Goal: Task Accomplishment & Management: Manage account settings

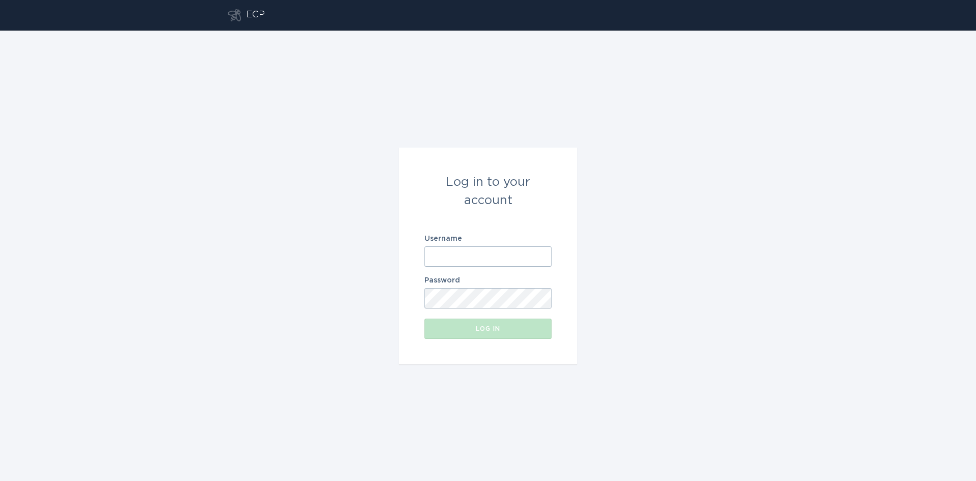
click at [451, 255] on input "Username" at bounding box center [488, 256] width 127 height 20
click at [0, 480] on com-1password-button at bounding box center [0, 481] width 0 height 0
type input "[EMAIL_ADDRESS][DOMAIN_NAME]"
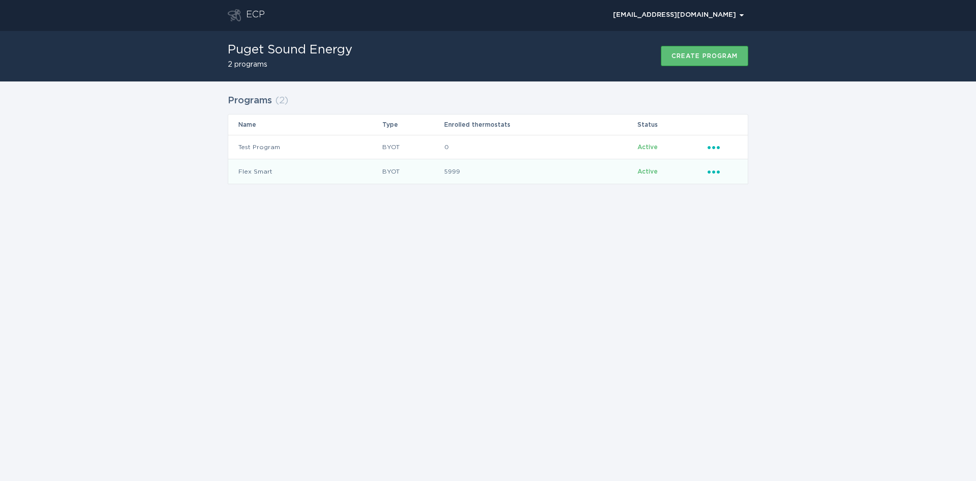
click at [713, 174] on div "Ellipsis" at bounding box center [723, 171] width 30 height 11
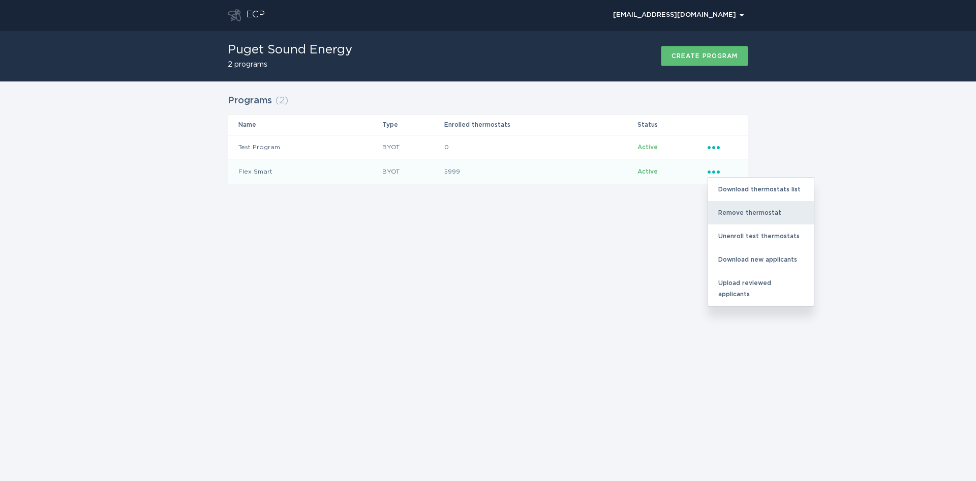
click at [732, 216] on div "Remove thermostat" at bounding box center [761, 212] width 106 height 23
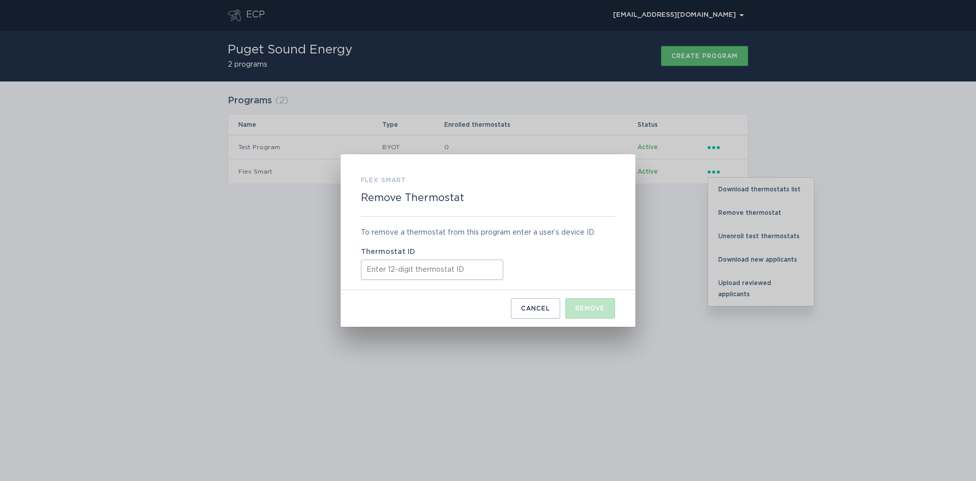
click at [384, 265] on input "Thermostat ID" at bounding box center [432, 269] width 142 height 20
paste input "312915614699"
type input "312915614699"
click at [593, 308] on div "Remove" at bounding box center [590, 308] width 29 height 6
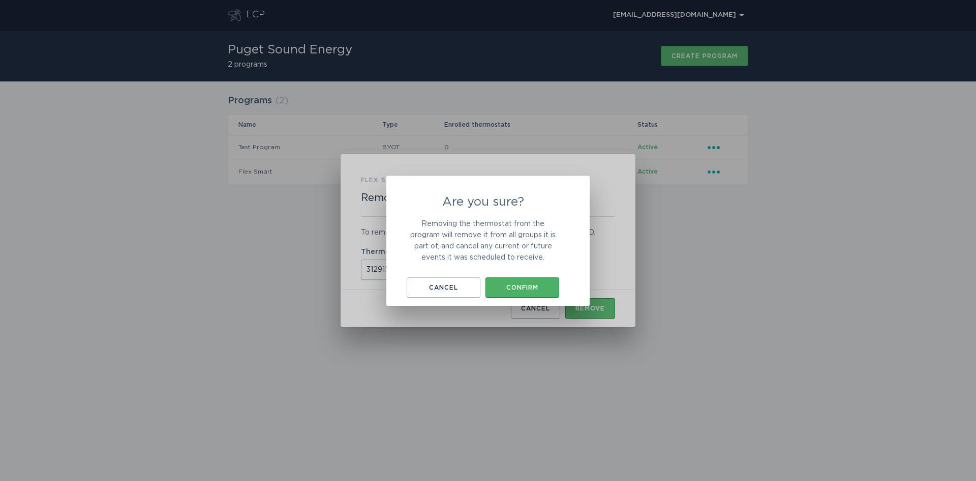
click at [527, 284] on div "Confirm" at bounding box center [523, 287] width 64 height 6
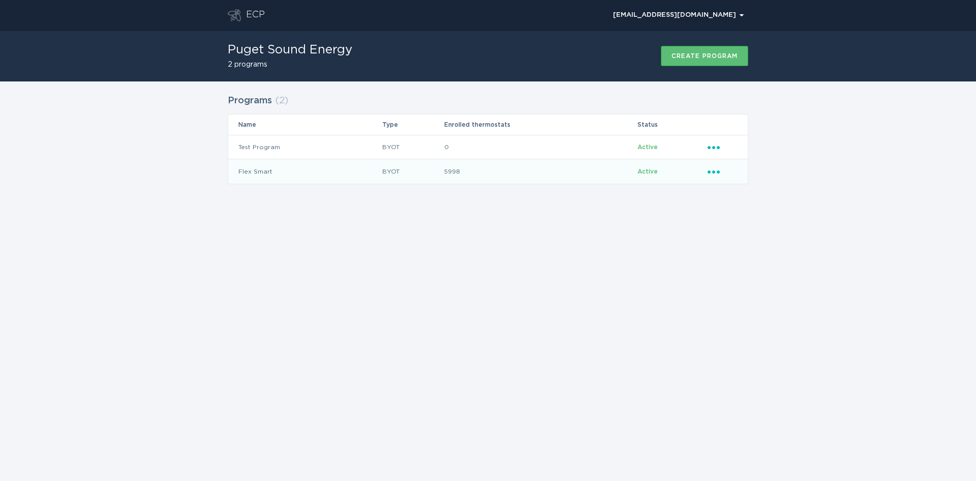
click at [718, 165] on td "Ellipsis" at bounding box center [727, 171] width 41 height 24
click at [717, 174] on div "Ellipsis" at bounding box center [723, 171] width 30 height 11
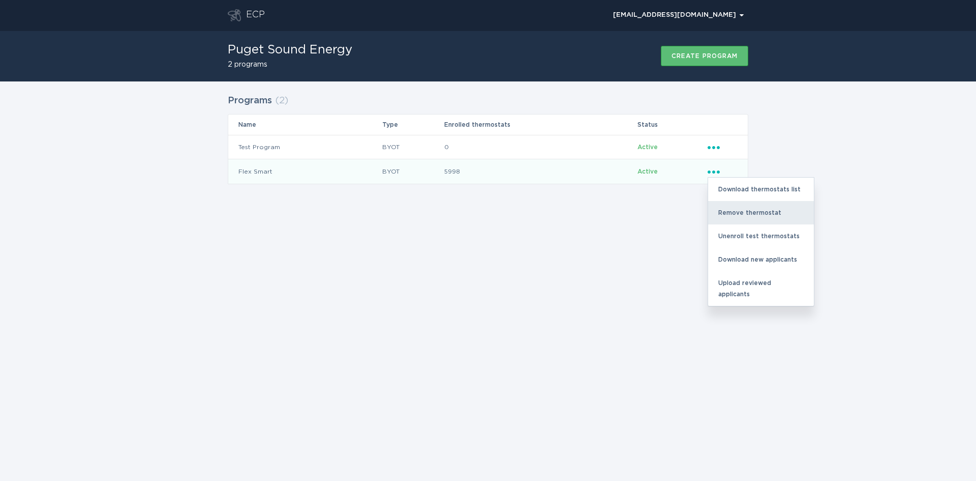
click at [744, 210] on div "Remove thermostat" at bounding box center [761, 212] width 106 height 23
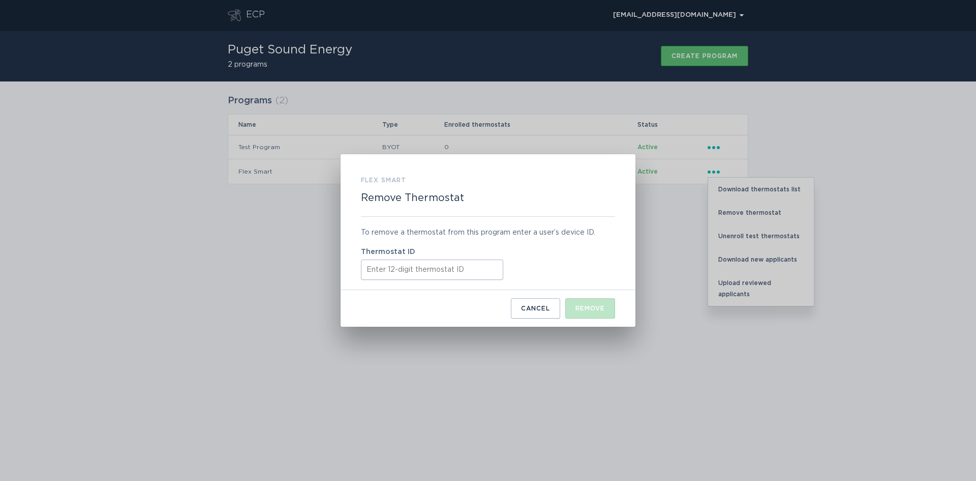
click at [428, 266] on input "Thermostat ID" at bounding box center [432, 269] width 142 height 20
paste input "319263131197"
type input "319263131197"
click at [581, 308] on div "Remove" at bounding box center [590, 308] width 29 height 6
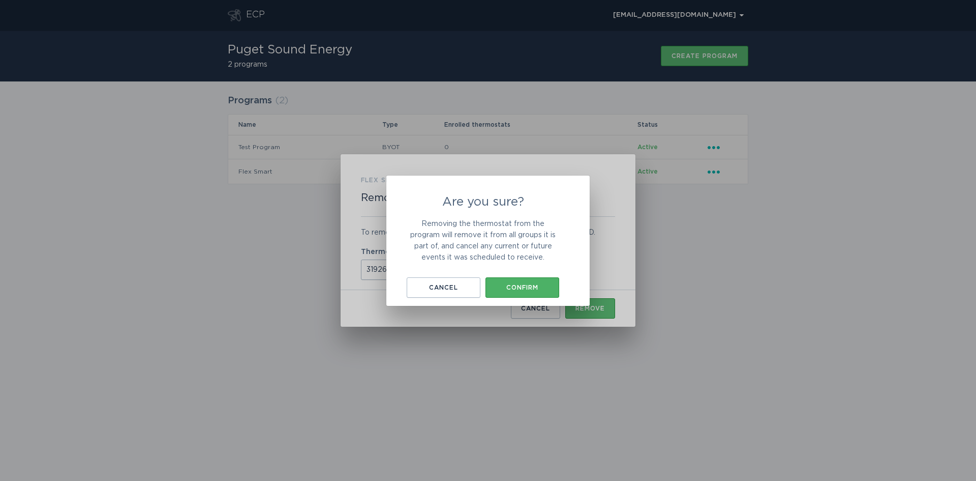
click at [523, 288] on div "Confirm" at bounding box center [523, 287] width 64 height 6
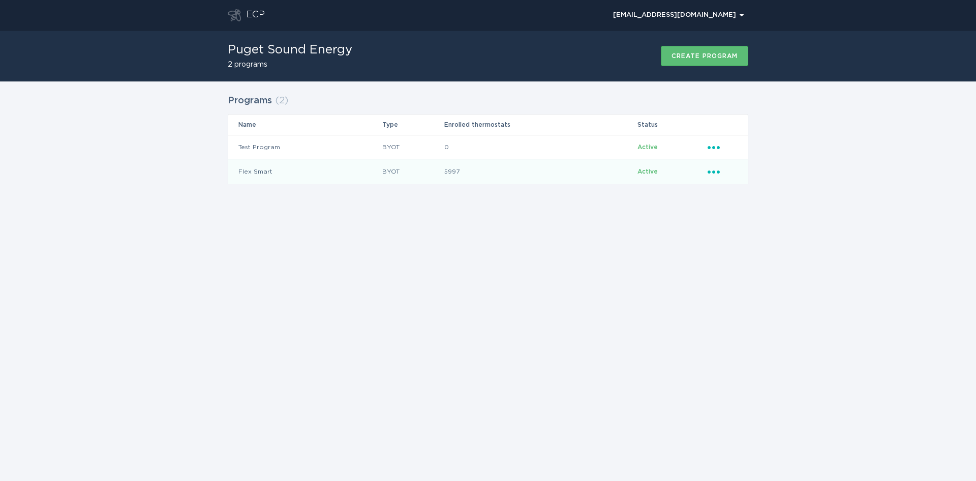
click at [720, 173] on icon "Ellipsis" at bounding box center [715, 170] width 14 height 9
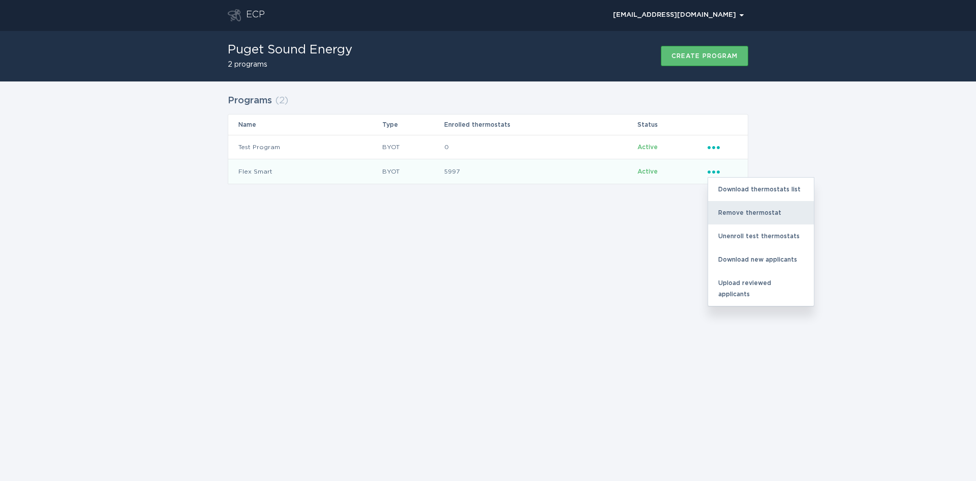
click at [738, 211] on div "Remove thermostat" at bounding box center [761, 212] width 106 height 23
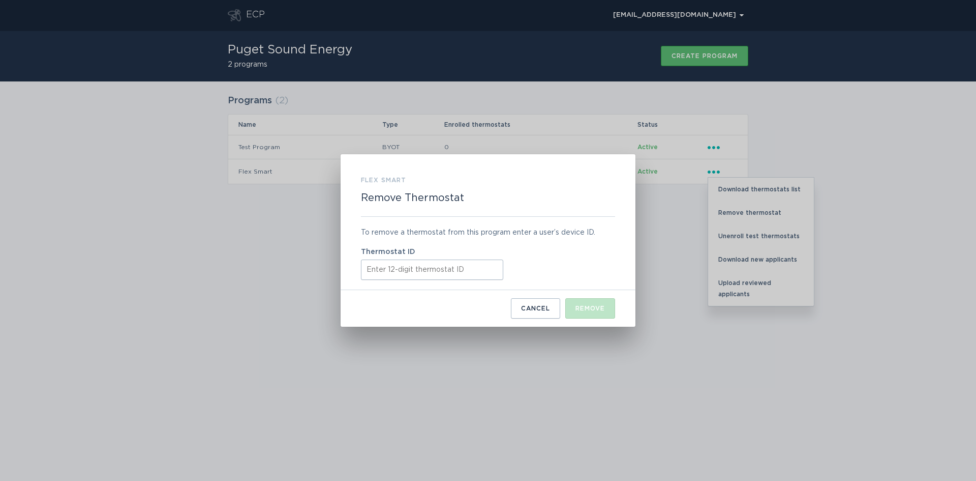
click at [396, 271] on input "Thermostat ID" at bounding box center [432, 269] width 142 height 20
paste input "411900303843"
type input "411900303843"
click at [588, 309] on div "Remove" at bounding box center [590, 308] width 29 height 6
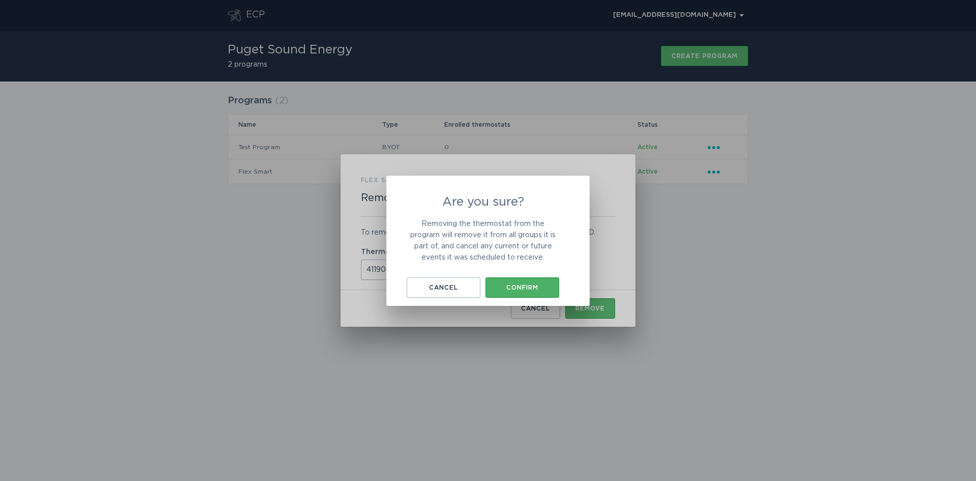
click at [513, 287] on div "Confirm" at bounding box center [523, 287] width 64 height 6
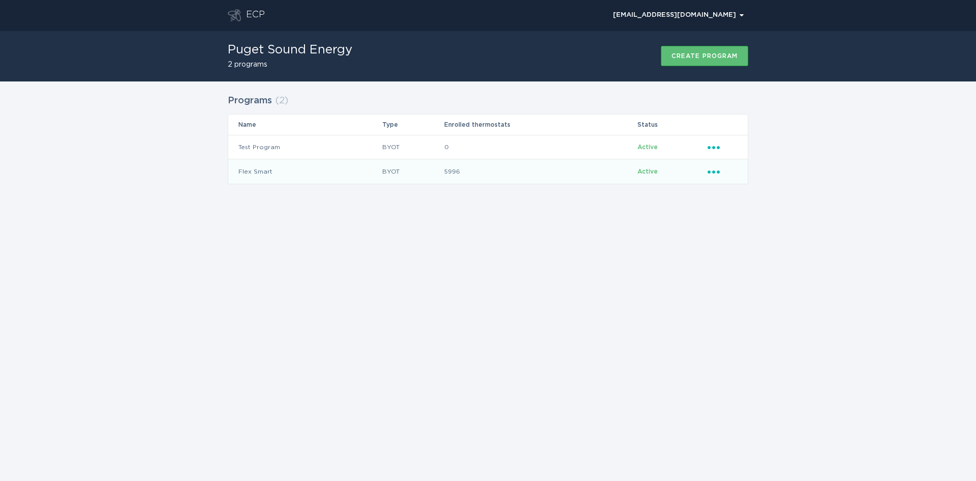
click at [711, 171] on icon "Ellipsis" at bounding box center [715, 170] width 14 height 9
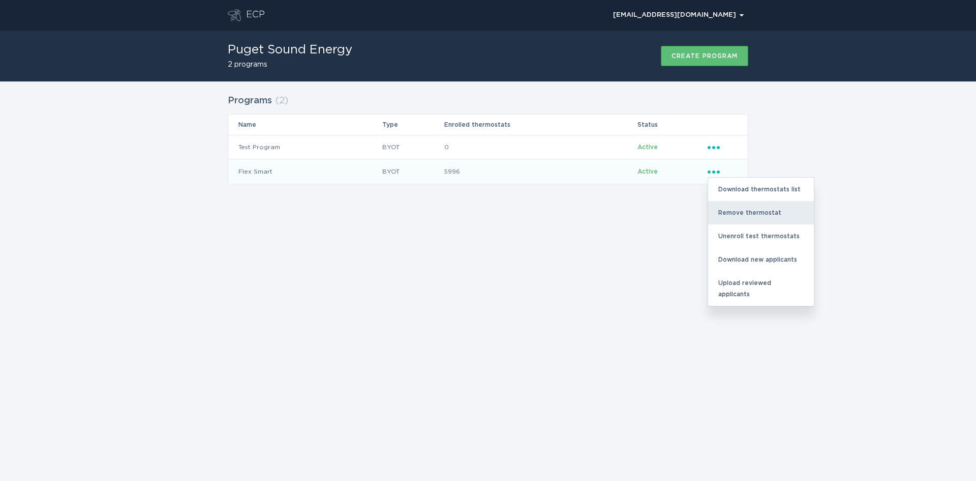
click at [732, 211] on div "Remove thermostat" at bounding box center [761, 212] width 106 height 23
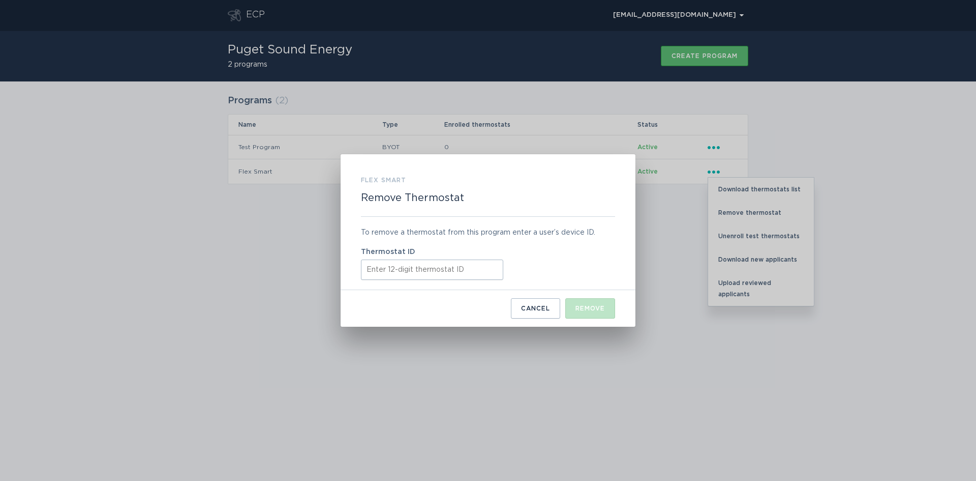
click at [381, 272] on input "Thermostat ID" at bounding box center [432, 269] width 142 height 20
paste input "412804278992"
type input "412804278992"
click at [582, 305] on div "Remove" at bounding box center [590, 308] width 29 height 6
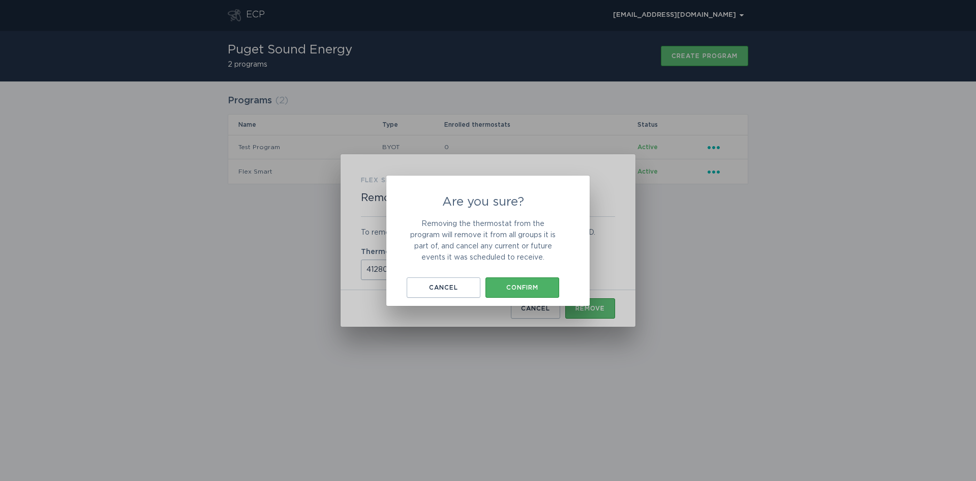
click at [514, 284] on div "Confirm" at bounding box center [523, 287] width 64 height 6
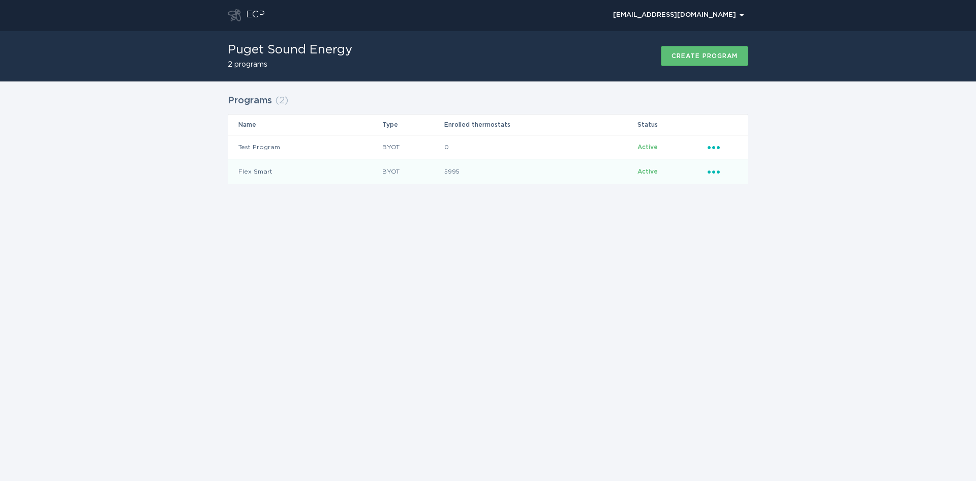
click at [714, 172] on icon "Popover menu" at bounding box center [714, 171] width 12 height 3
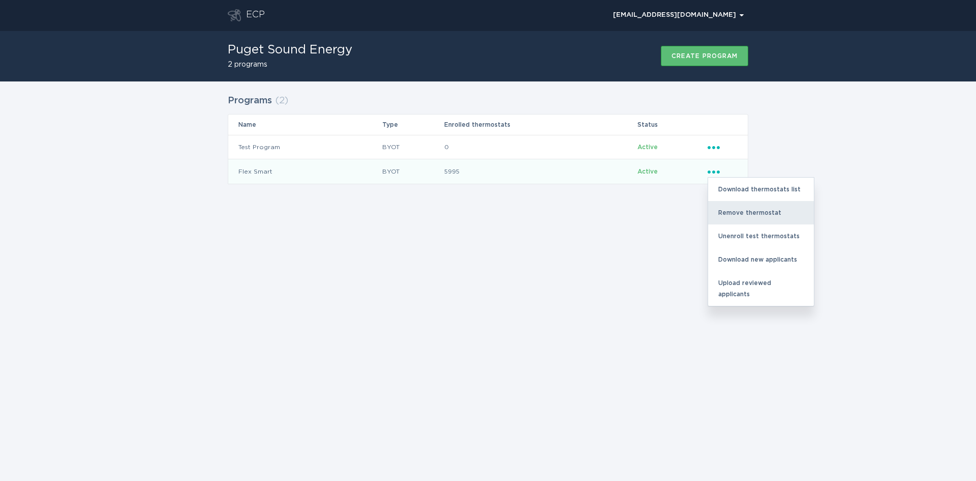
click at [727, 213] on div "Remove thermostat" at bounding box center [761, 212] width 106 height 23
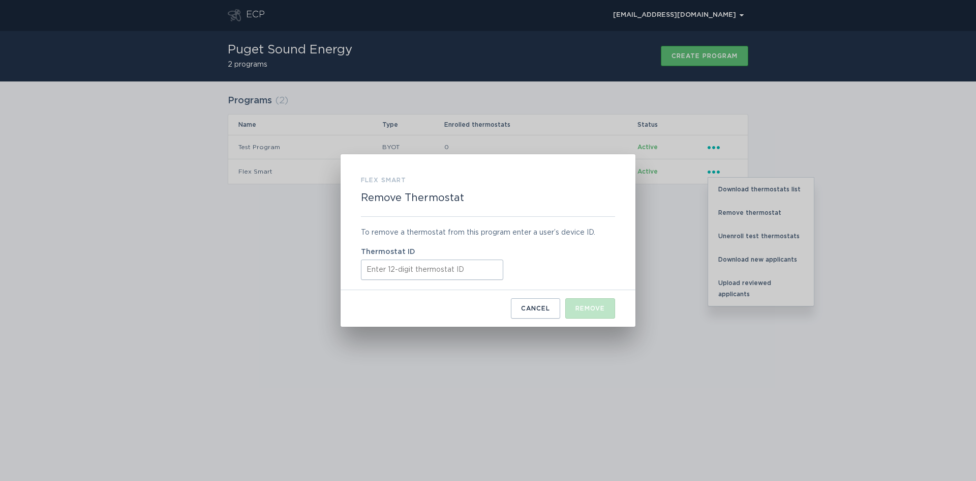
drag, startPoint x: 380, startPoint y: 267, endPoint x: 375, endPoint y: 263, distance: 6.6
click at [380, 266] on input "Thermostat ID" at bounding box center [432, 269] width 142 height 20
paste input "412834151593"
type input "412834151593"
click at [578, 309] on div "Remove" at bounding box center [590, 308] width 29 height 6
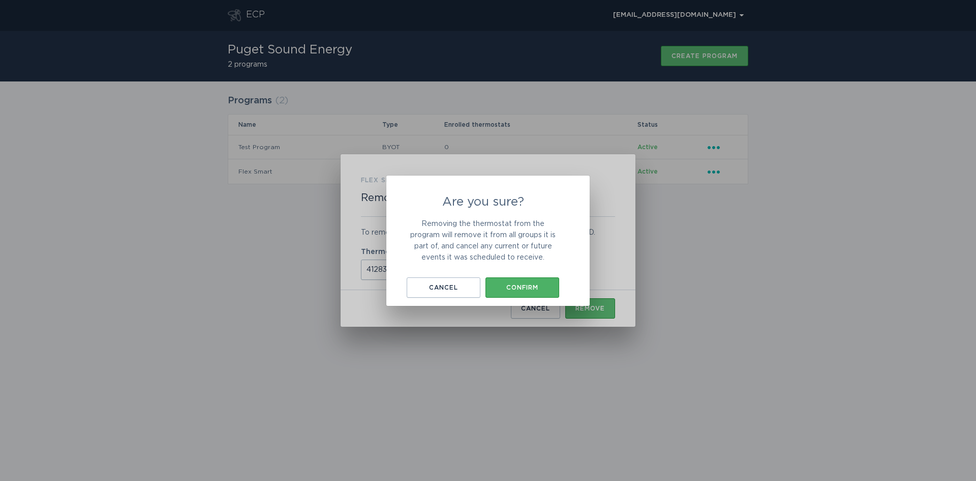
click at [530, 277] on button "Confirm" at bounding box center [523, 287] width 74 height 20
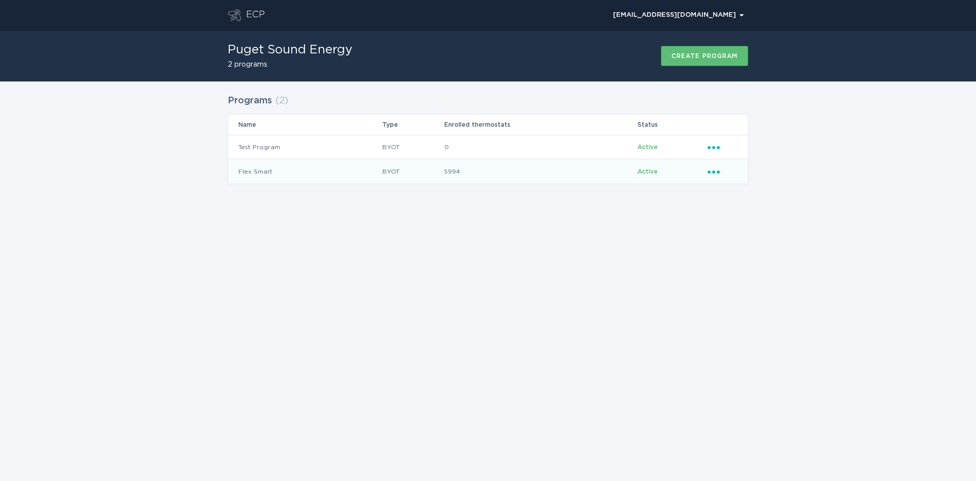
click at [708, 174] on div "Ellipsis" at bounding box center [723, 171] width 30 height 11
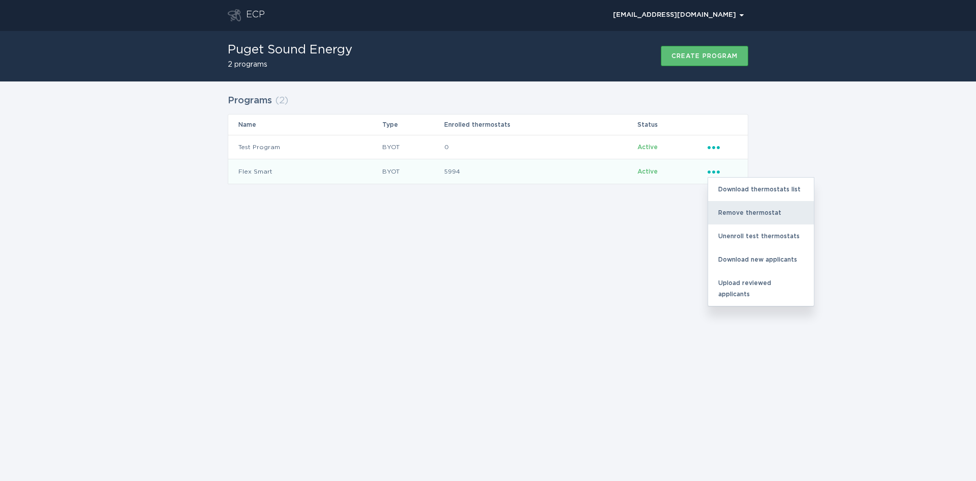
click at [733, 216] on div "Remove thermostat" at bounding box center [761, 212] width 106 height 23
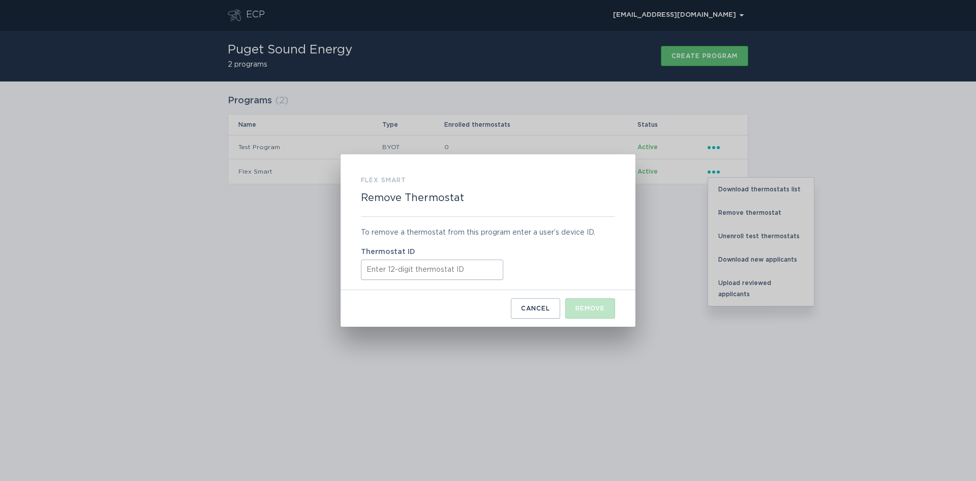
click at [380, 271] on input "Thermostat ID" at bounding box center [432, 269] width 142 height 20
paste input "412835234770"
type input "412835234770"
click at [604, 311] on div "Remove" at bounding box center [590, 308] width 29 height 6
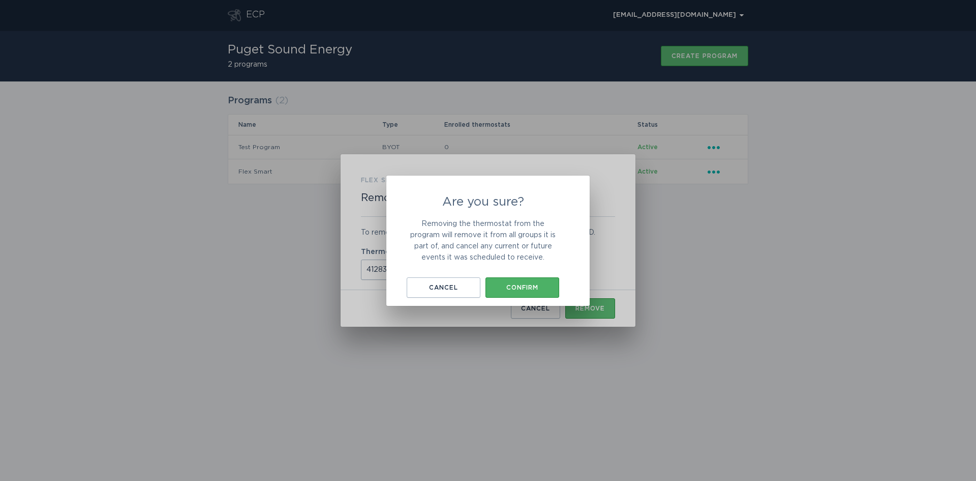
click at [536, 284] on div "Confirm" at bounding box center [523, 287] width 64 height 6
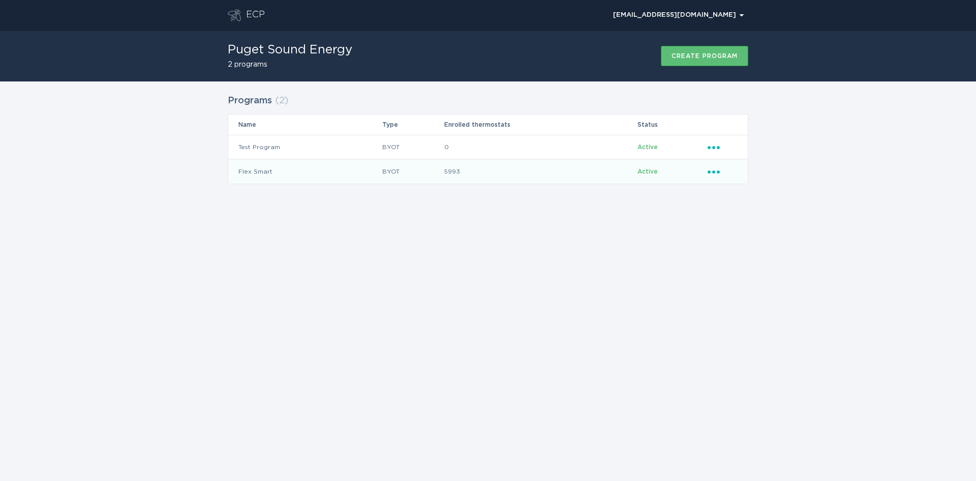
click at [716, 173] on icon "Ellipsis" at bounding box center [715, 170] width 14 height 9
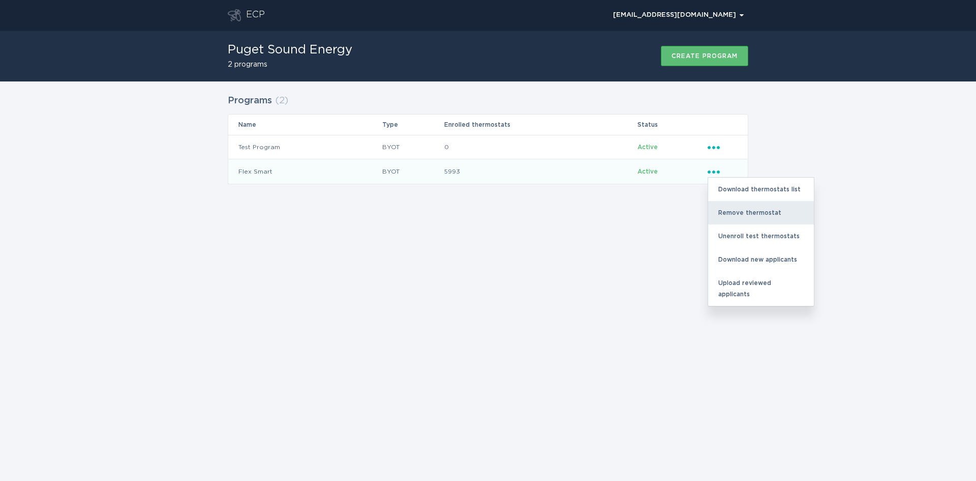
click at [728, 209] on div "Remove thermostat" at bounding box center [761, 212] width 106 height 23
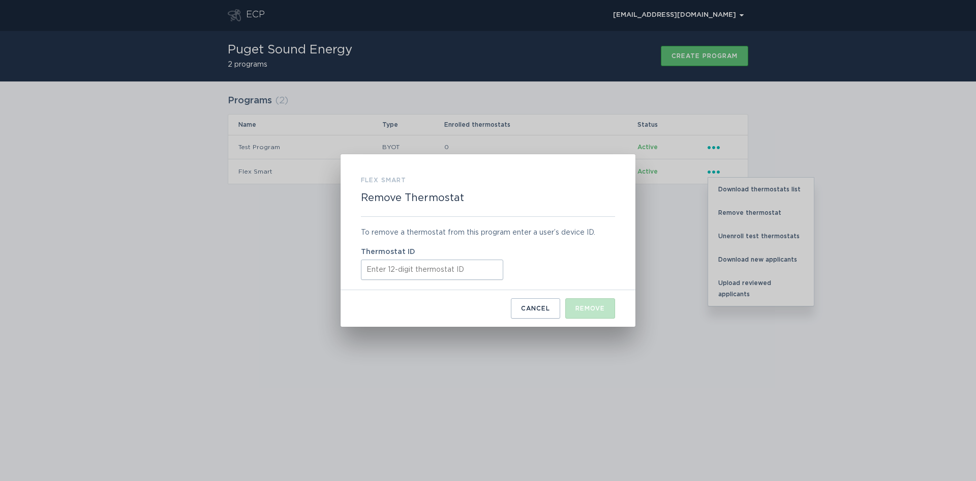
click at [388, 270] on input "Thermostat ID" at bounding box center [432, 269] width 142 height 20
paste input "412877819261"
type input "412877819261"
click at [595, 305] on div "Remove" at bounding box center [590, 308] width 29 height 6
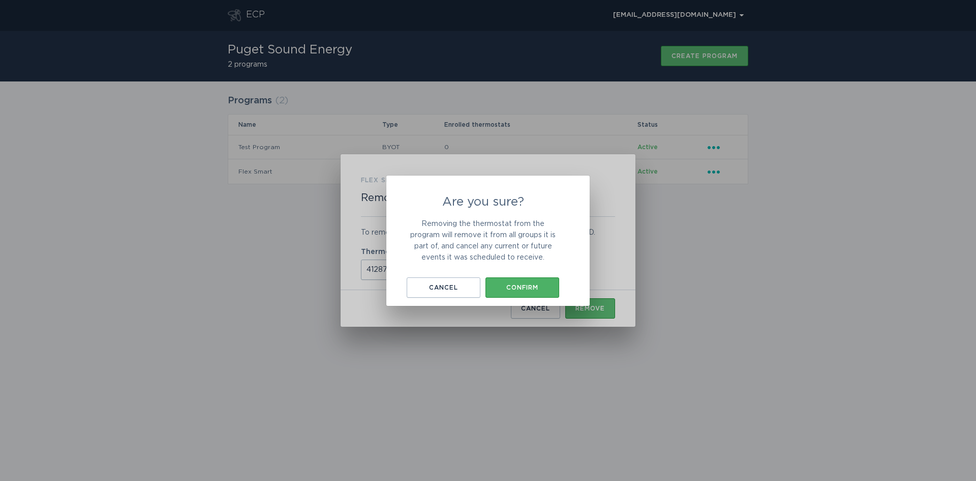
click at [534, 281] on button "Confirm" at bounding box center [523, 287] width 74 height 20
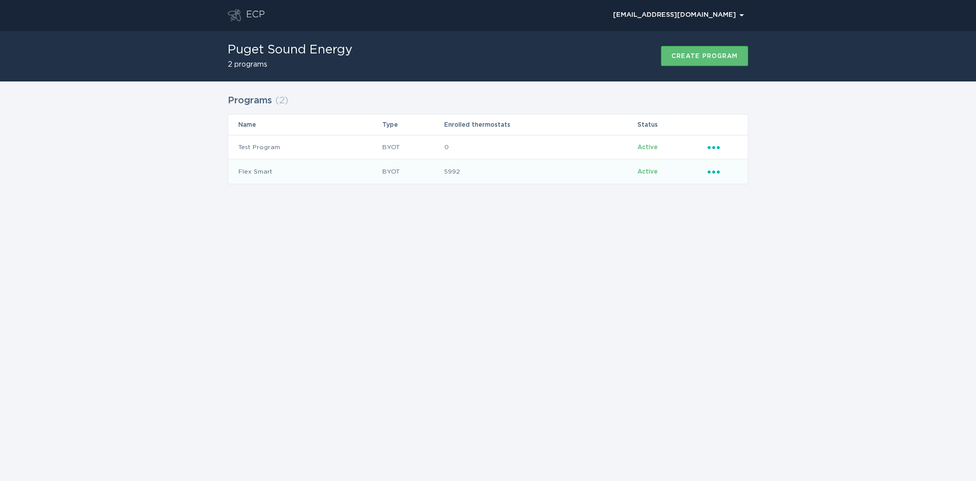
click at [713, 169] on icon "Ellipsis" at bounding box center [715, 170] width 14 height 9
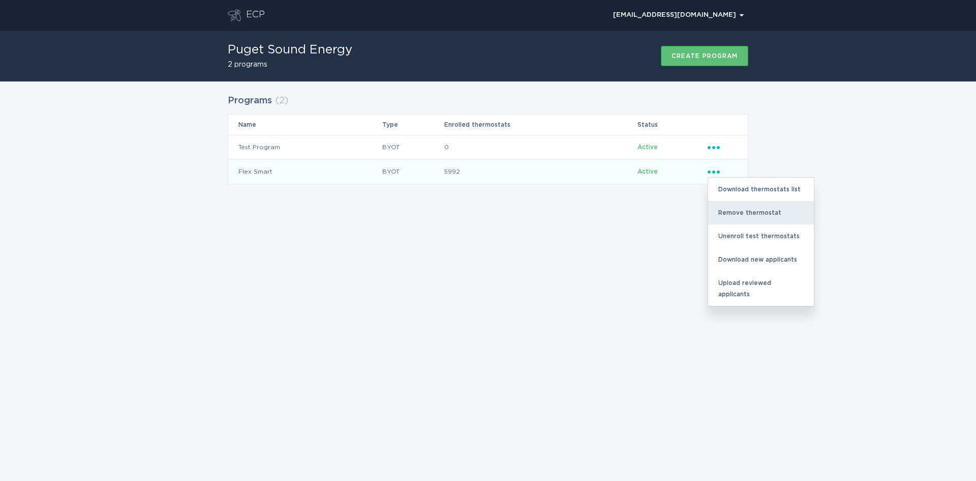
click at [727, 218] on div "Remove thermostat" at bounding box center [761, 212] width 106 height 23
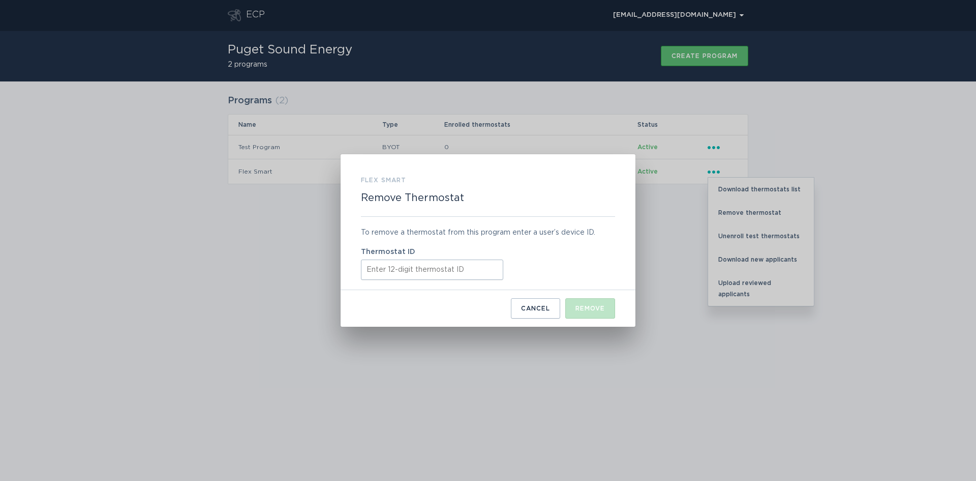
click at [381, 275] on input "Thermostat ID" at bounding box center [432, 269] width 142 height 20
paste input "413799142529"
type input "413799142529"
click at [592, 310] on div "Remove" at bounding box center [590, 308] width 29 height 6
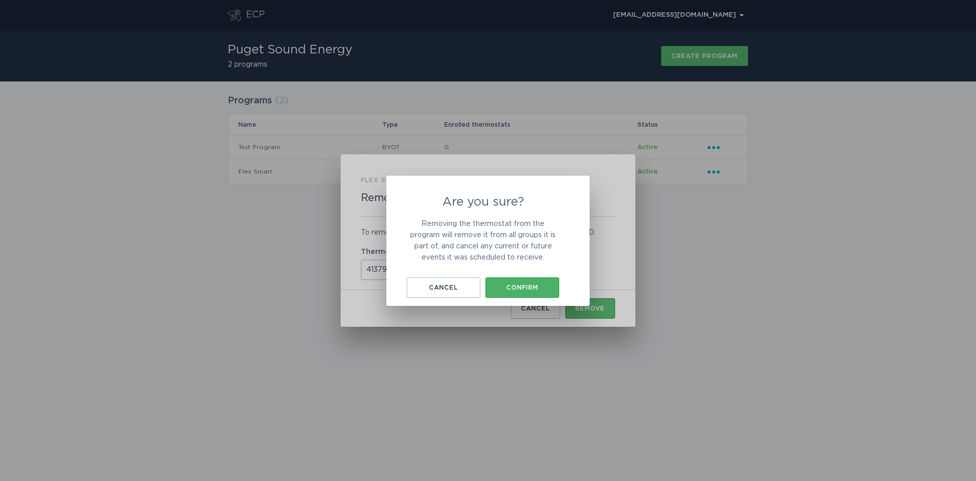
click at [532, 285] on div "Confirm" at bounding box center [523, 287] width 64 height 6
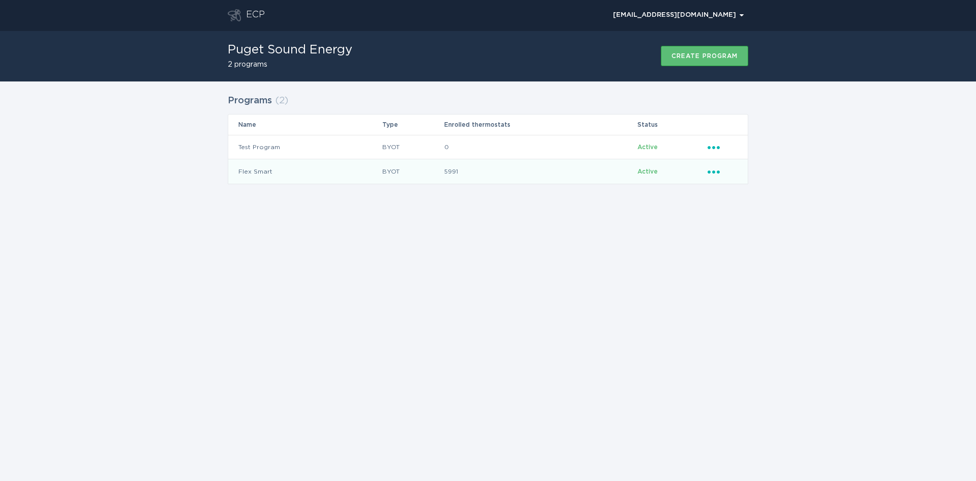
click at [719, 172] on icon "Popover menu" at bounding box center [714, 171] width 12 height 3
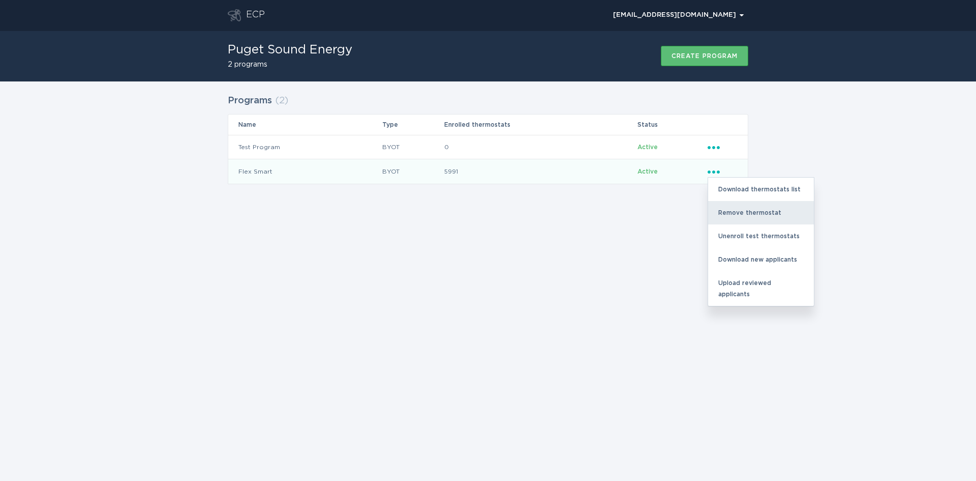
click at [734, 206] on div "Remove thermostat" at bounding box center [761, 212] width 106 height 23
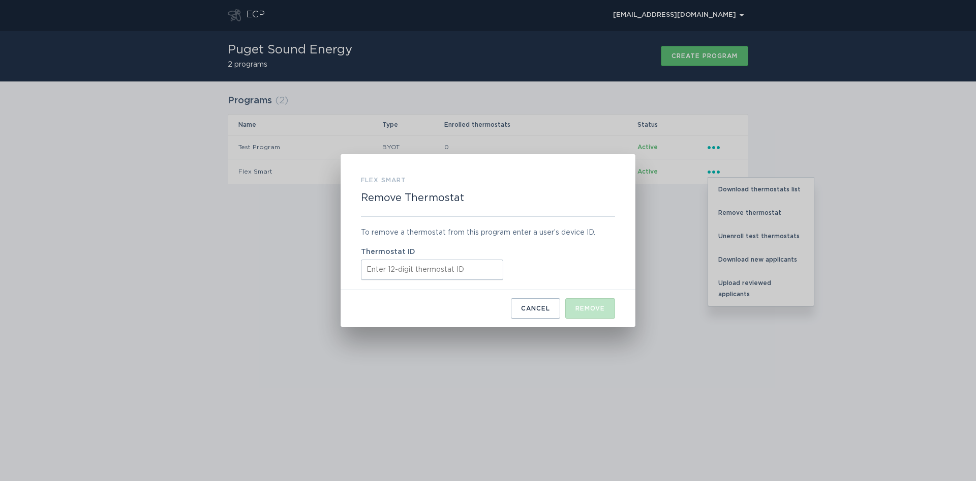
click at [445, 265] on input "Thermostat ID" at bounding box center [432, 269] width 142 height 20
paste input "417358910738"
type input "417358910738"
click at [587, 310] on div "Remove" at bounding box center [590, 308] width 29 height 6
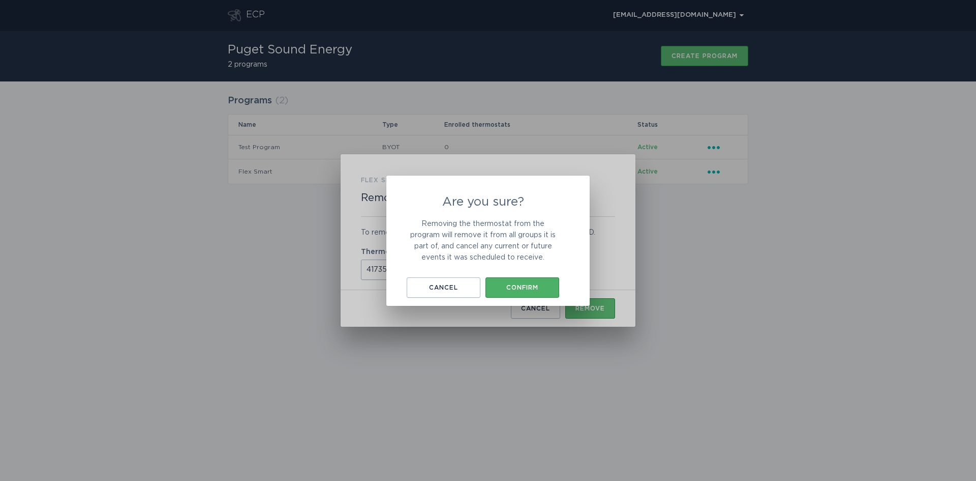
click at [540, 287] on div "Confirm" at bounding box center [523, 287] width 64 height 6
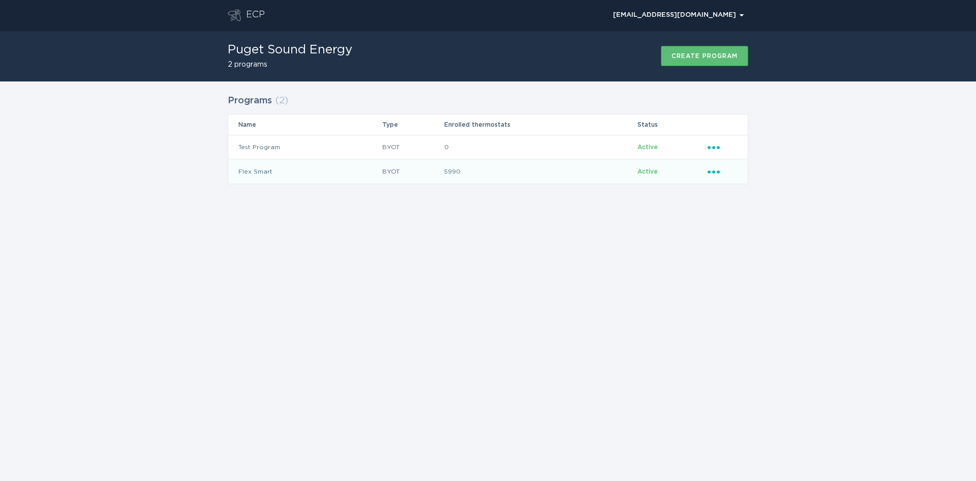
click at [717, 174] on icon "Ellipsis" at bounding box center [715, 170] width 14 height 9
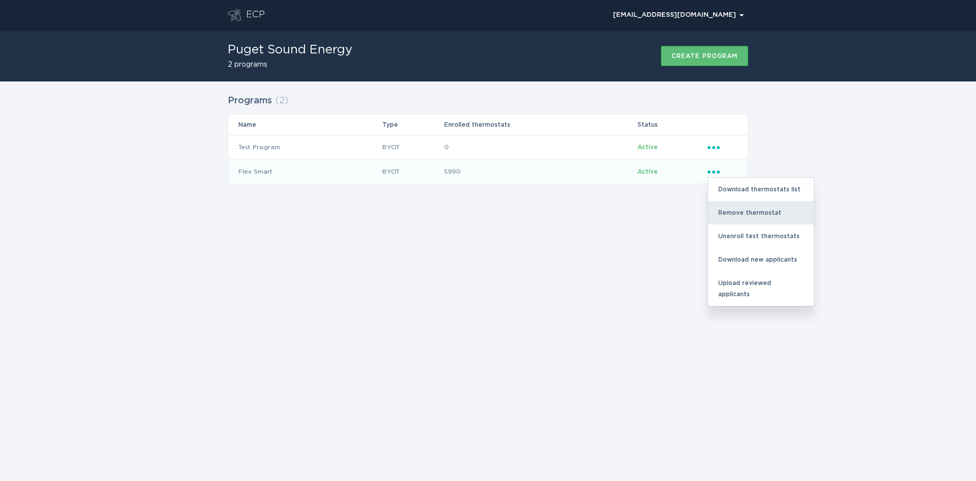
click at [726, 211] on div "Remove thermostat" at bounding box center [761, 212] width 106 height 23
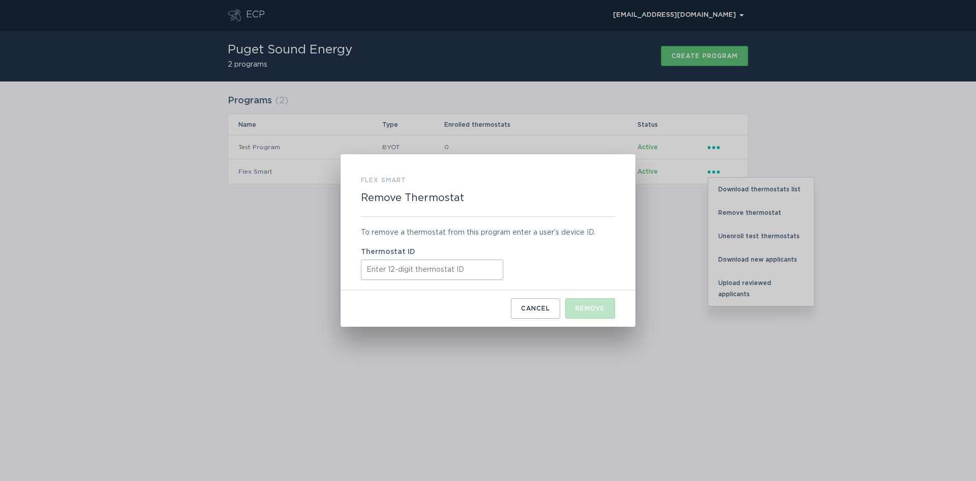
click at [391, 272] on input "Thermostat ID" at bounding box center [432, 269] width 142 height 20
paste input "421801663122"
type input "421801663122"
click at [602, 310] on div "Remove" at bounding box center [590, 308] width 29 height 6
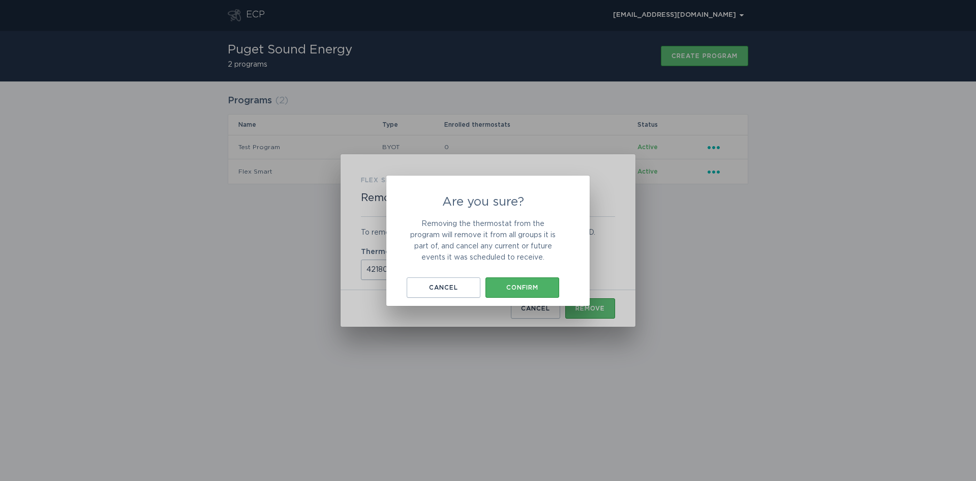
click at [529, 285] on div "Confirm" at bounding box center [523, 287] width 64 height 6
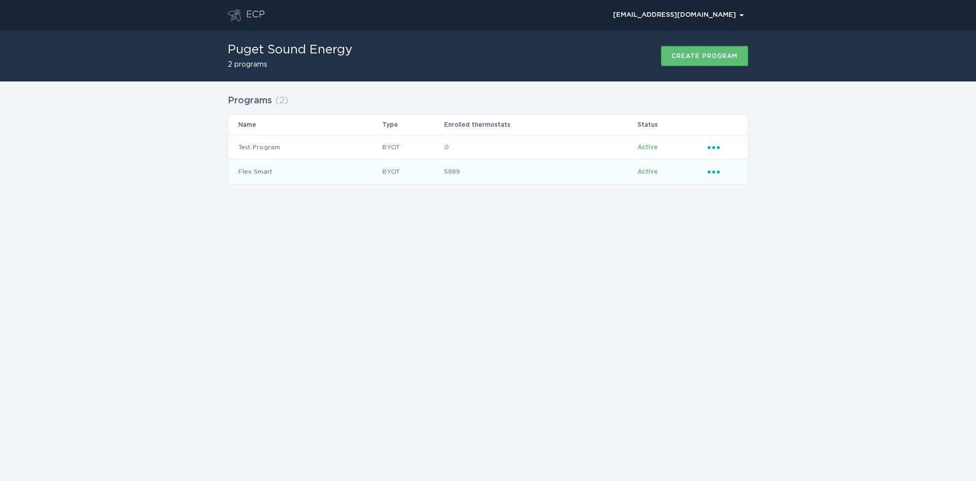
click at [710, 172] on icon "Popover menu" at bounding box center [714, 171] width 12 height 3
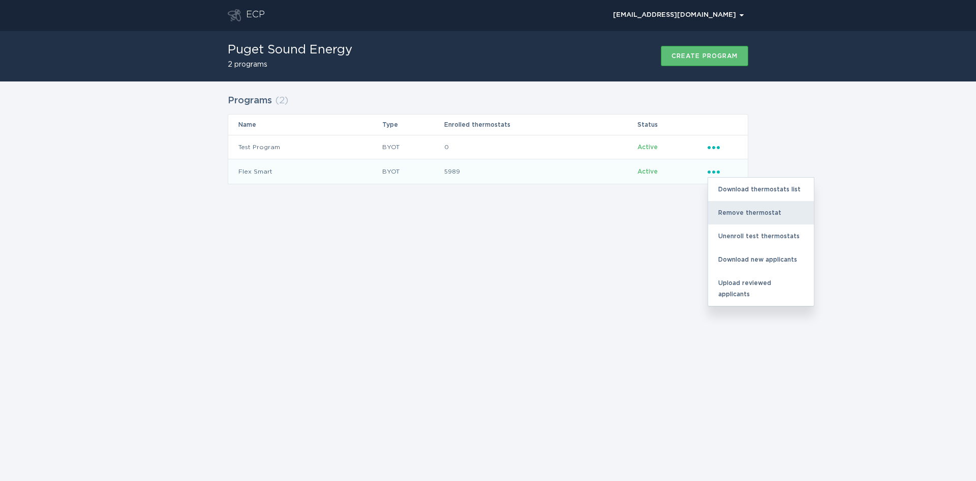
click at [730, 209] on div "Remove thermostat" at bounding box center [761, 212] width 106 height 23
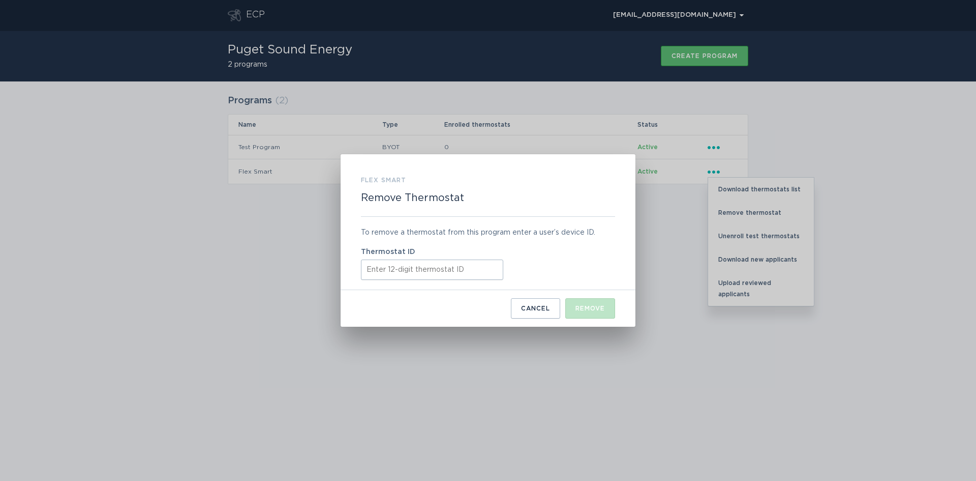
click at [416, 264] on input "Thermostat ID" at bounding box center [432, 269] width 142 height 20
paste input "421855124888"
type input "421855124888"
click at [590, 303] on button "Remove" at bounding box center [591, 308] width 50 height 20
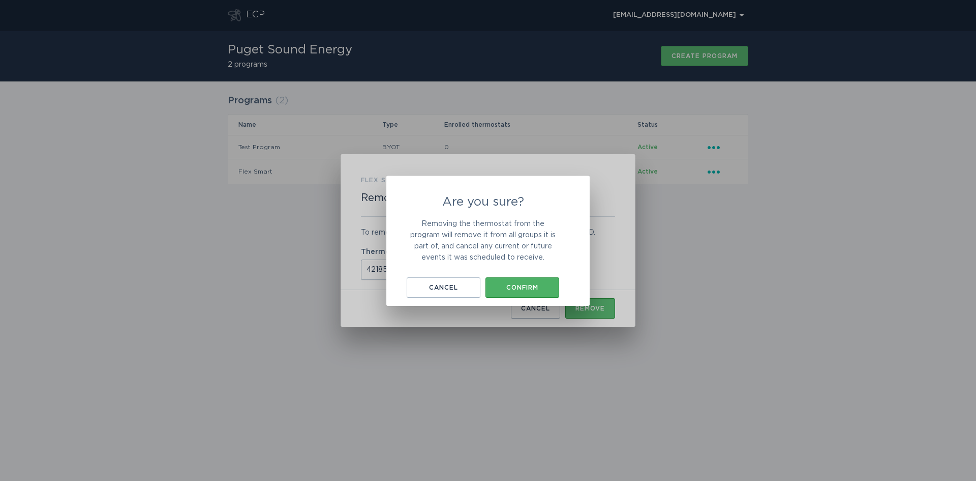
click at [547, 282] on button "Confirm" at bounding box center [523, 287] width 74 height 20
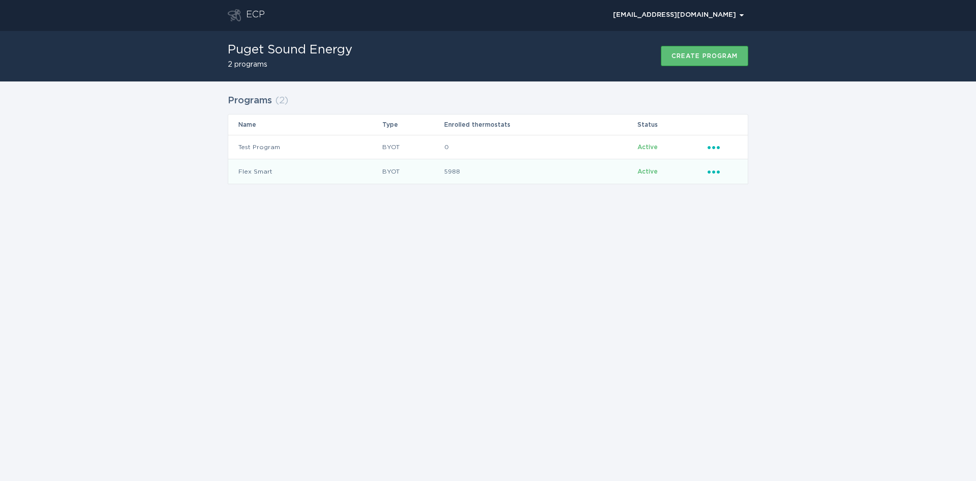
click at [718, 172] on icon "Popover menu" at bounding box center [714, 171] width 12 height 3
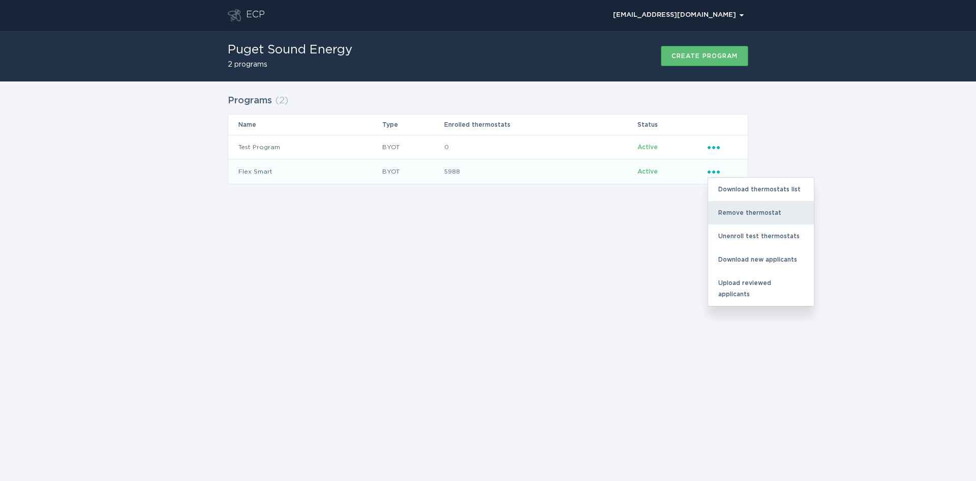
click at [733, 209] on div "Remove thermostat" at bounding box center [761, 212] width 106 height 23
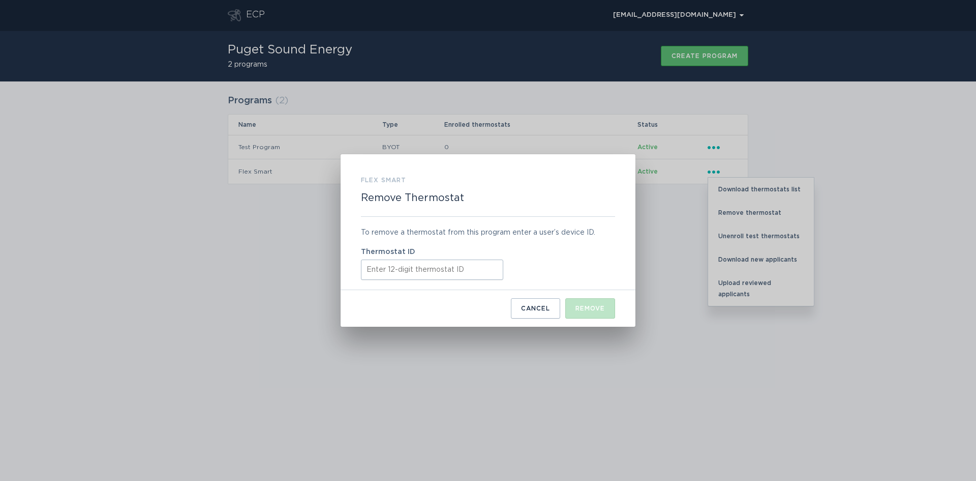
click at [422, 273] on input "Thermostat ID" at bounding box center [432, 269] width 142 height 20
paste input "421871231232"
type input "421871231232"
click at [593, 310] on div "Remove" at bounding box center [590, 308] width 29 height 6
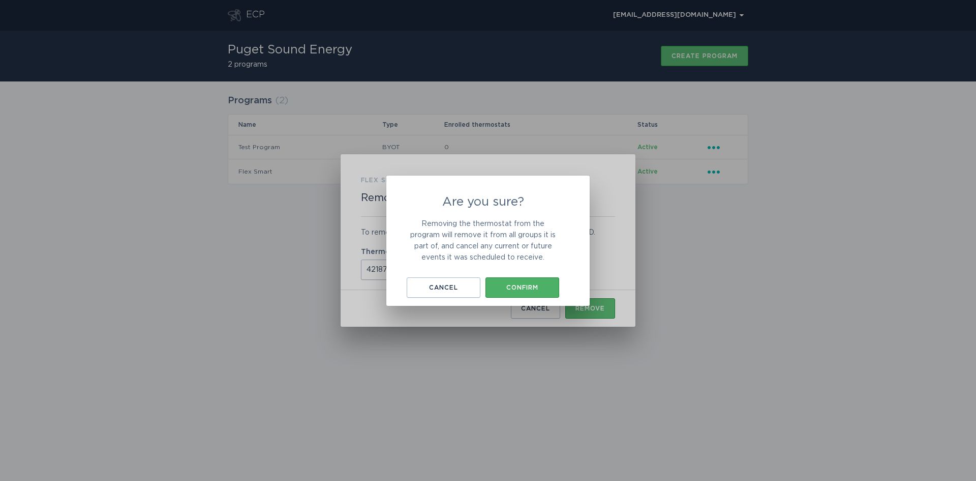
click at [506, 287] on div "Confirm" at bounding box center [523, 287] width 64 height 6
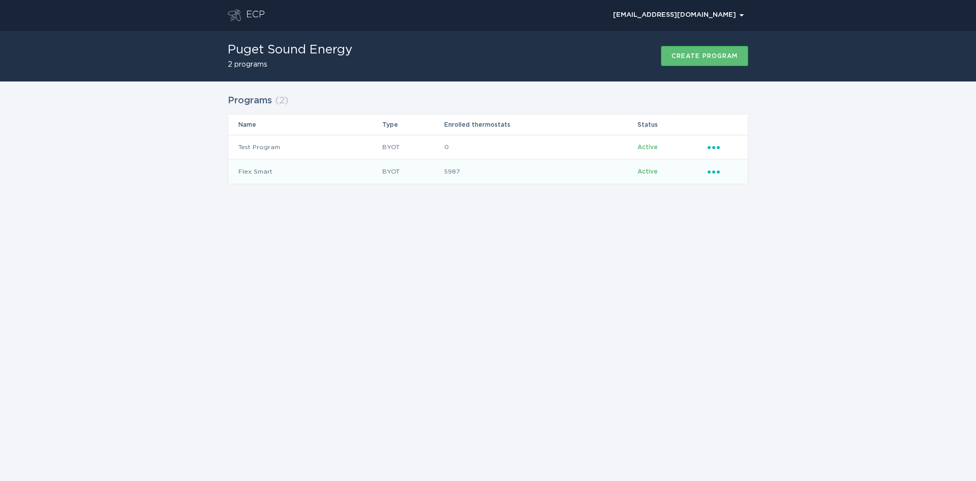
click at [716, 170] on icon "Ellipsis" at bounding box center [715, 170] width 14 height 9
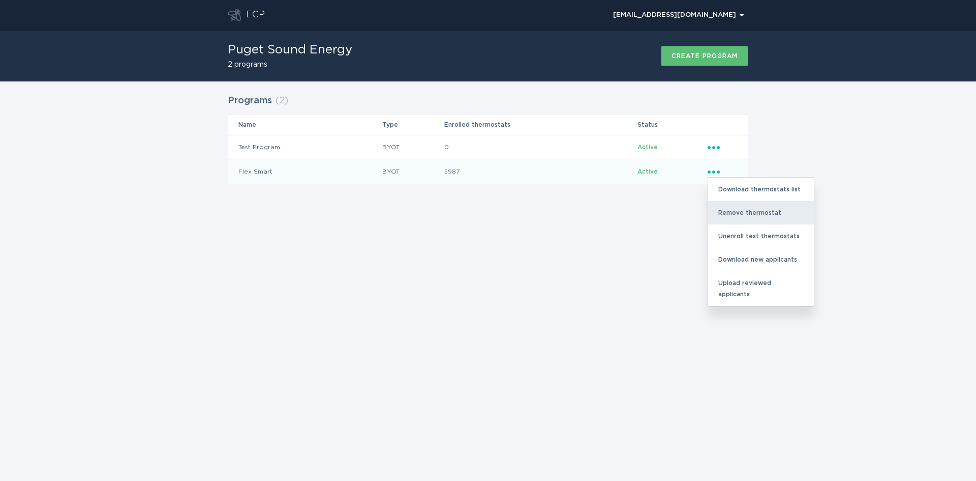
click at [746, 211] on div "Remove thermostat" at bounding box center [761, 212] width 106 height 23
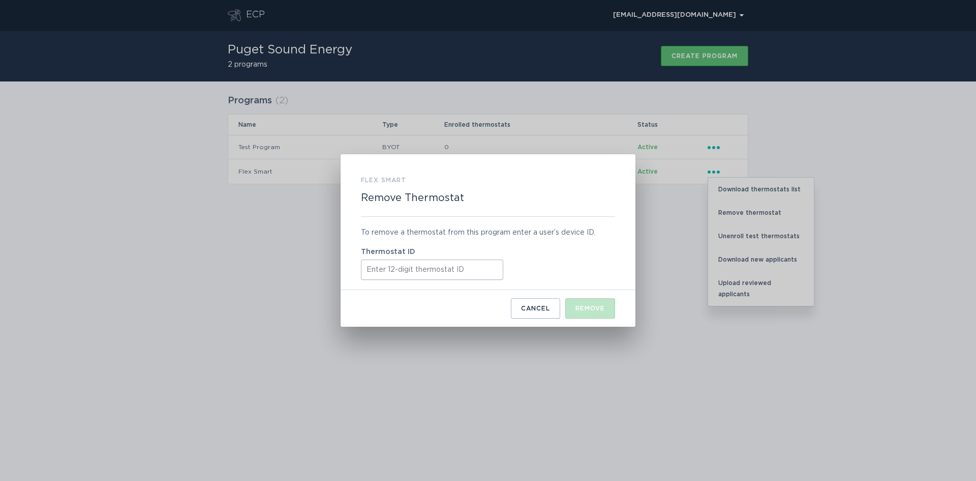
click at [394, 271] on input "Thermostat ID" at bounding box center [432, 269] width 142 height 20
paste input "511856396183"
type input "511856396183"
click at [591, 311] on div "Remove" at bounding box center [590, 308] width 29 height 6
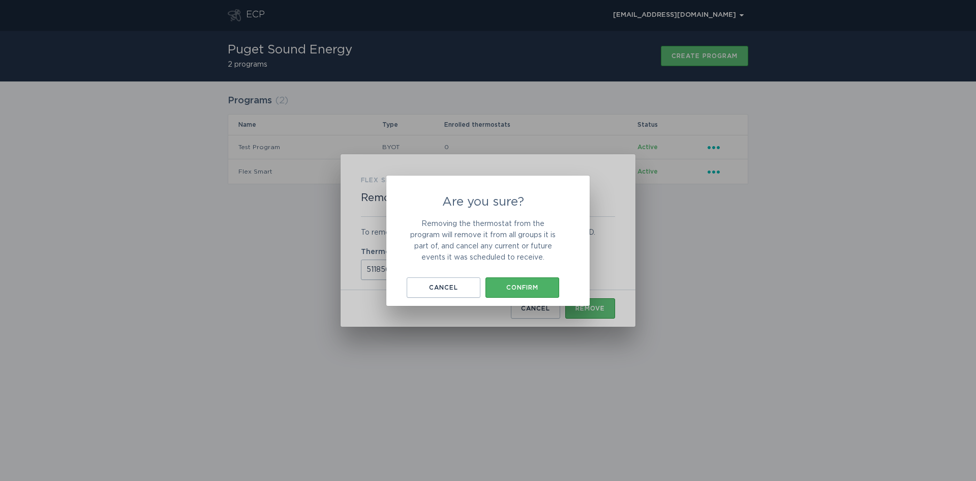
drag, startPoint x: 530, startPoint y: 288, endPoint x: 530, endPoint y: 282, distance: 6.6
click at [529, 288] on div "Confirm" at bounding box center [523, 287] width 64 height 6
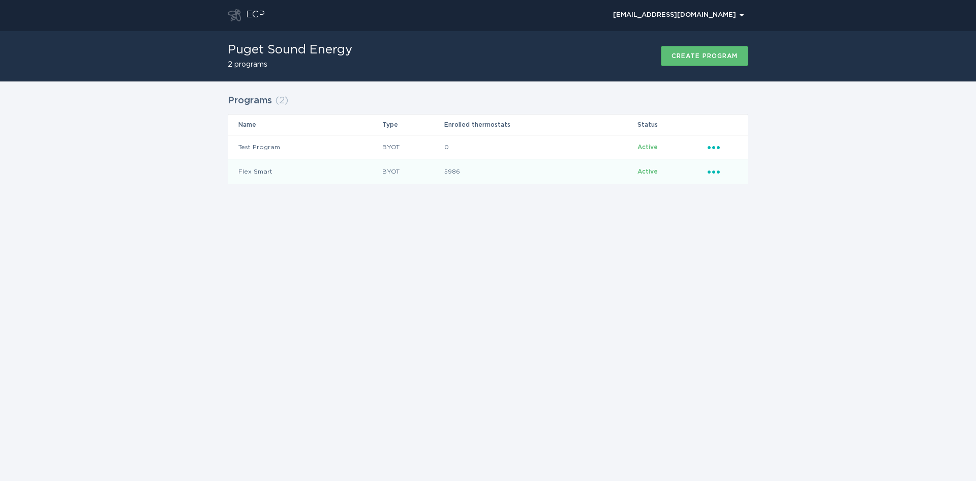
click at [712, 171] on icon "Ellipsis" at bounding box center [715, 170] width 14 height 9
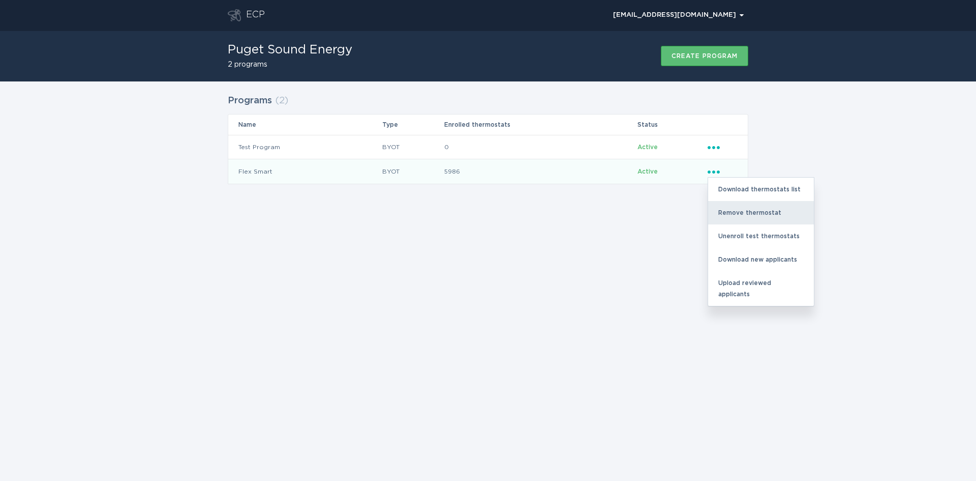
click at [733, 213] on div "Remove thermostat" at bounding box center [761, 212] width 106 height 23
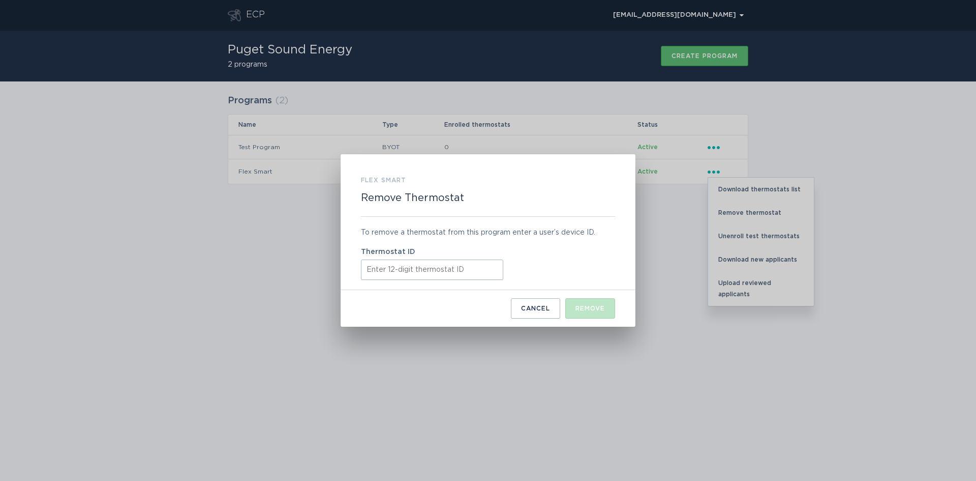
click at [401, 266] on input "Thermostat ID" at bounding box center [432, 269] width 142 height 20
paste input "521754311566"
type input "521754311566"
click at [602, 308] on div "Remove" at bounding box center [590, 308] width 29 height 6
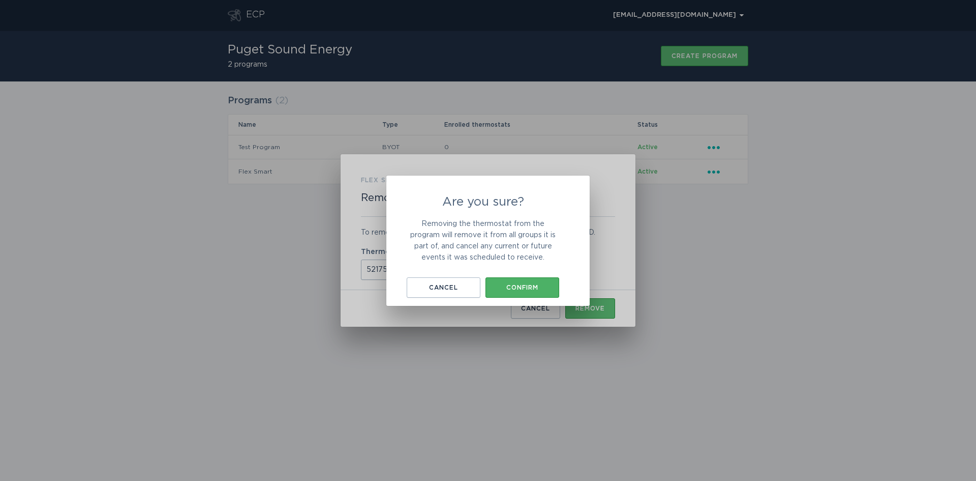
click at [531, 293] on button "Confirm" at bounding box center [523, 287] width 74 height 20
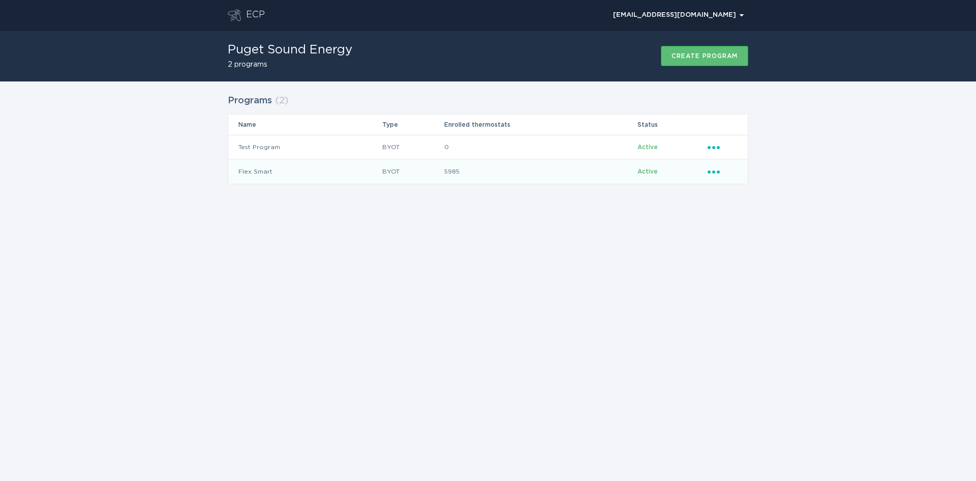
click at [715, 171] on icon "Popover menu" at bounding box center [714, 171] width 12 height 3
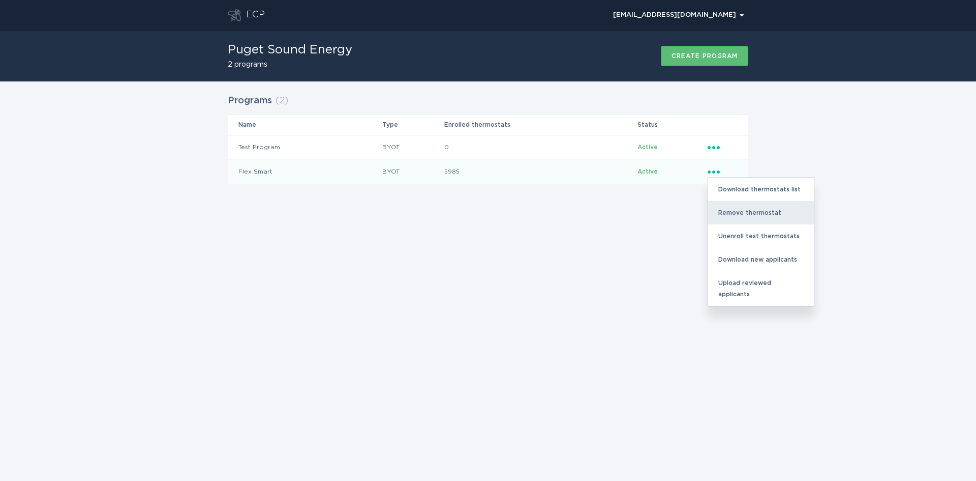
click at [733, 214] on div "Remove thermostat" at bounding box center [761, 212] width 106 height 23
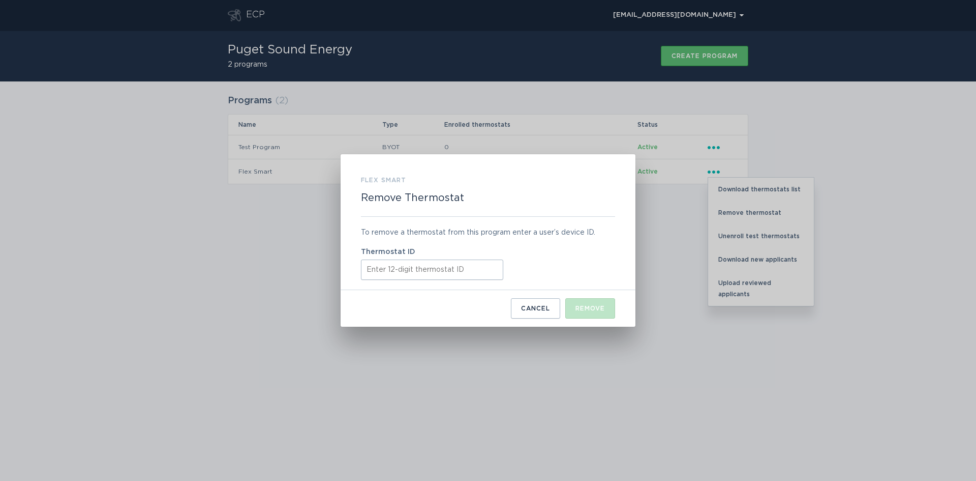
click at [390, 266] on input "Thermostat ID" at bounding box center [432, 269] width 142 height 20
paste input "521780322664"
type input "521780322664"
click at [613, 312] on button "Remove" at bounding box center [591, 308] width 50 height 20
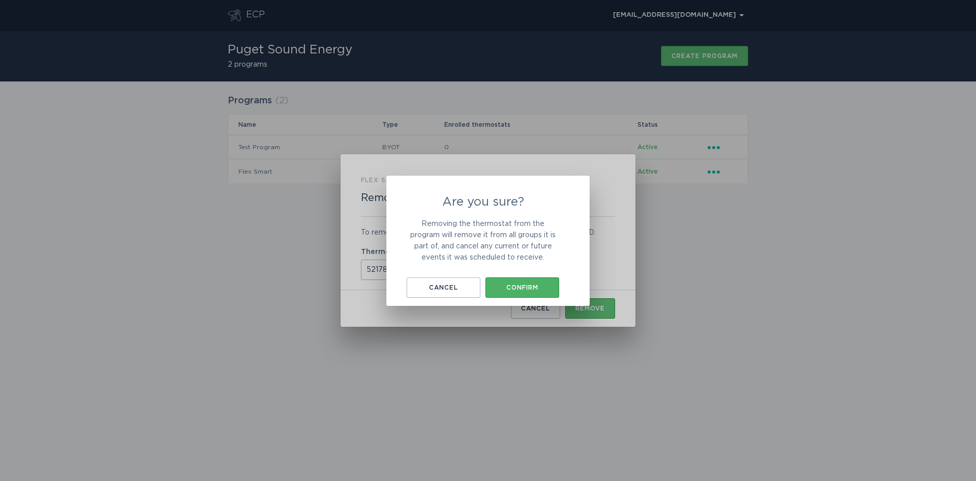
click at [531, 286] on div "Confirm" at bounding box center [523, 287] width 64 height 6
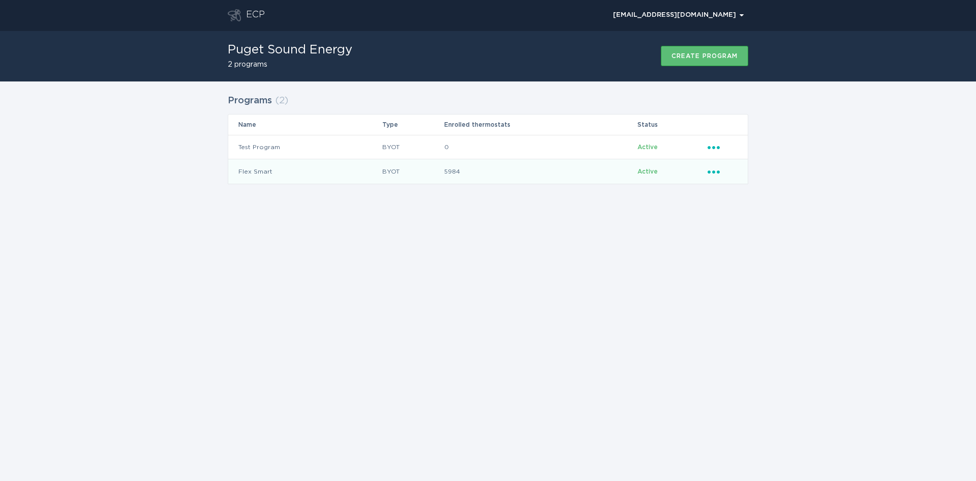
click at [714, 169] on icon "Ellipsis" at bounding box center [715, 170] width 14 height 9
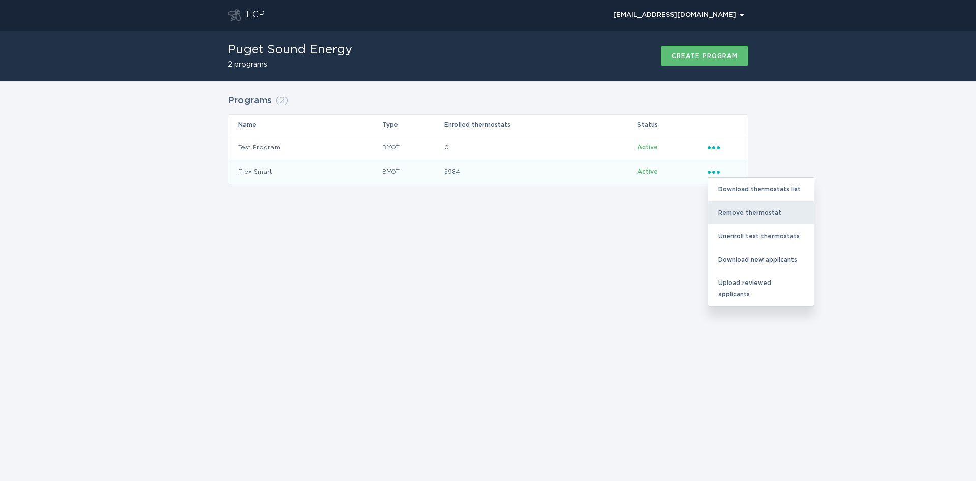
click at [724, 213] on div "Remove thermostat" at bounding box center [761, 212] width 106 height 23
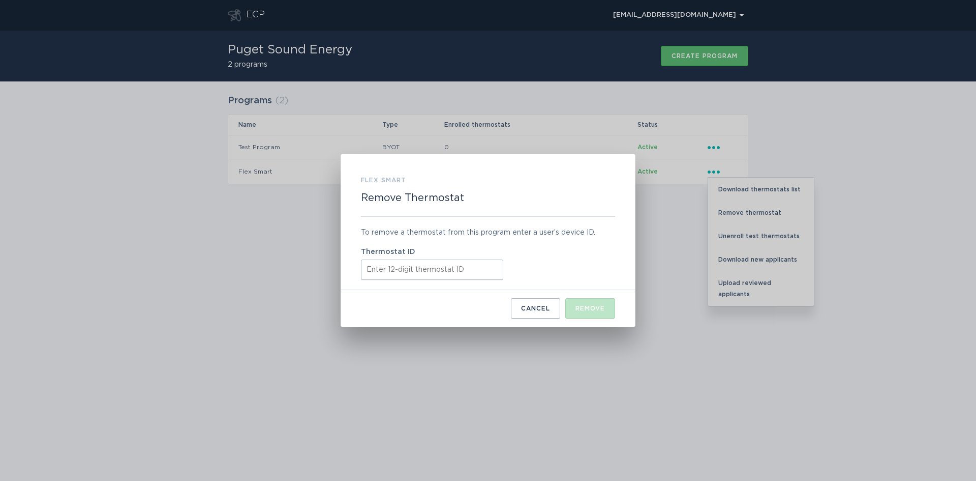
click at [378, 272] on input "Thermostat ID" at bounding box center [432, 269] width 142 height 20
paste input "521791589397"
type input "521791589397"
click at [597, 302] on button "Remove" at bounding box center [591, 308] width 50 height 20
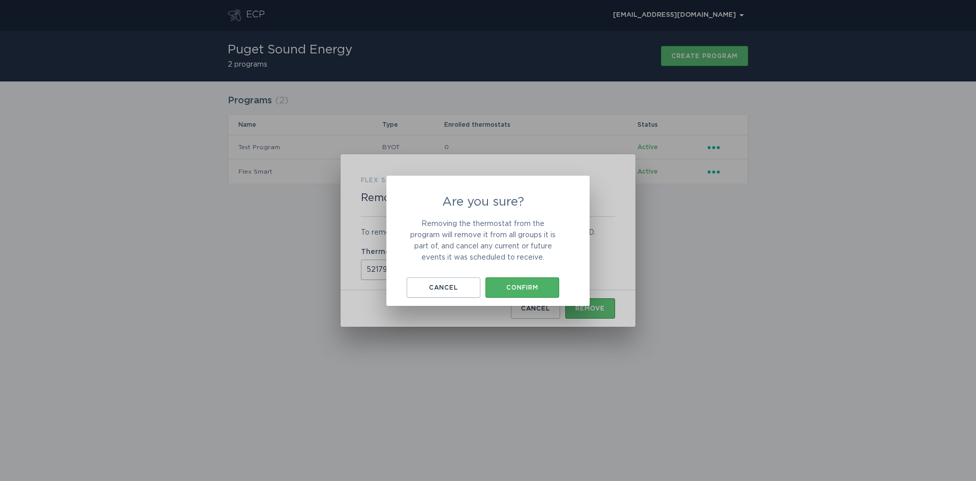
click at [531, 284] on div "Confirm" at bounding box center [523, 287] width 64 height 6
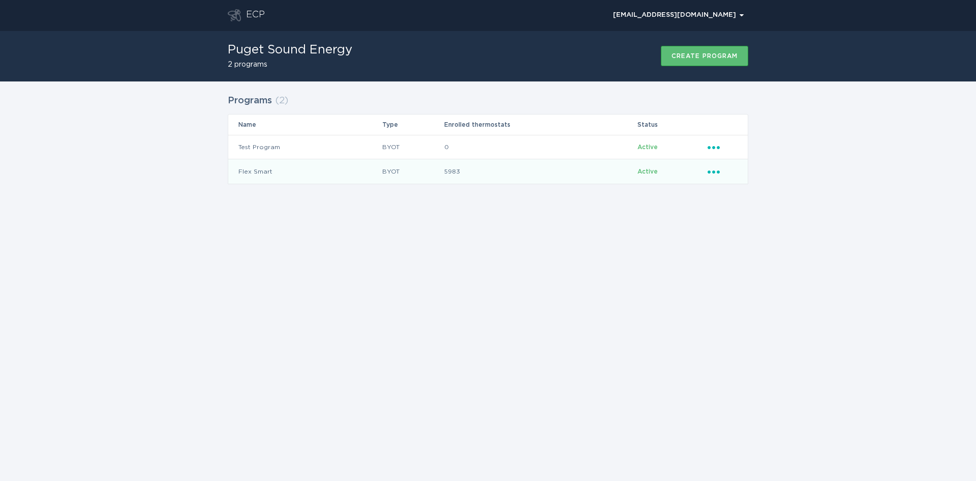
click at [720, 169] on icon "Ellipsis" at bounding box center [715, 170] width 14 height 9
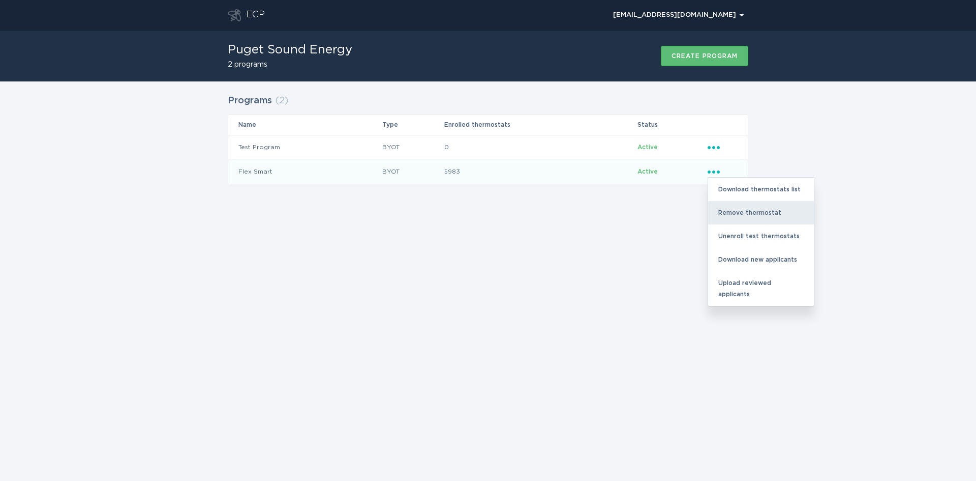
click at [739, 216] on div "Remove thermostat" at bounding box center [761, 212] width 106 height 23
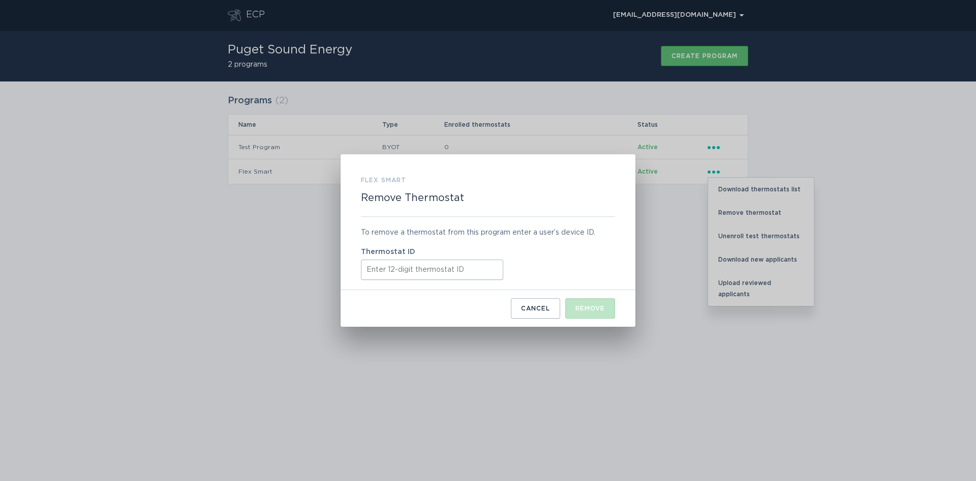
click at [393, 272] on input "Thermostat ID" at bounding box center [432, 269] width 142 height 20
paste input "521796266624"
type input "521796266624"
click at [596, 309] on div "Remove" at bounding box center [590, 308] width 29 height 6
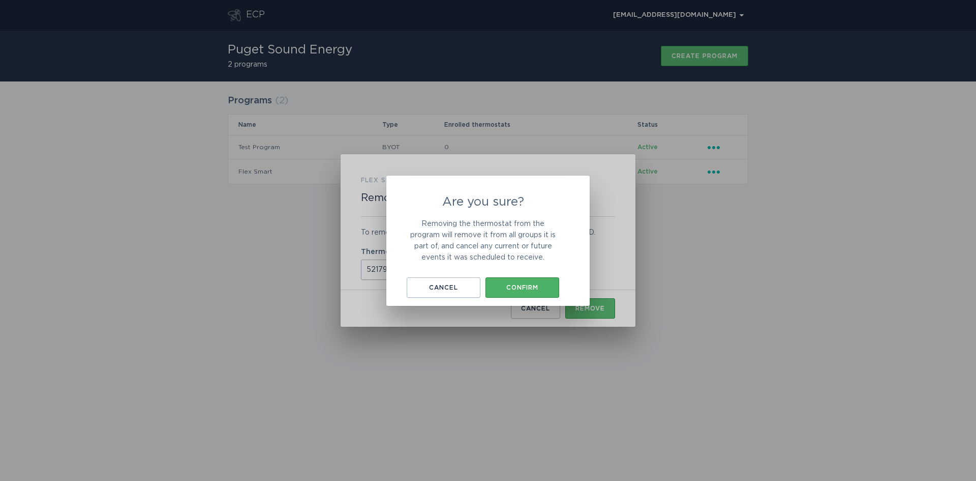
click at [529, 284] on div "Confirm" at bounding box center [523, 287] width 64 height 6
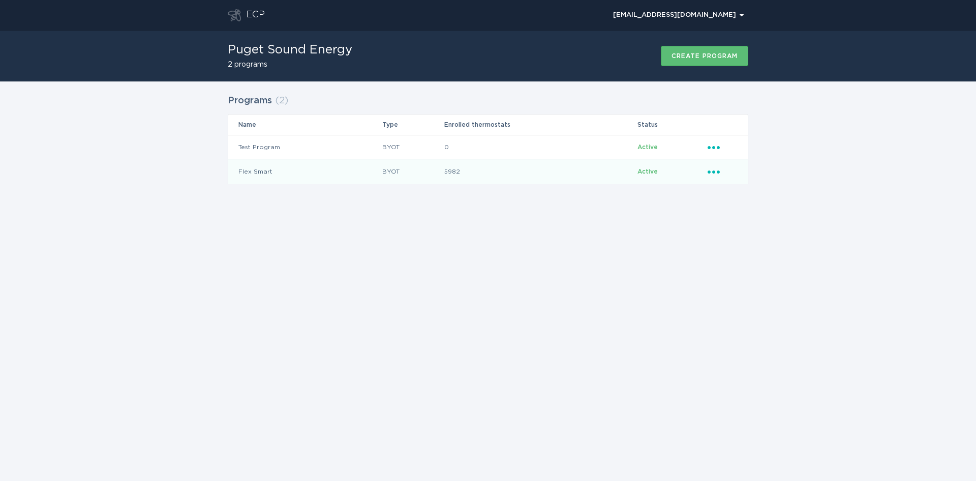
click at [719, 172] on icon "Popover menu" at bounding box center [714, 171] width 12 height 3
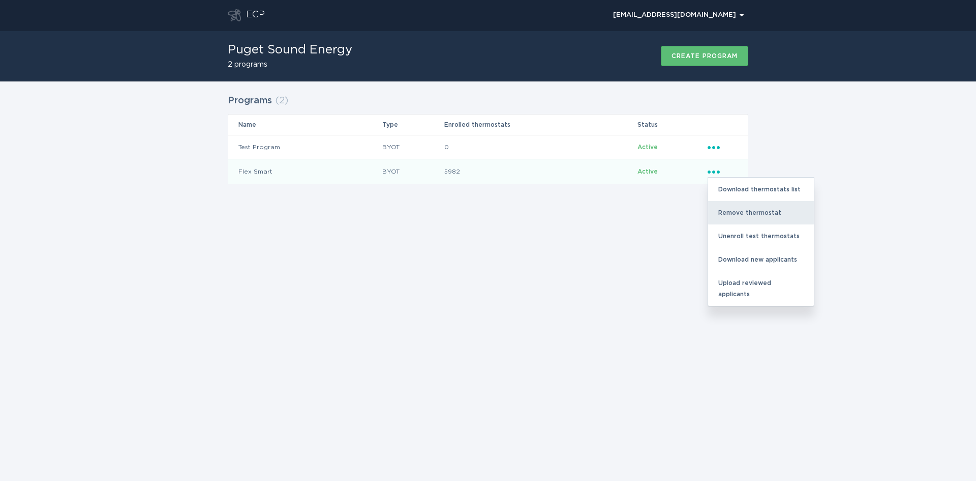
click at [741, 210] on div "Remove thermostat" at bounding box center [761, 212] width 106 height 23
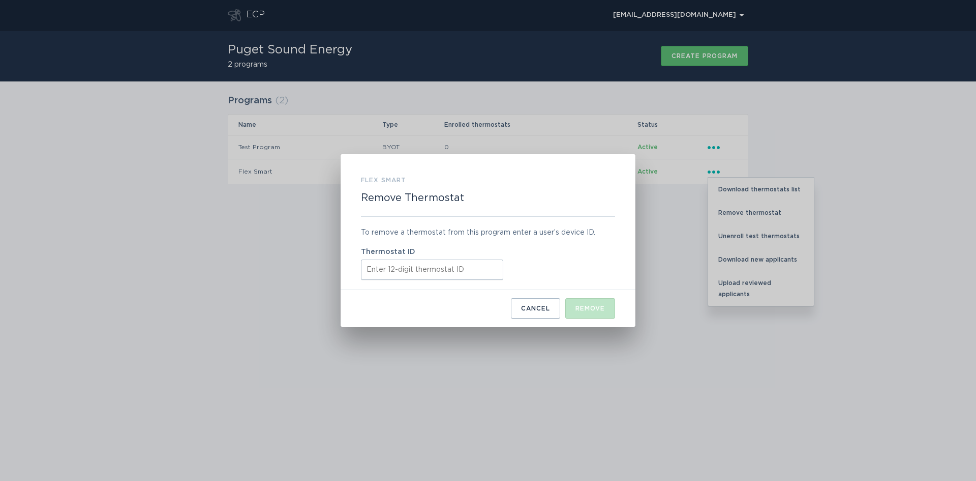
click at [397, 265] on input "Thermostat ID" at bounding box center [432, 269] width 142 height 20
paste input "531609594248"
type input "531609594248"
click at [588, 302] on button "Remove" at bounding box center [591, 308] width 50 height 20
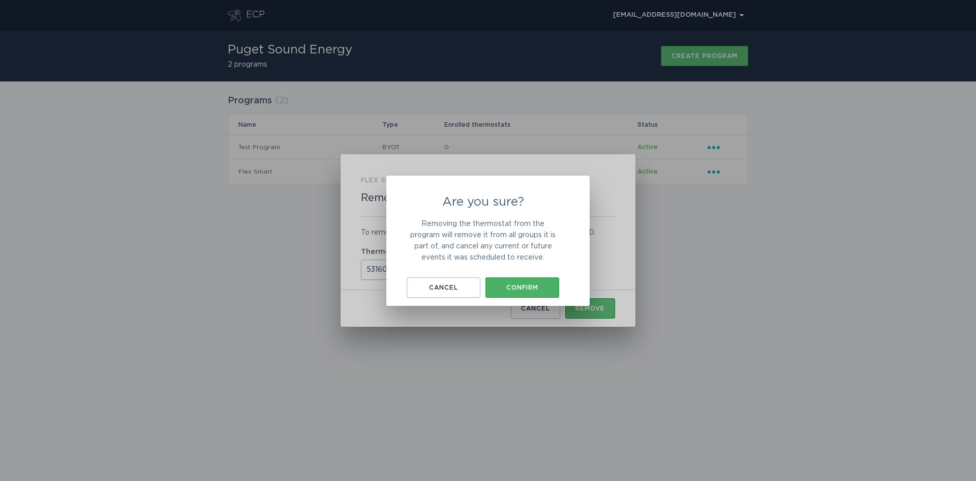
click at [553, 285] on div "Confirm" at bounding box center [523, 287] width 64 height 6
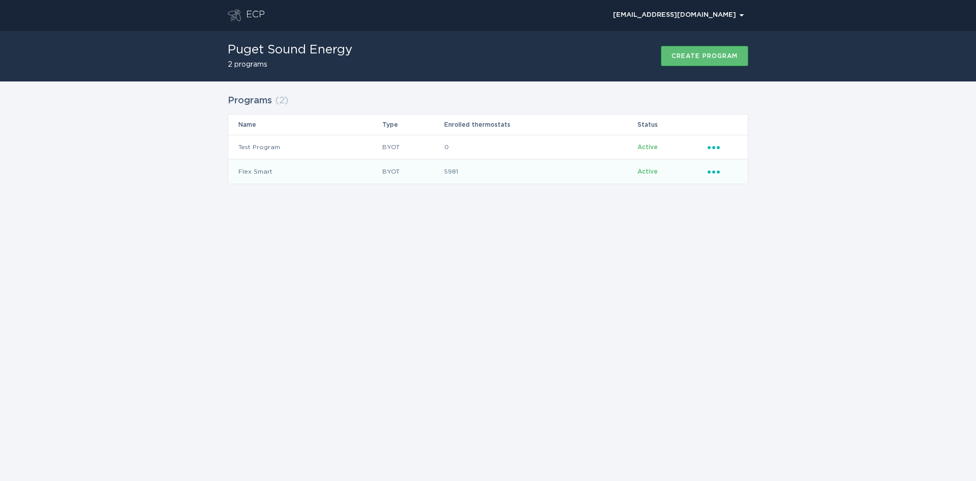
click at [710, 173] on icon "Popover menu" at bounding box center [714, 171] width 12 height 3
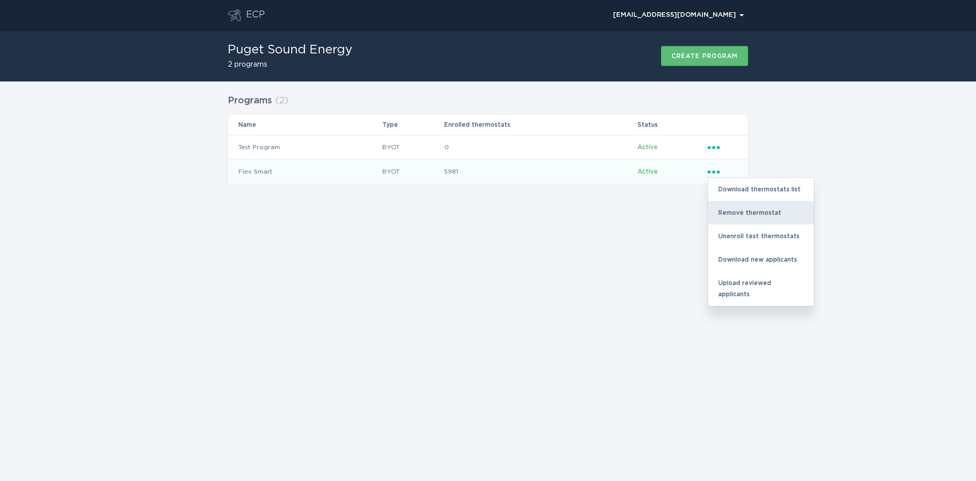
click at [742, 214] on div "Remove thermostat" at bounding box center [761, 212] width 106 height 23
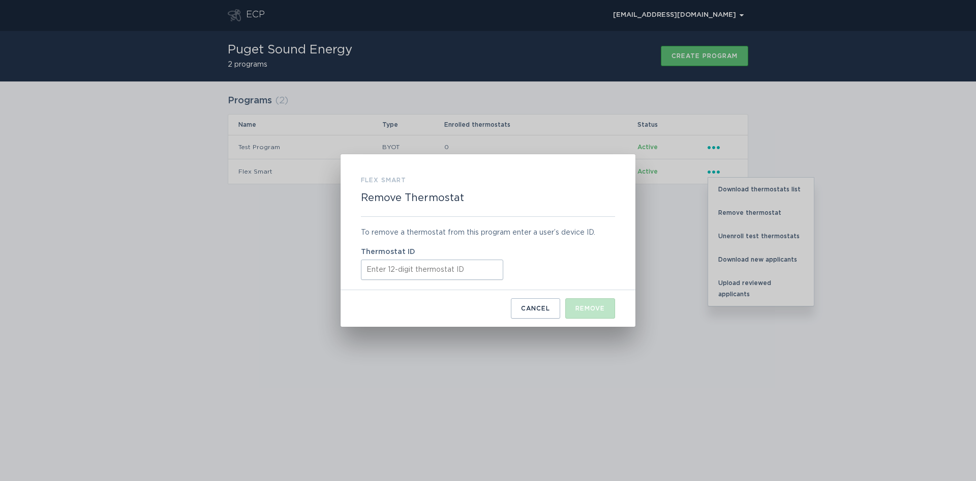
click at [424, 267] on input "Thermostat ID" at bounding box center [432, 269] width 142 height 20
paste input "531666389450"
type input "531666389450"
click at [587, 311] on div "Remove" at bounding box center [590, 308] width 29 height 6
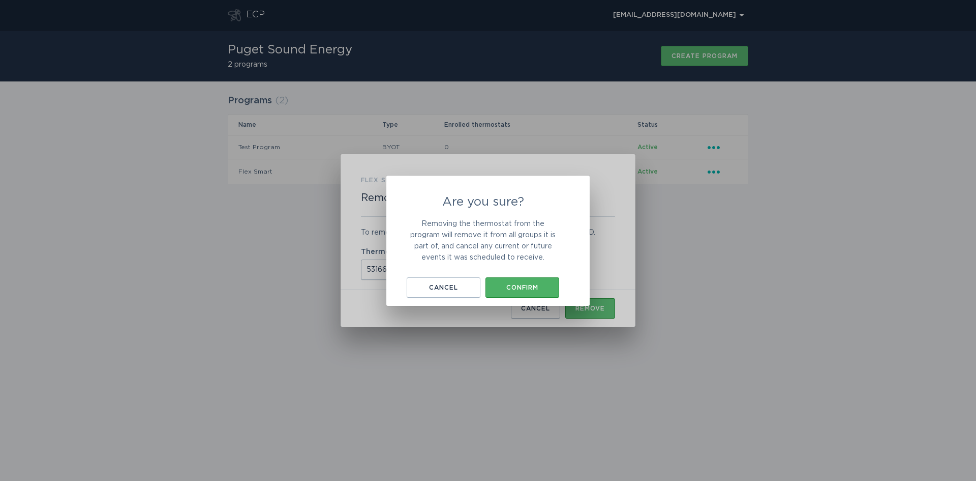
click at [524, 281] on button "Confirm" at bounding box center [523, 287] width 74 height 20
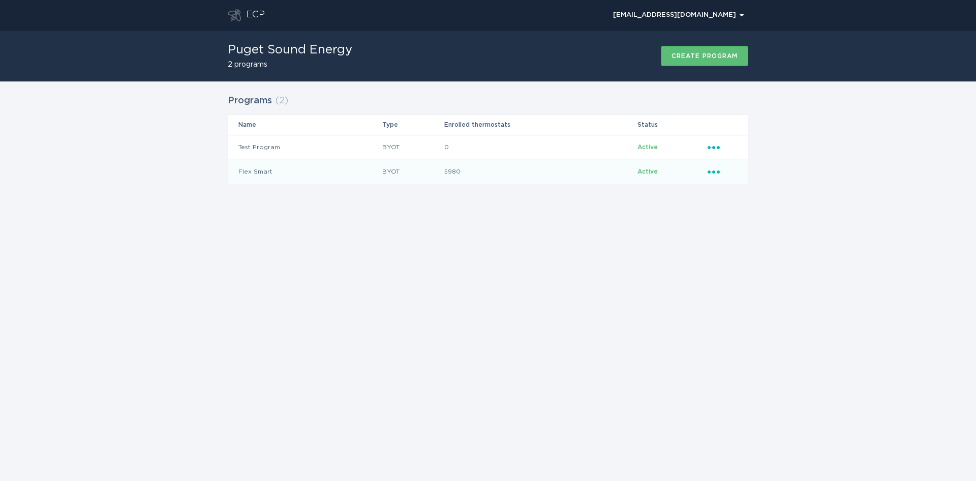
click at [715, 167] on icon "Ellipsis" at bounding box center [715, 170] width 14 height 9
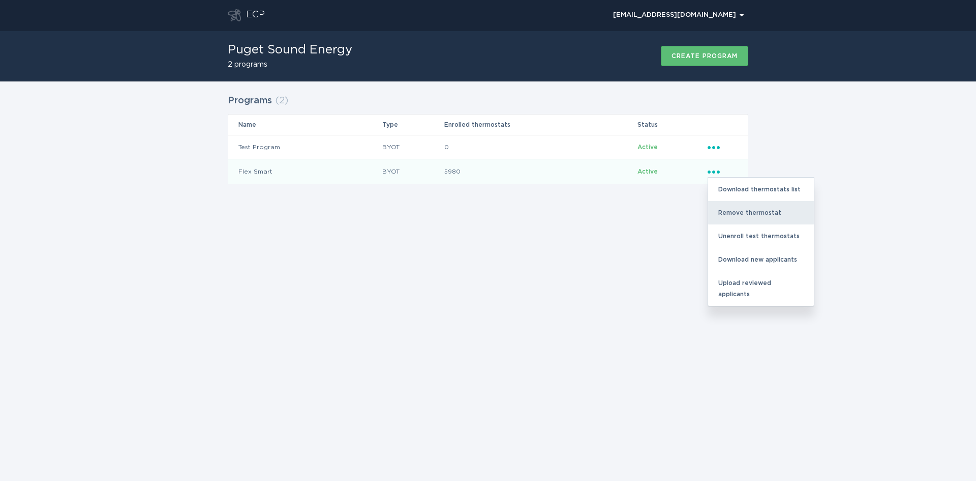
click at [733, 213] on div "Remove thermostat" at bounding box center [761, 212] width 106 height 23
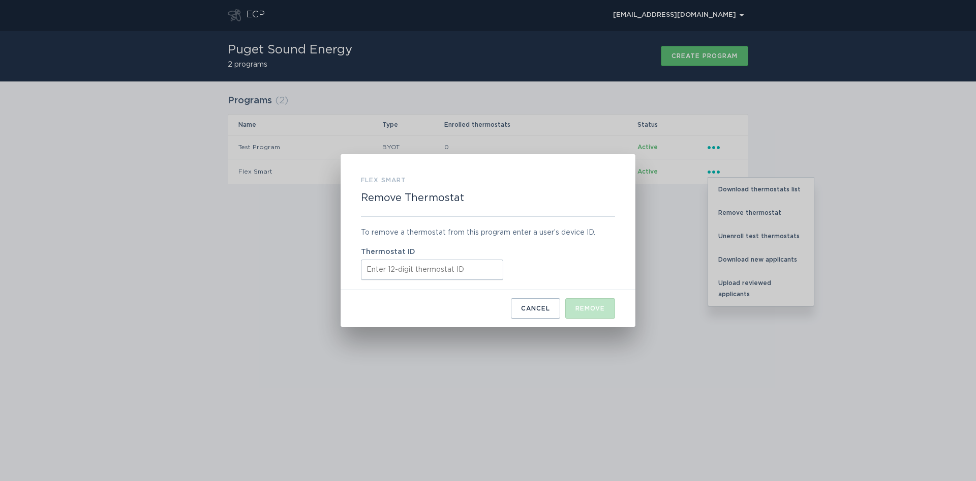
click at [374, 271] on input "Thermostat ID" at bounding box center [432, 269] width 142 height 20
paste input "531686814257"
type input "531686814257"
click at [581, 308] on div "Remove" at bounding box center [590, 308] width 29 height 6
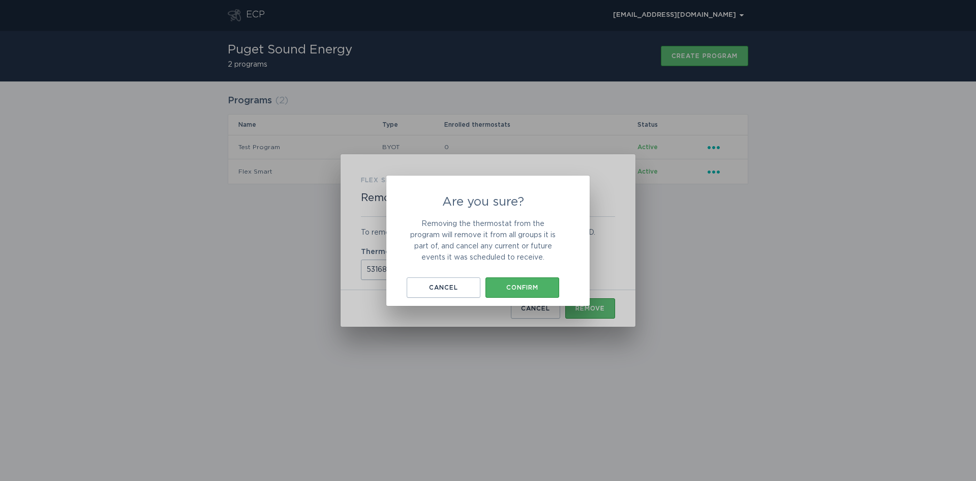
click at [516, 284] on div "Confirm" at bounding box center [523, 287] width 64 height 6
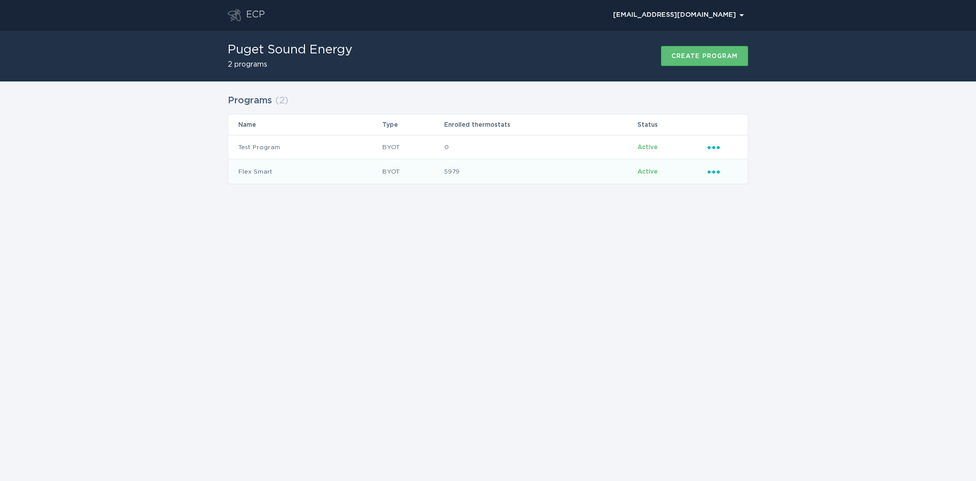
click at [714, 171] on icon "Popover menu" at bounding box center [714, 171] width 12 height 3
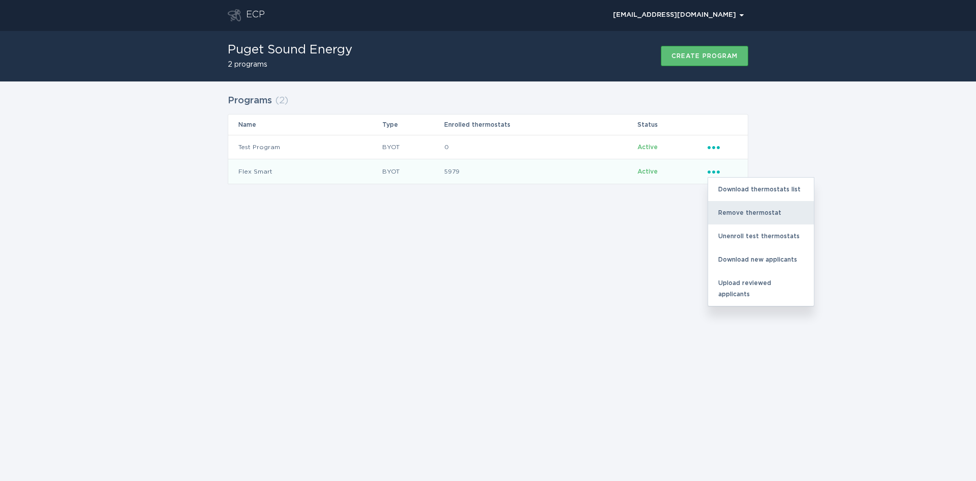
click at [740, 215] on div "Remove thermostat" at bounding box center [761, 212] width 106 height 23
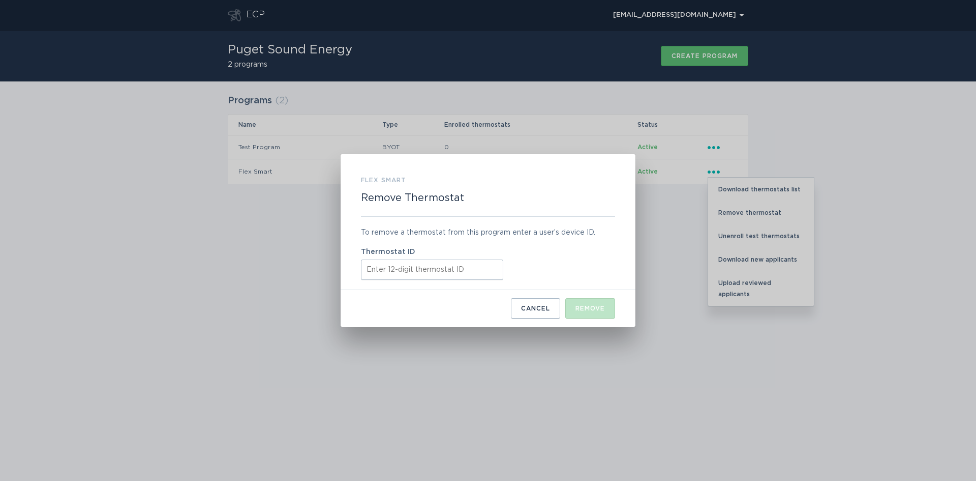
click at [431, 275] on input "Thermostat ID" at bounding box center [432, 269] width 142 height 20
paste input "532575565355"
type input "532575565355"
click at [602, 311] on div "Remove" at bounding box center [590, 308] width 29 height 6
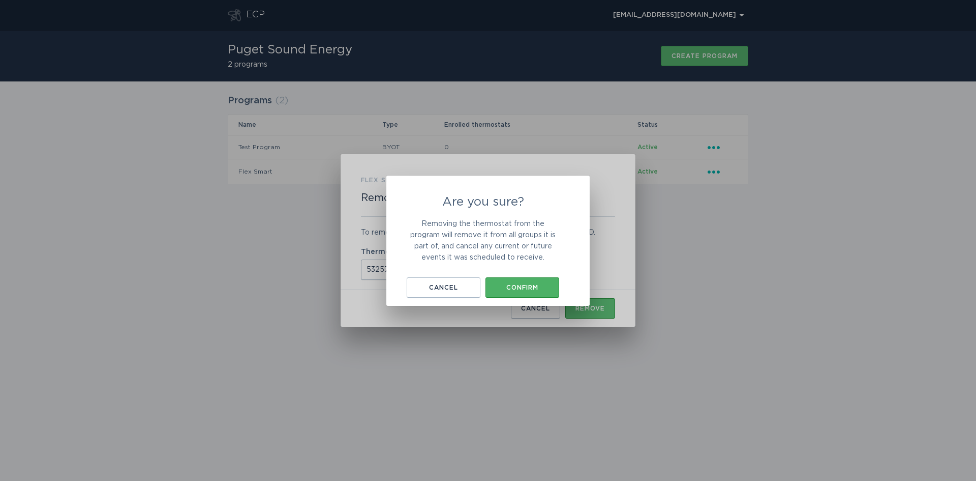
click at [527, 285] on div "Confirm" at bounding box center [523, 287] width 64 height 6
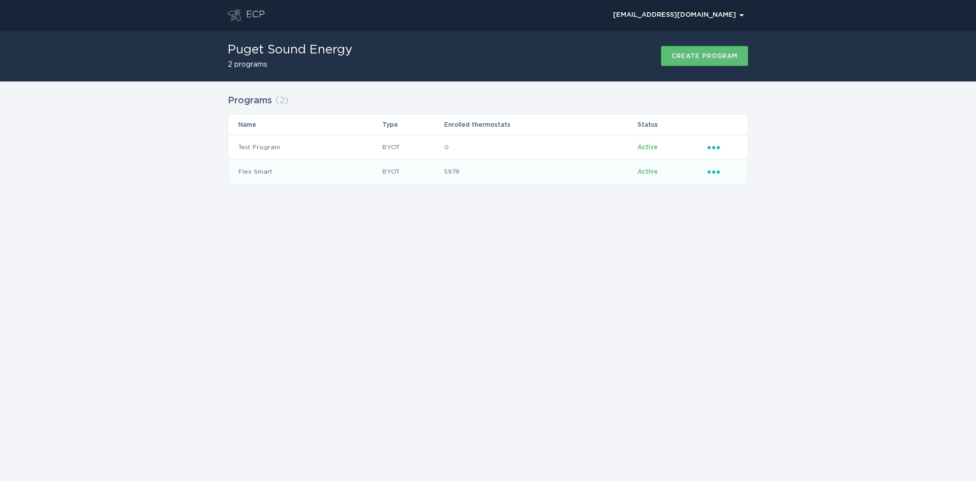
click at [716, 173] on icon "Ellipsis" at bounding box center [715, 170] width 14 height 9
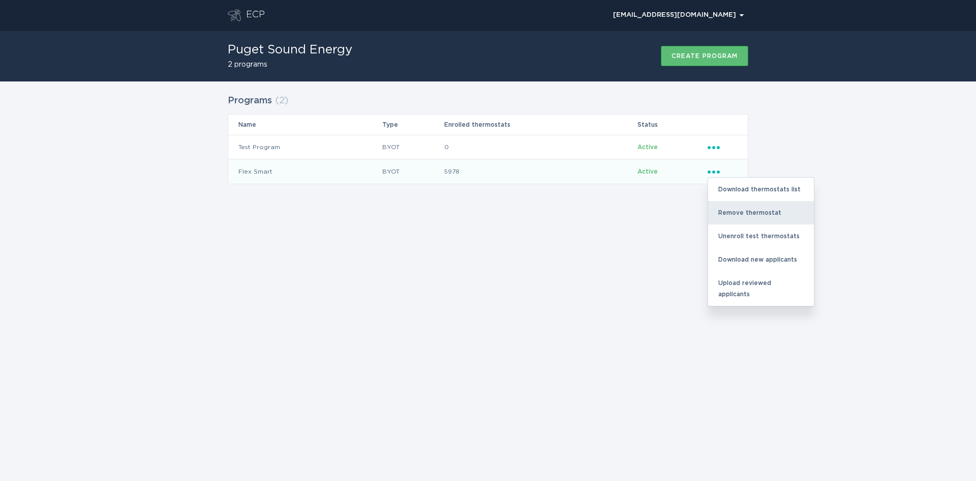
click at [738, 216] on div "Remove thermostat" at bounding box center [761, 212] width 106 height 23
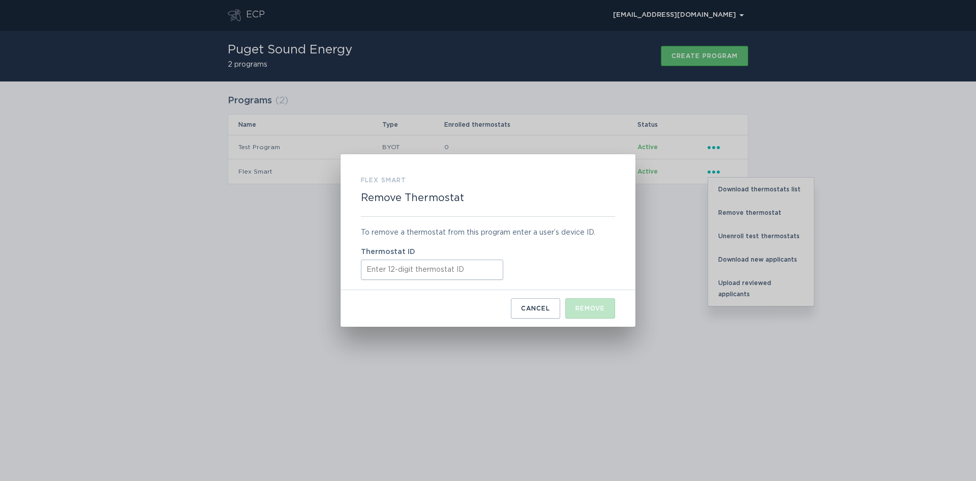
click at [414, 272] on input "Thermostat ID" at bounding box center [432, 269] width 142 height 20
paste input "312915614699"
type input "312915614699"
click at [593, 307] on div "Remove" at bounding box center [590, 308] width 29 height 6
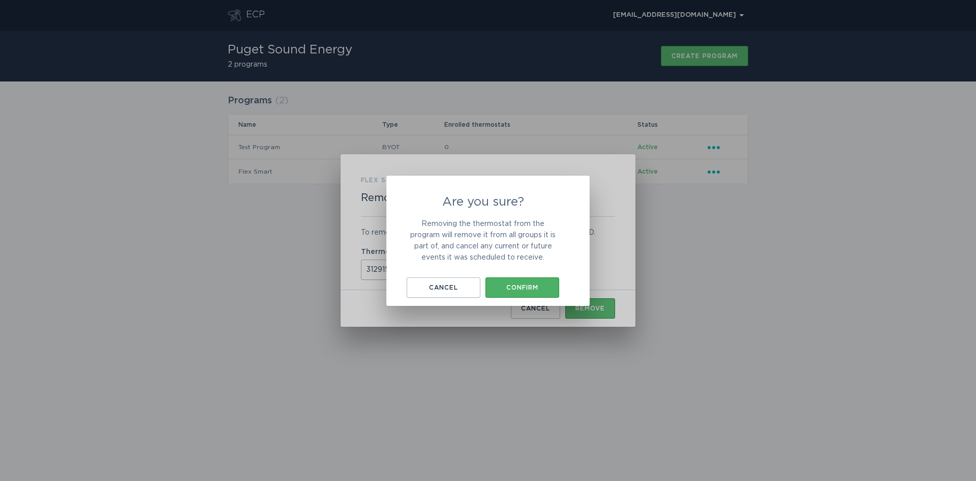
click at [536, 291] on button "Confirm" at bounding box center [523, 287] width 74 height 20
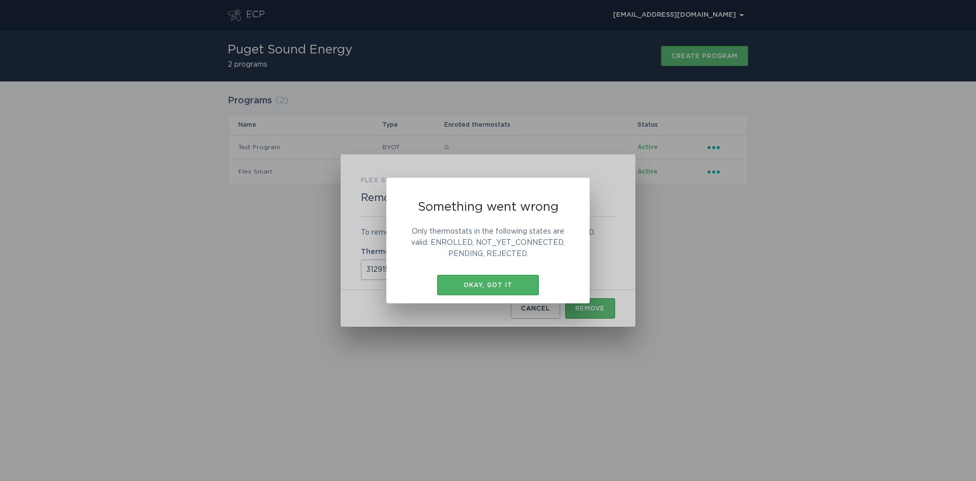
drag, startPoint x: 484, startPoint y: 269, endPoint x: 493, endPoint y: 278, distance: 13.0
click at [484, 268] on div "Something went wrong Only thermostats in the following states are valid: ENROLL…" at bounding box center [487, 240] width 203 height 126
click at [505, 292] on button "Okay, got it" at bounding box center [488, 285] width 102 height 20
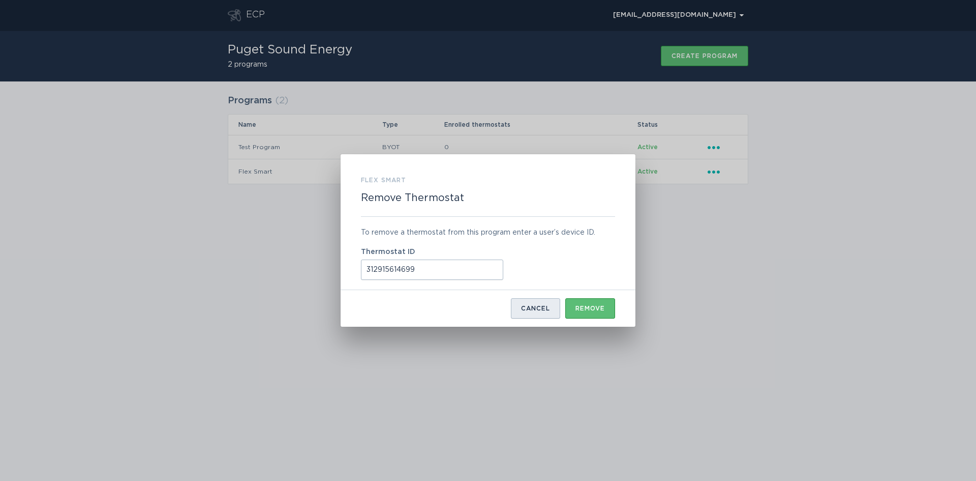
click at [533, 305] on div "Cancel" at bounding box center [535, 308] width 29 height 6
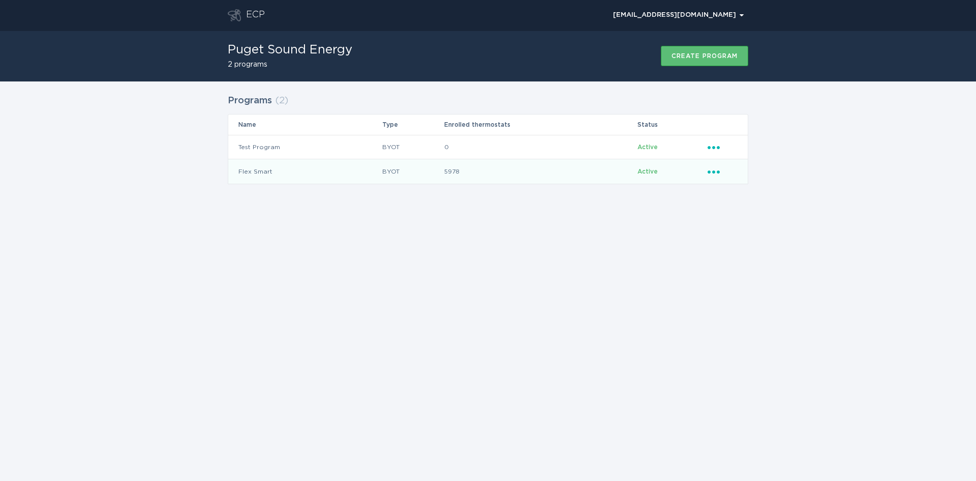
click at [721, 173] on icon "Ellipsis" at bounding box center [715, 170] width 14 height 9
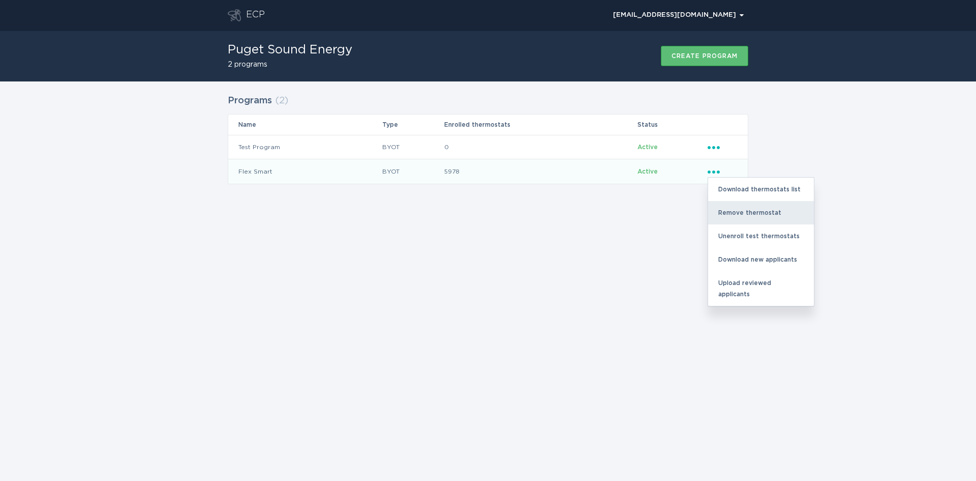
click at [735, 214] on div "Remove thermostat" at bounding box center [761, 212] width 106 height 23
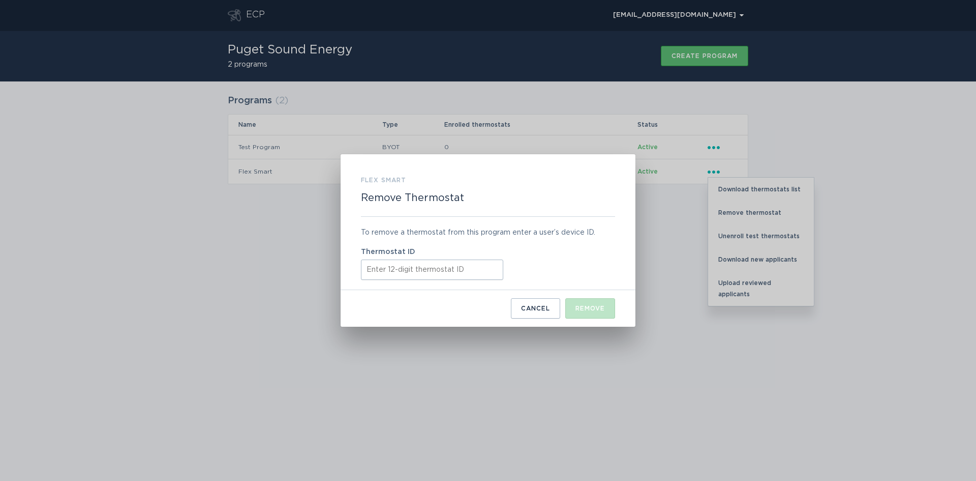
click at [383, 273] on input "Thermostat ID" at bounding box center [432, 269] width 142 height 20
paste input "531631631179"
type input "531631631179"
click at [605, 311] on button "Remove" at bounding box center [591, 308] width 50 height 20
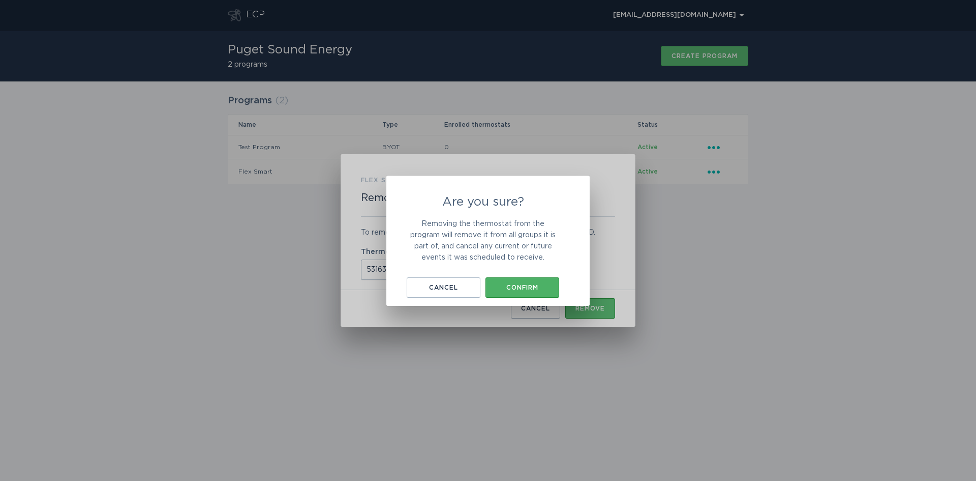
click at [540, 290] on button "Confirm" at bounding box center [523, 287] width 74 height 20
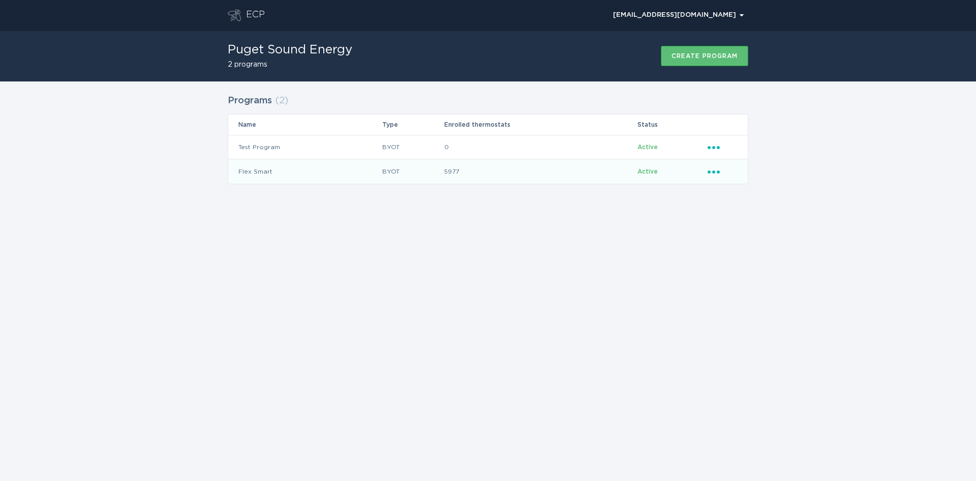
click at [713, 171] on icon "Popover menu" at bounding box center [714, 171] width 12 height 3
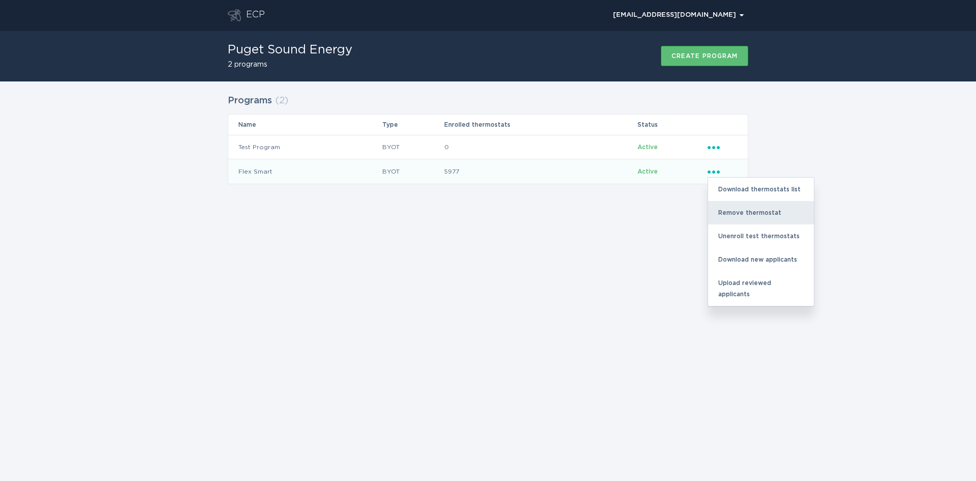
click at [732, 216] on div "Remove thermostat" at bounding box center [761, 212] width 106 height 23
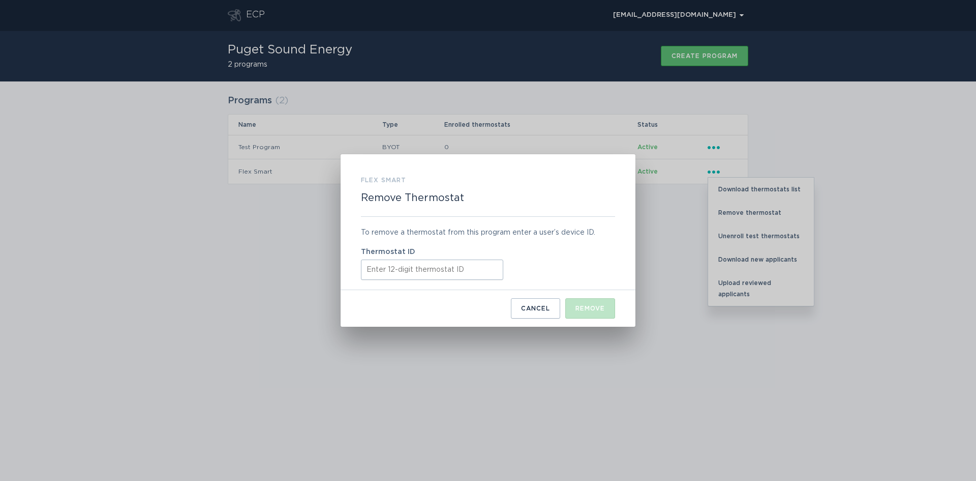
click at [375, 273] on input "Thermostat ID" at bounding box center [432, 269] width 142 height 20
paste input "531699237650"
type input "531699237650"
click at [575, 302] on button "Remove" at bounding box center [591, 308] width 50 height 20
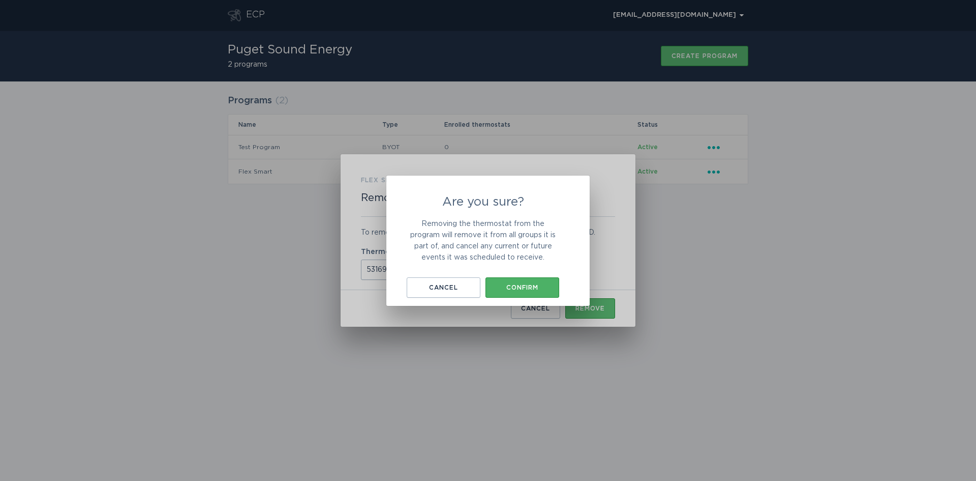
click at [538, 285] on div "Confirm" at bounding box center [523, 287] width 64 height 6
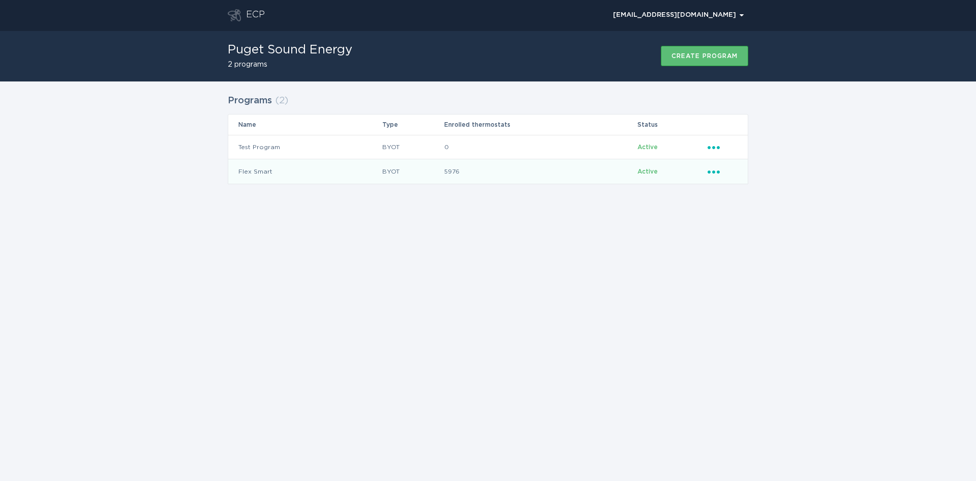
click at [717, 167] on icon "Ellipsis" at bounding box center [715, 170] width 14 height 9
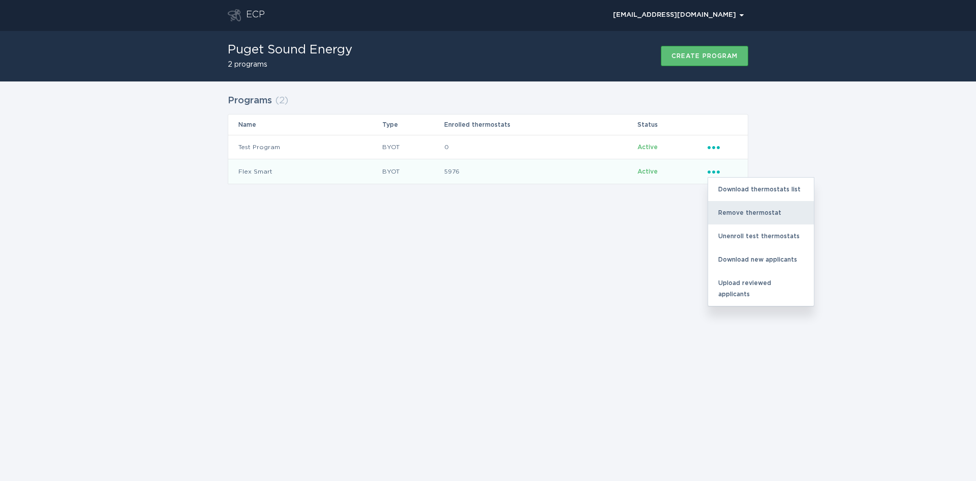
click at [744, 210] on div "Remove thermostat" at bounding box center [761, 212] width 106 height 23
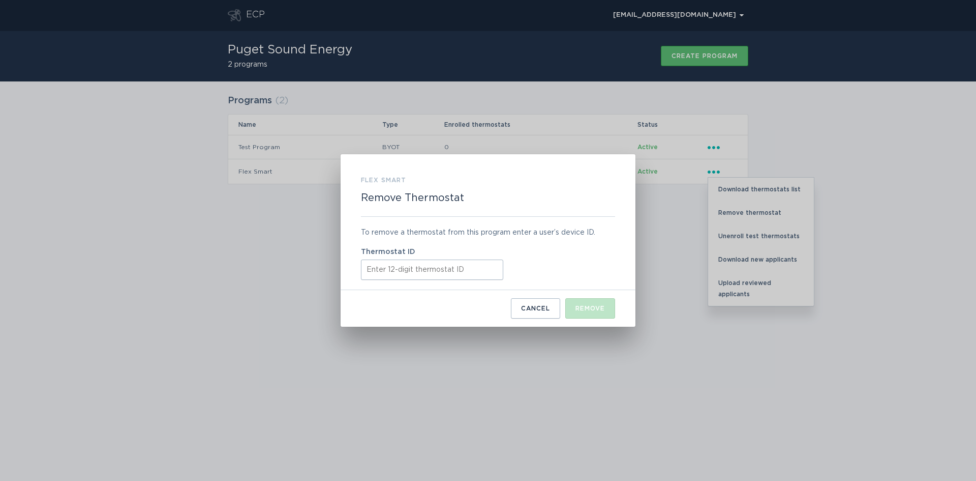
click at [410, 272] on input "Thermostat ID" at bounding box center [432, 269] width 142 height 20
paste input "532596355661"
type input "532596355661"
click at [584, 302] on button "Remove" at bounding box center [591, 308] width 50 height 20
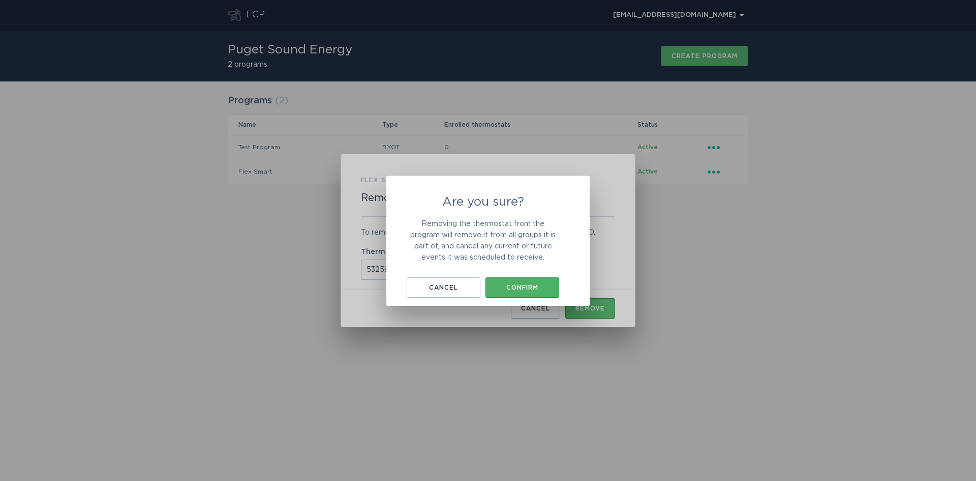
click at [504, 287] on div "Confirm" at bounding box center [523, 287] width 64 height 6
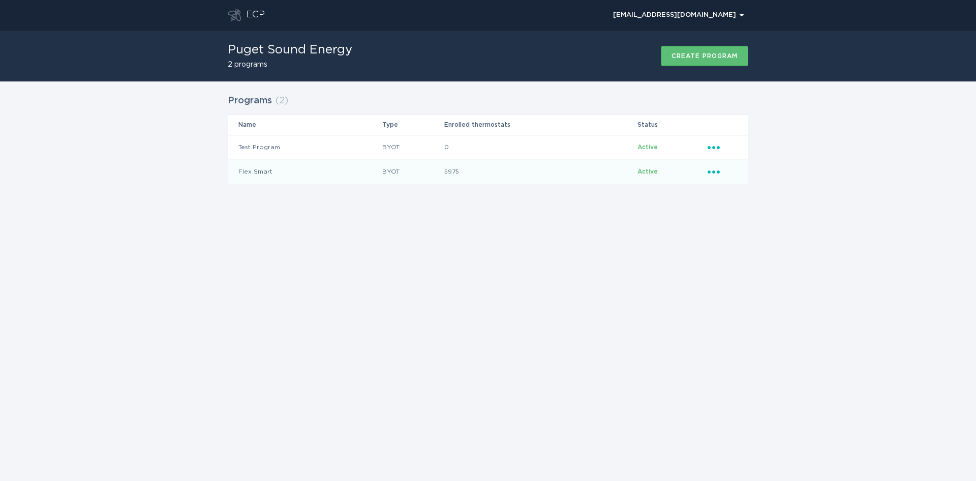
click at [714, 167] on icon "Ellipsis" at bounding box center [715, 170] width 14 height 9
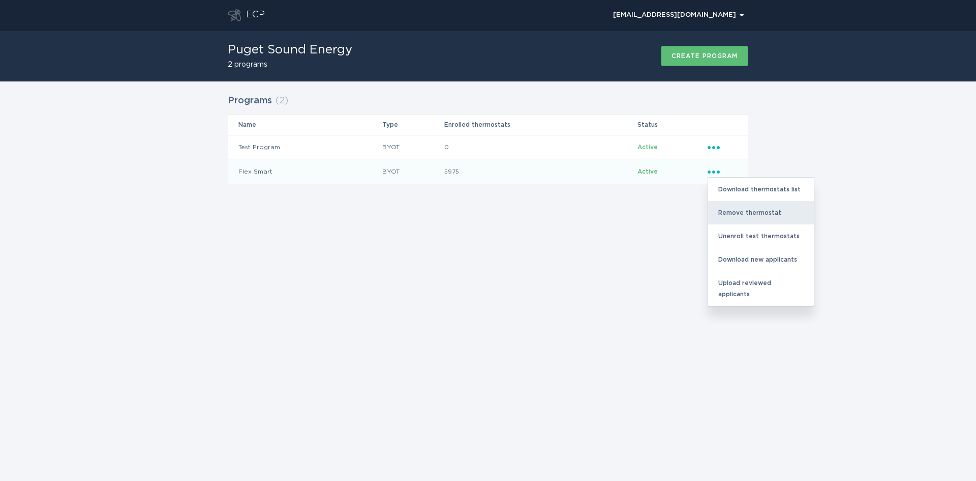
click at [734, 209] on div "Remove thermostat" at bounding box center [761, 212] width 106 height 23
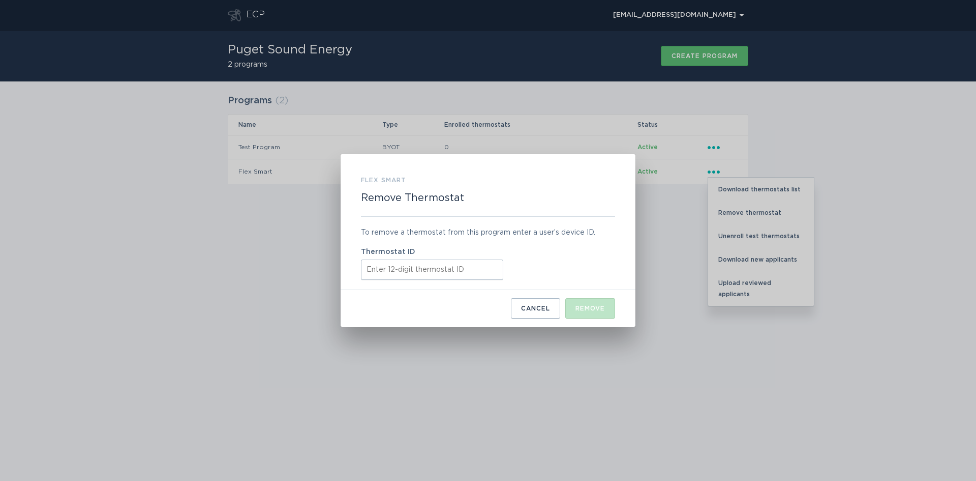
click at [392, 268] on input "Thermostat ID" at bounding box center [432, 269] width 142 height 20
paste input "421865578019"
type input "421865578019"
click at [588, 308] on div "Remove" at bounding box center [590, 308] width 29 height 6
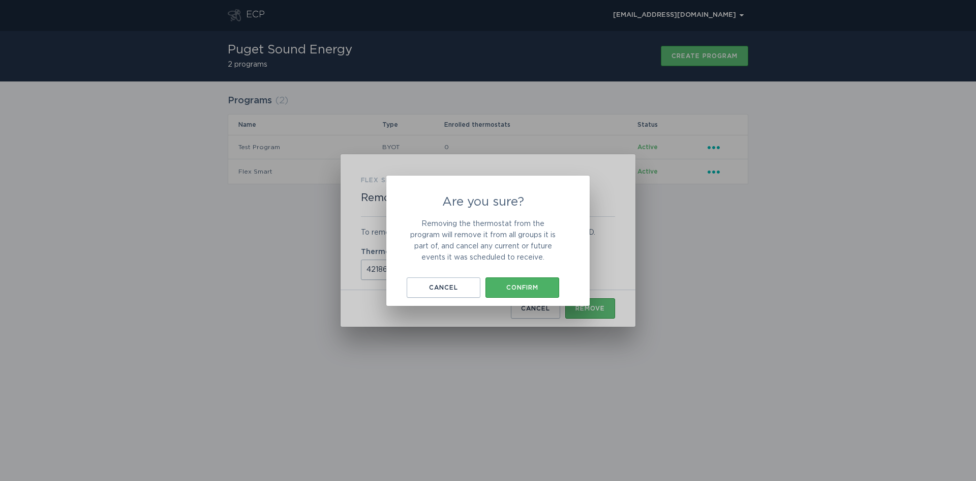
click at [525, 295] on button "Confirm" at bounding box center [523, 287] width 74 height 20
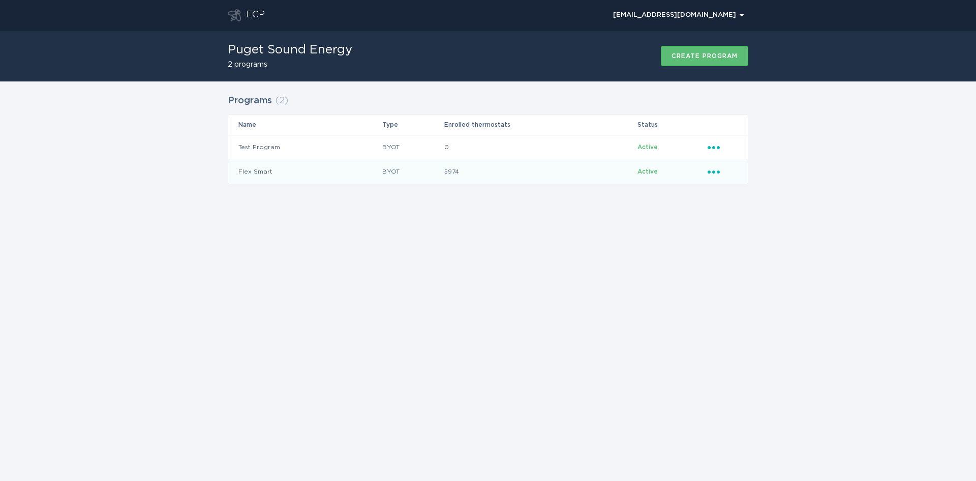
click at [717, 173] on icon "Ellipsis" at bounding box center [715, 170] width 14 height 9
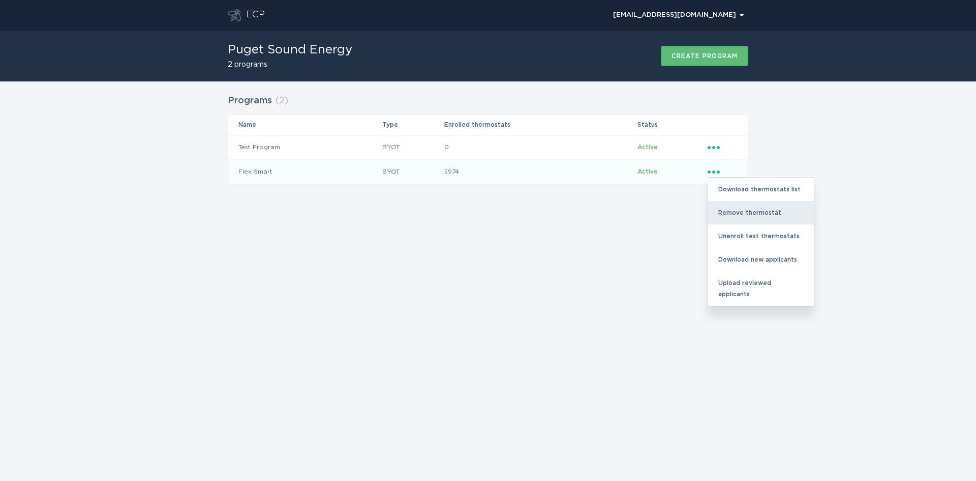
click at [739, 214] on div "Remove thermostat" at bounding box center [761, 212] width 106 height 23
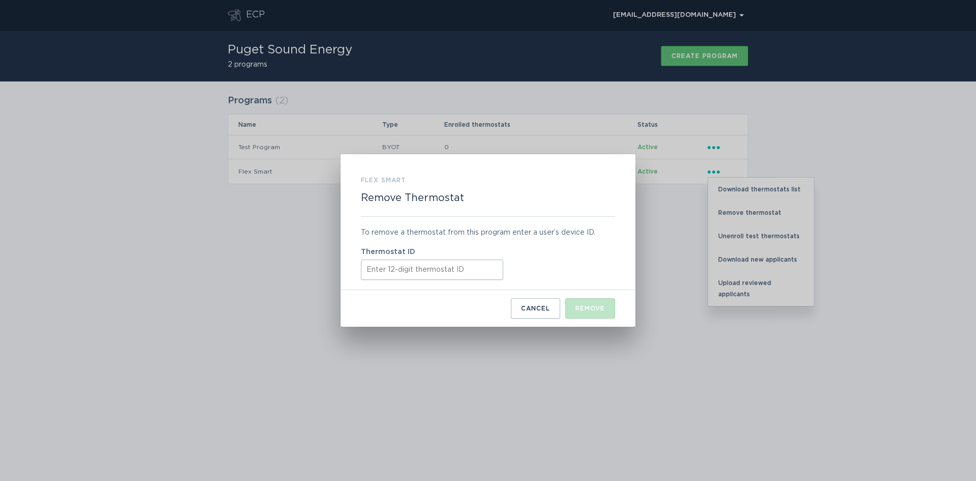
click at [417, 270] on input "Thermostat ID" at bounding box center [432, 269] width 142 height 20
paste input "521750441241"
type input "521750441241"
click at [588, 315] on button "Remove" at bounding box center [591, 308] width 50 height 20
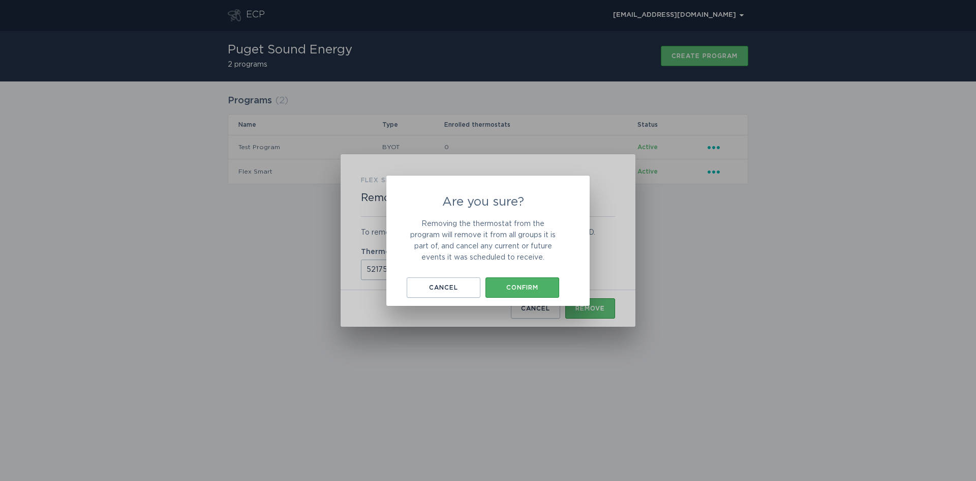
click at [541, 287] on div "Confirm" at bounding box center [523, 287] width 64 height 6
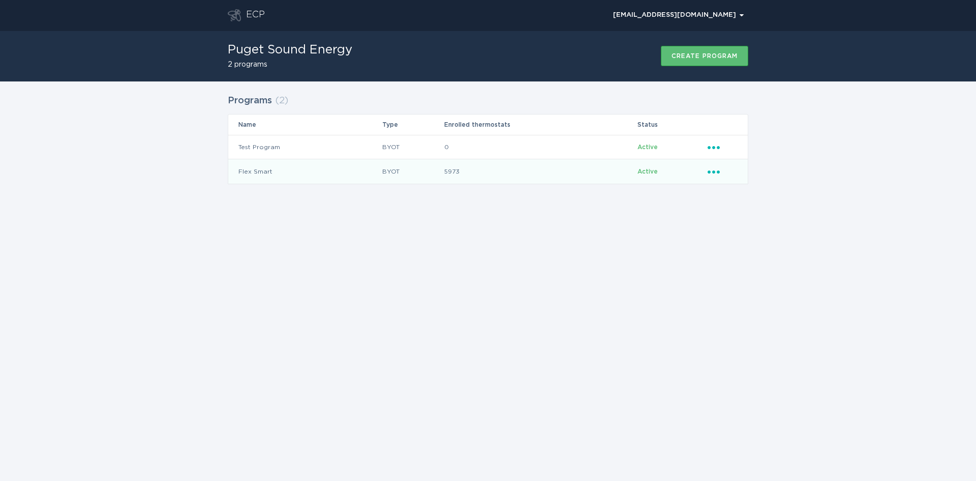
click at [715, 175] on div "Ellipsis" at bounding box center [723, 171] width 30 height 11
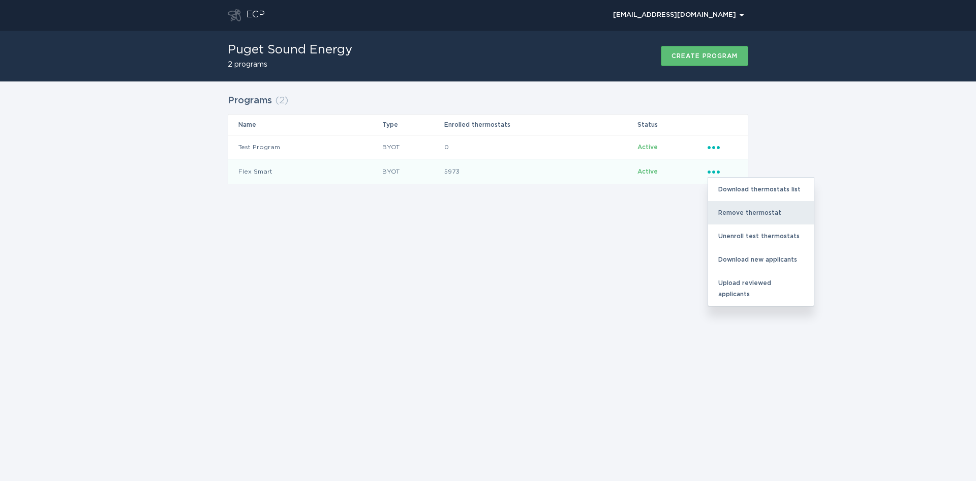
click at [737, 213] on div "Remove thermostat" at bounding box center [761, 212] width 106 height 23
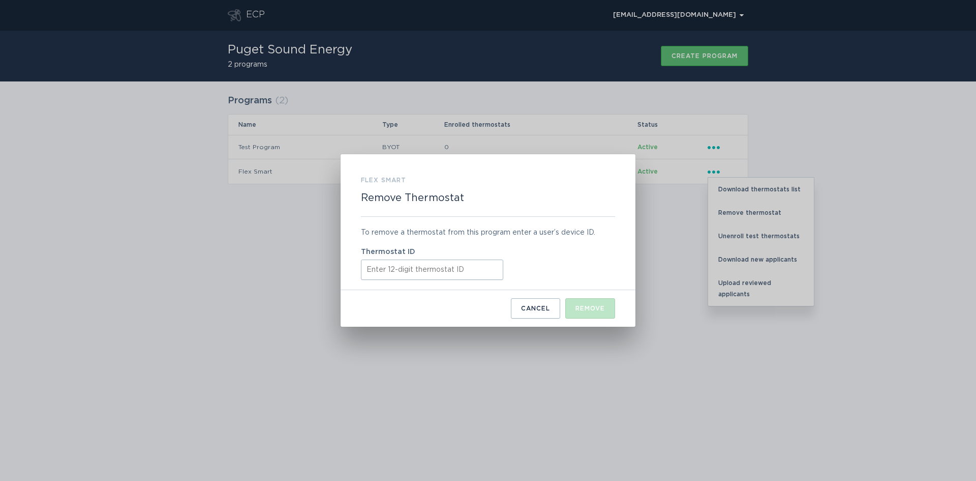
drag, startPoint x: 402, startPoint y: 270, endPoint x: 421, endPoint y: 276, distance: 20.4
click at [402, 269] on input "Thermostat ID" at bounding box center [432, 269] width 142 height 20
paste input "531621001566"
type input "531621001566"
click at [588, 308] on div "Remove" at bounding box center [590, 308] width 29 height 6
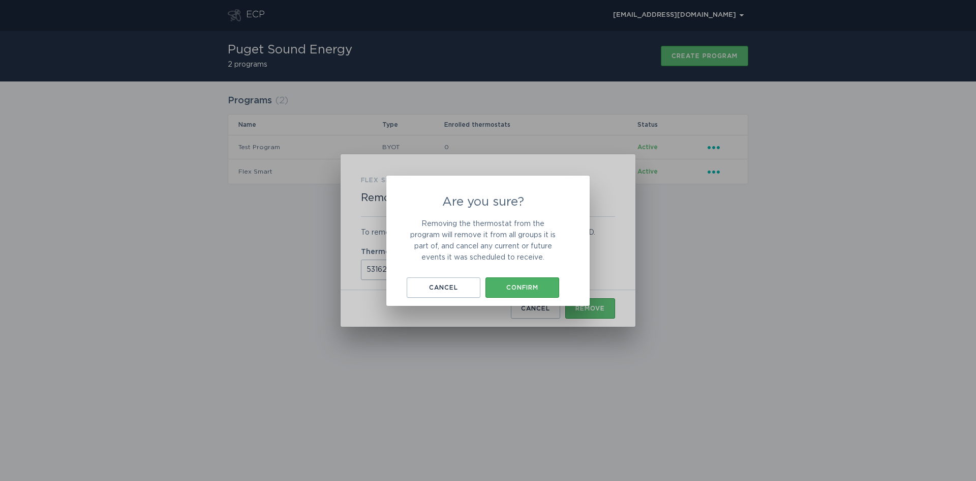
click at [537, 286] on div "Confirm" at bounding box center [523, 287] width 64 height 6
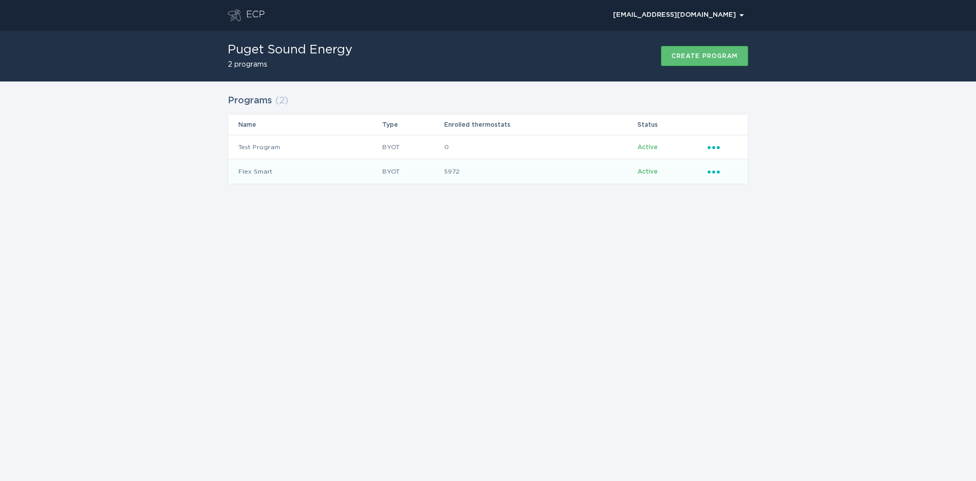
click at [710, 176] on div "Ellipsis" at bounding box center [723, 171] width 30 height 11
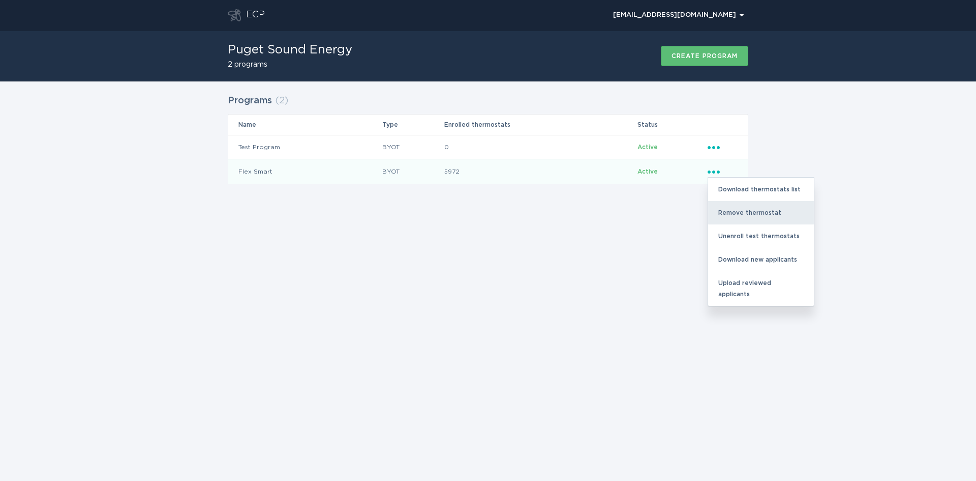
click at [727, 216] on div "Remove thermostat" at bounding box center [761, 212] width 106 height 23
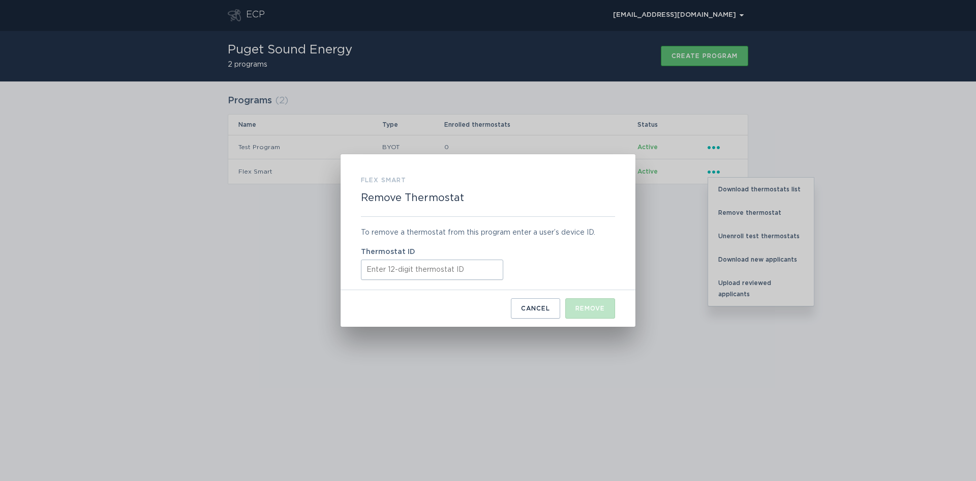
click at [443, 268] on input "Thermostat ID" at bounding box center [432, 269] width 142 height 20
paste input "531625977227"
click at [593, 309] on div "Remove" at bounding box center [590, 308] width 29 height 6
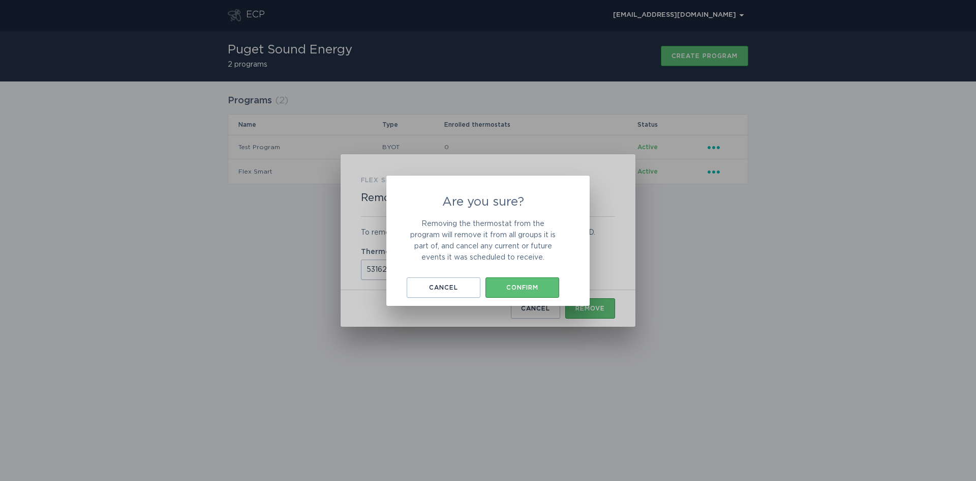
click at [533, 276] on div "Are you sure? Removing the thermostat from the program will remove it from all …" at bounding box center [483, 247] width 153 height 102
click at [530, 284] on div "Confirm" at bounding box center [523, 287] width 64 height 6
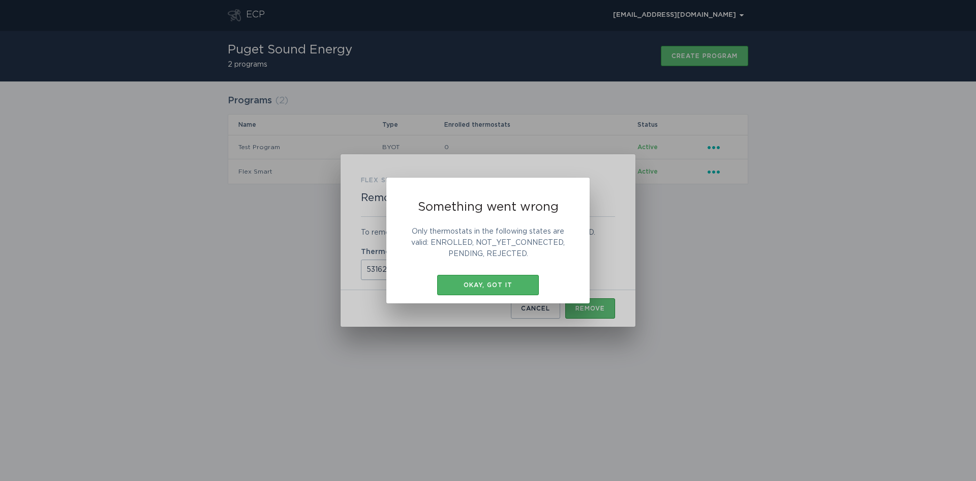
click at [485, 282] on div "Okay, got it" at bounding box center [488, 285] width 92 height 6
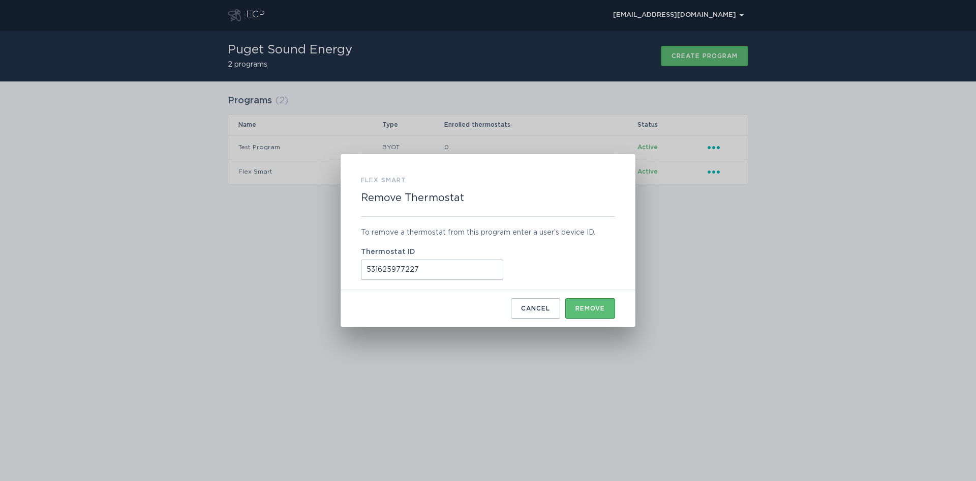
drag, startPoint x: 414, startPoint y: 275, endPoint x: 312, endPoint y: 273, distance: 102.8
click at [312, 274] on div "Flex Smart Remove Thermostat To remove a thermostat from this program enter a u…" at bounding box center [488, 240] width 976 height 481
paste input "310182303393"
type input "310182303393"
click at [590, 310] on div "Remove" at bounding box center [590, 308] width 29 height 6
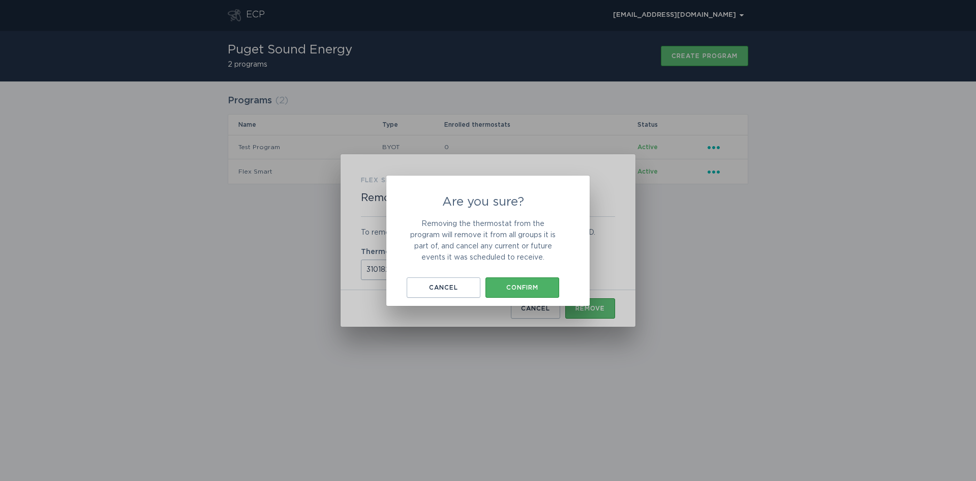
click at [523, 282] on button "Confirm" at bounding box center [523, 287] width 74 height 20
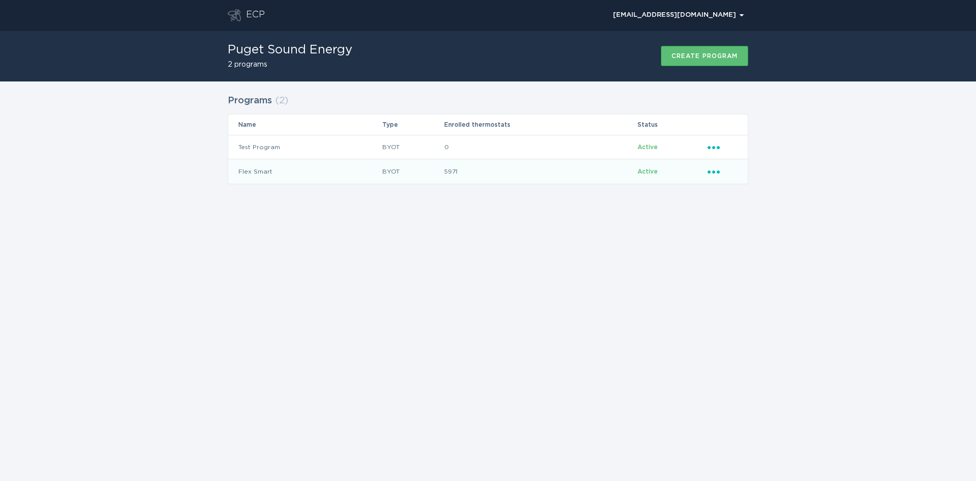
click at [708, 171] on icon "Popover menu" at bounding box center [714, 171] width 12 height 3
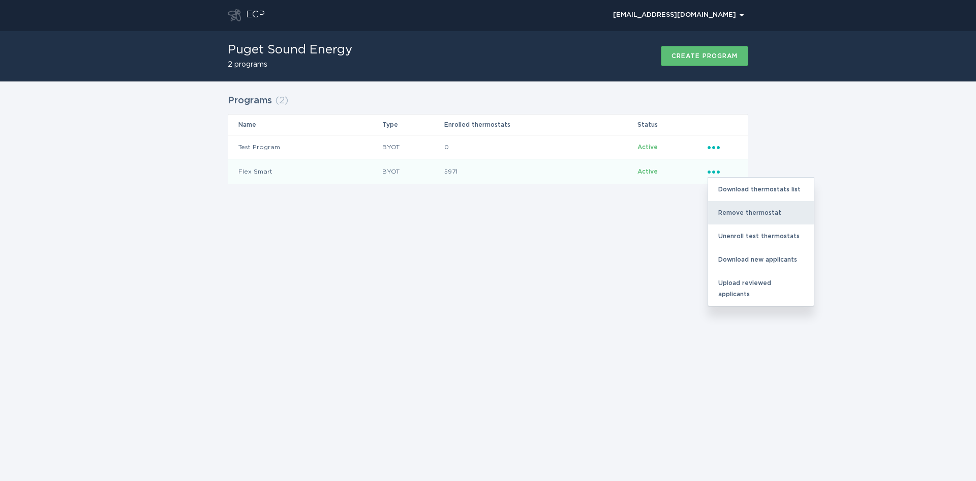
click at [738, 214] on div "Remove thermostat" at bounding box center [761, 212] width 106 height 23
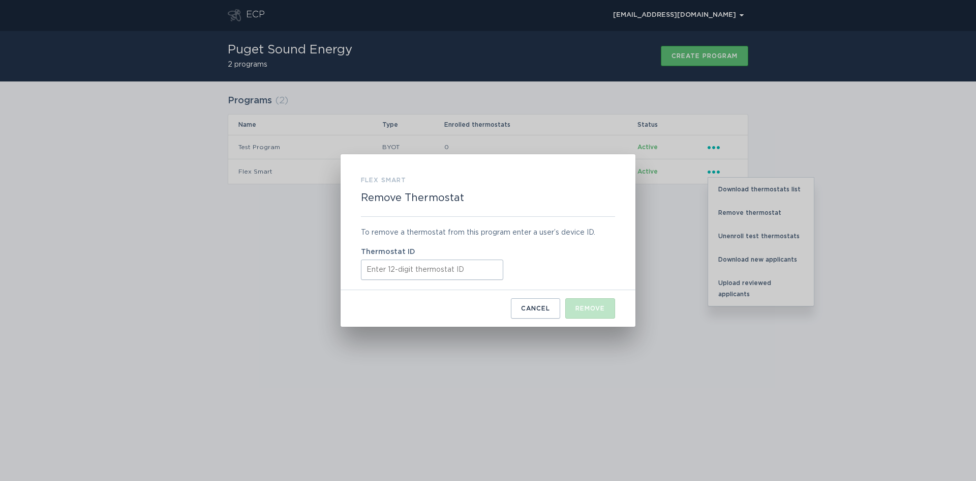
click at [408, 263] on input "Thermostat ID" at bounding box center [432, 269] width 142 height 20
paste input "421865578019"
click at [585, 308] on div "Remove" at bounding box center [590, 308] width 29 height 6
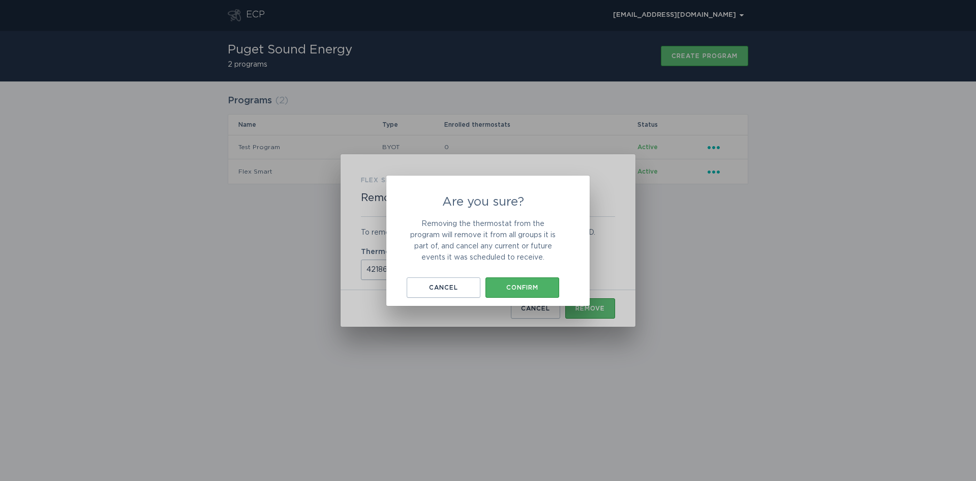
click at [520, 291] on button "Confirm" at bounding box center [523, 287] width 74 height 20
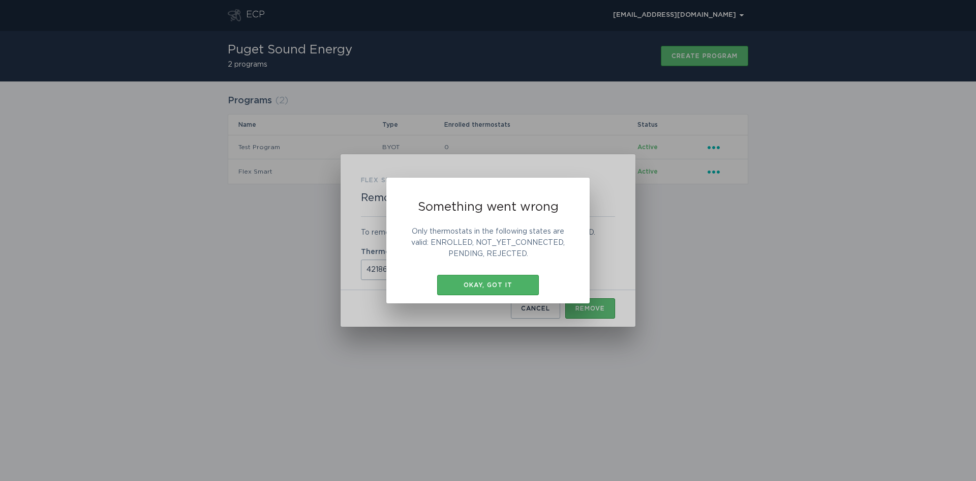
click at [497, 279] on button "Okay, got it" at bounding box center [488, 285] width 102 height 20
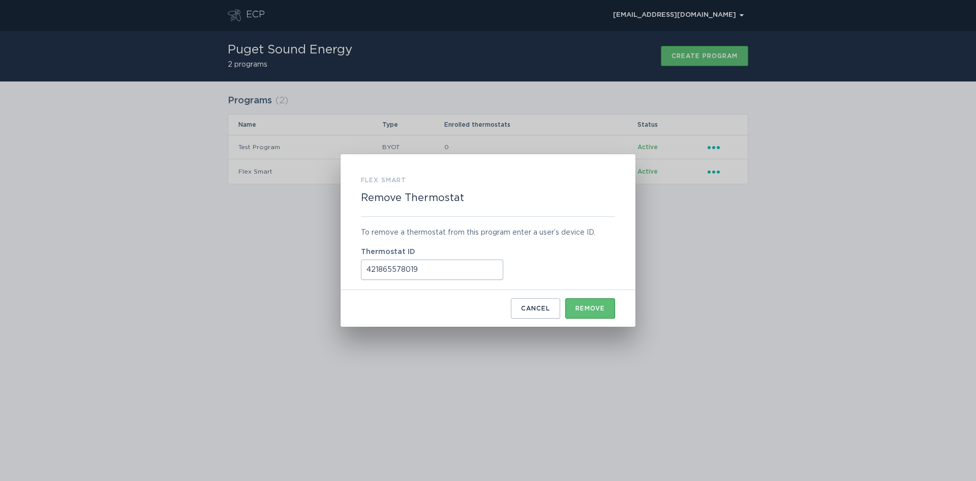
click at [369, 271] on input "421865578019" at bounding box center [432, 269] width 142 height 20
click at [430, 266] on input "421865578019" at bounding box center [432, 269] width 142 height 20
click at [582, 306] on div "Remove" at bounding box center [590, 308] width 29 height 6
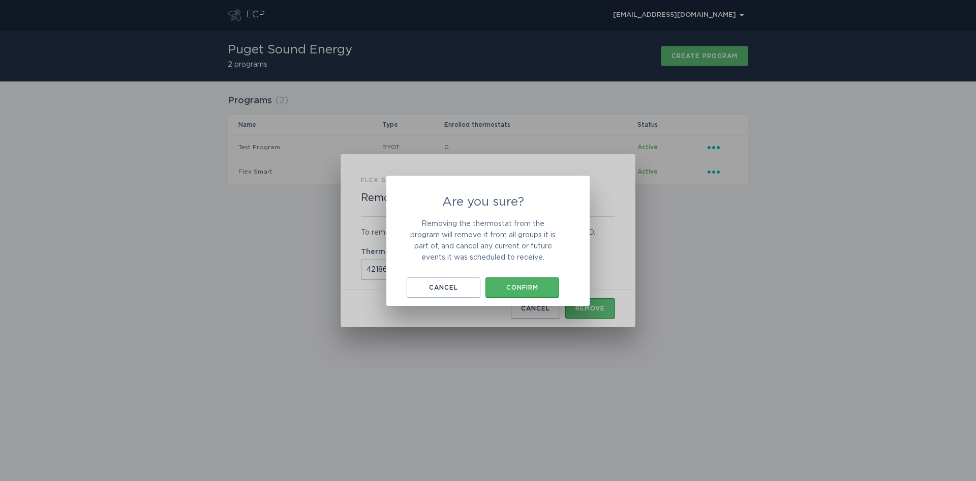
click at [537, 288] on div "Confirm" at bounding box center [523, 287] width 64 height 6
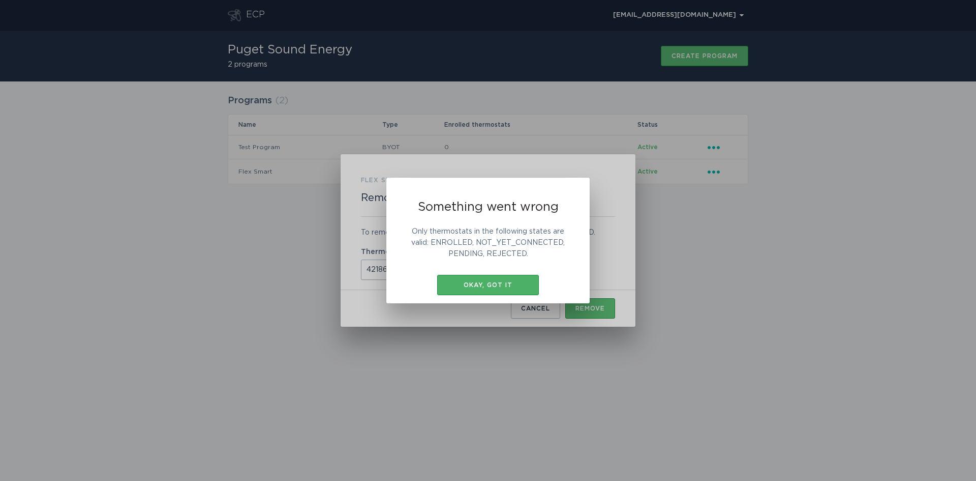
click at [501, 283] on div "Okay, got it" at bounding box center [488, 285] width 92 height 6
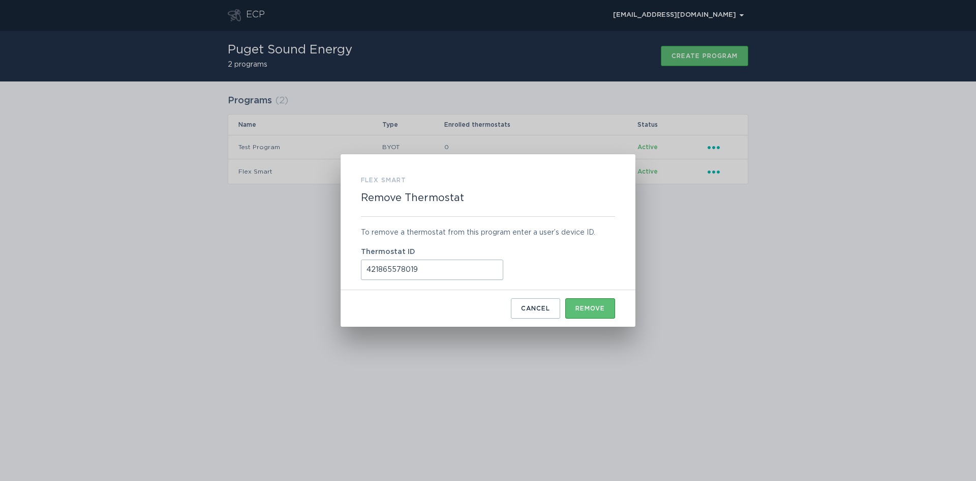
drag, startPoint x: 476, startPoint y: 266, endPoint x: 325, endPoint y: 266, distance: 151.0
click at [325, 266] on div "Flex Smart Remove Thermostat To remove a thermostat from this program enter a u…" at bounding box center [488, 240] width 976 height 481
paste input "521750441241"
click at [591, 313] on button "Remove" at bounding box center [591, 308] width 50 height 20
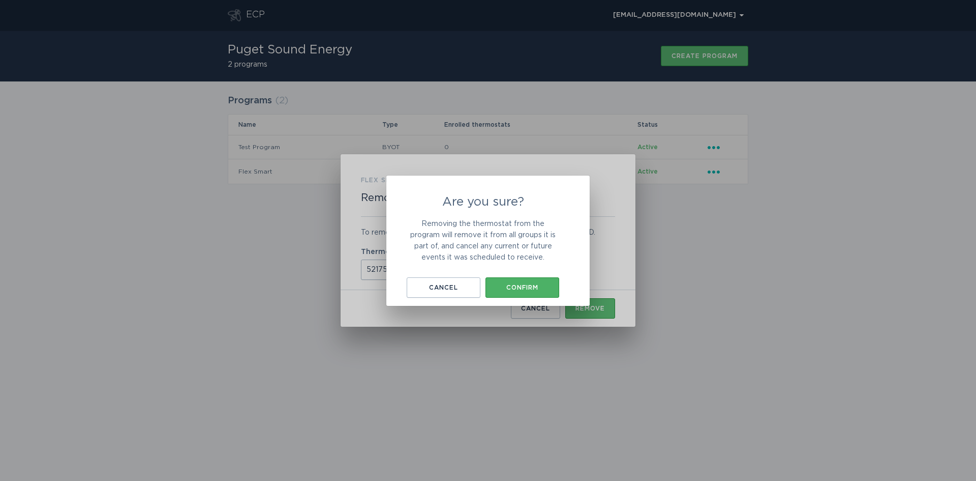
click at [528, 284] on div "Confirm" at bounding box center [523, 287] width 64 height 6
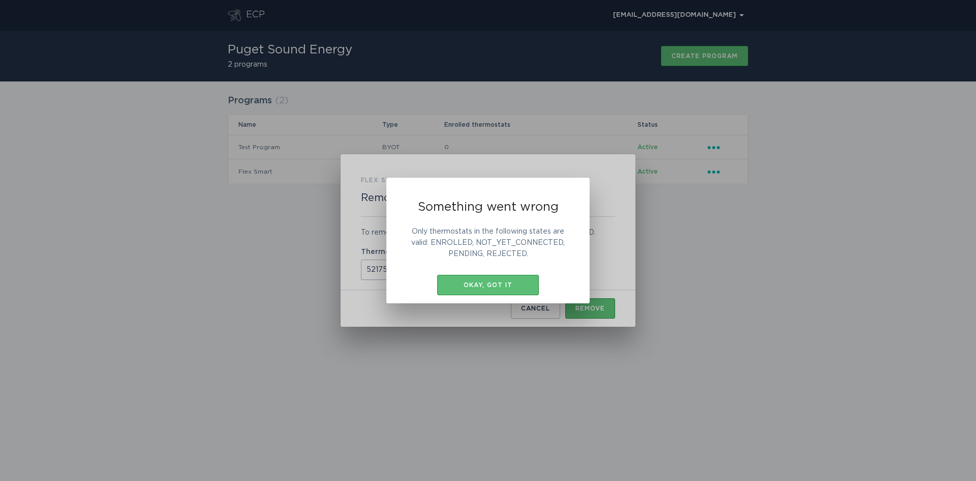
click at [481, 270] on div "Something went wrong Only thermostats in the following states are valid: ENROLL…" at bounding box center [487, 240] width 203 height 126
click at [484, 292] on button "Okay, got it" at bounding box center [488, 285] width 102 height 20
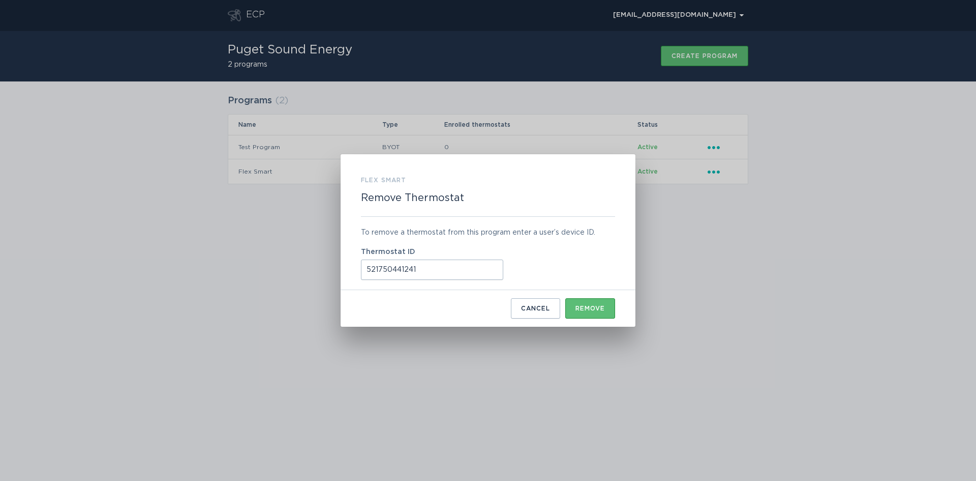
drag, startPoint x: 424, startPoint y: 265, endPoint x: 299, endPoint y: 262, distance: 125.1
click at [299, 262] on div "Flex Smart Remove Thermostat To remove a thermostat from this program enter a u…" at bounding box center [488, 240] width 976 height 481
paste input "31626787597"
type input "531626787597"
click at [582, 308] on div "Remove" at bounding box center [590, 308] width 29 height 6
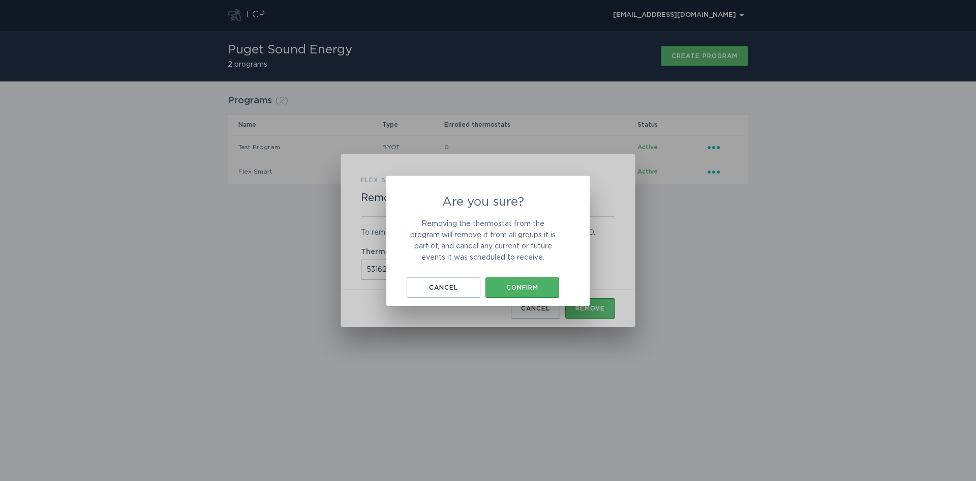
click at [522, 281] on button "Confirm" at bounding box center [523, 287] width 74 height 20
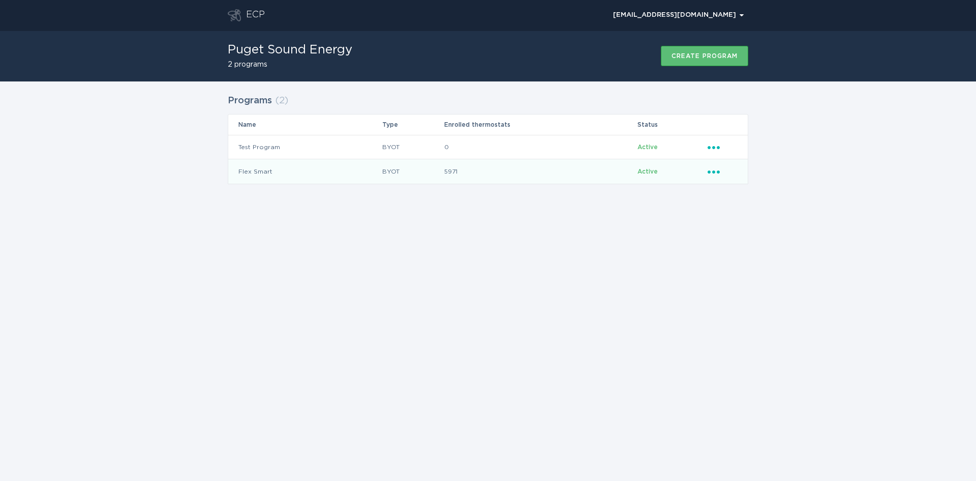
click at [709, 174] on div "Ellipsis" at bounding box center [723, 171] width 30 height 11
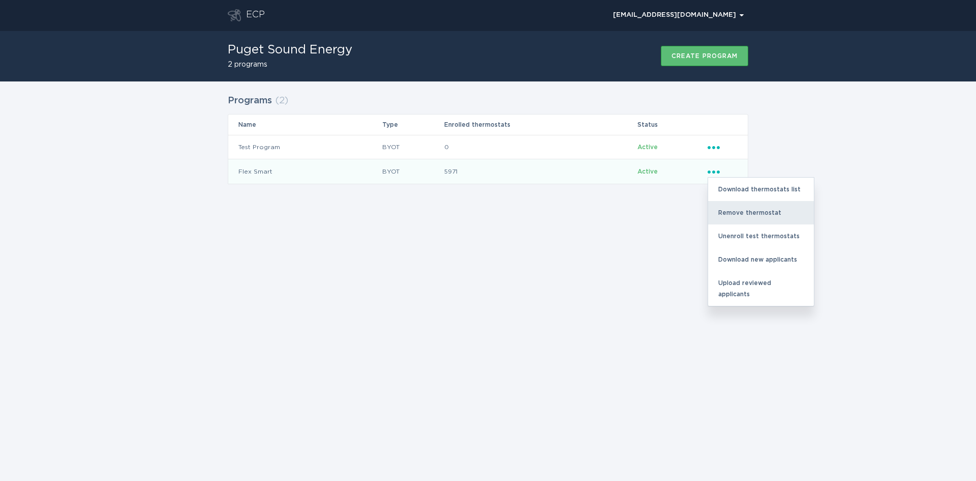
click at [732, 211] on div "Remove thermostat" at bounding box center [761, 212] width 106 height 23
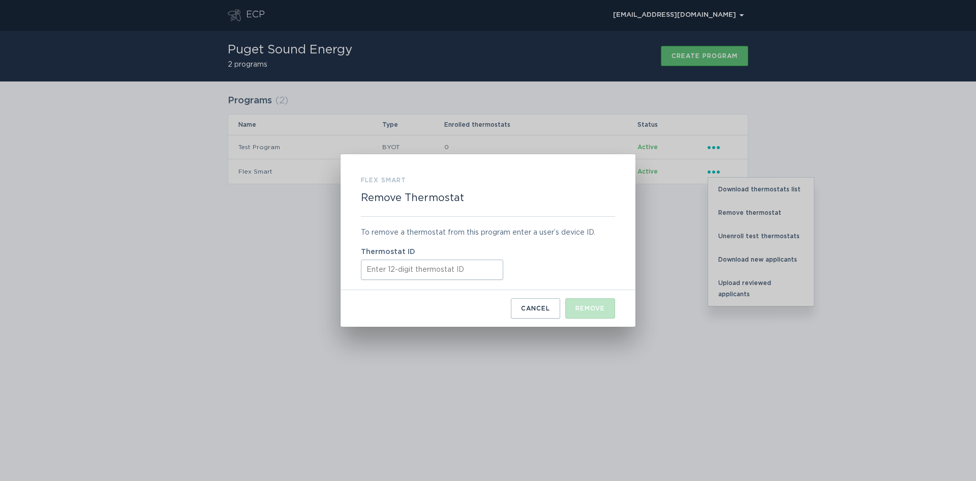
click at [427, 264] on input "Thermostat ID" at bounding box center [432, 269] width 142 height 20
paste input "531659903960"
type input "531659903960"
click at [592, 305] on div "Remove" at bounding box center [590, 308] width 29 height 6
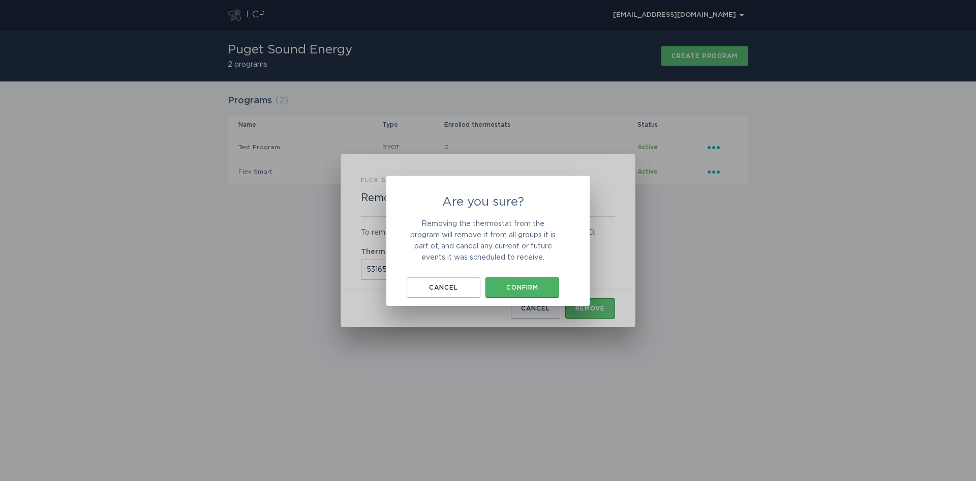
click at [547, 289] on div "Confirm" at bounding box center [523, 287] width 64 height 6
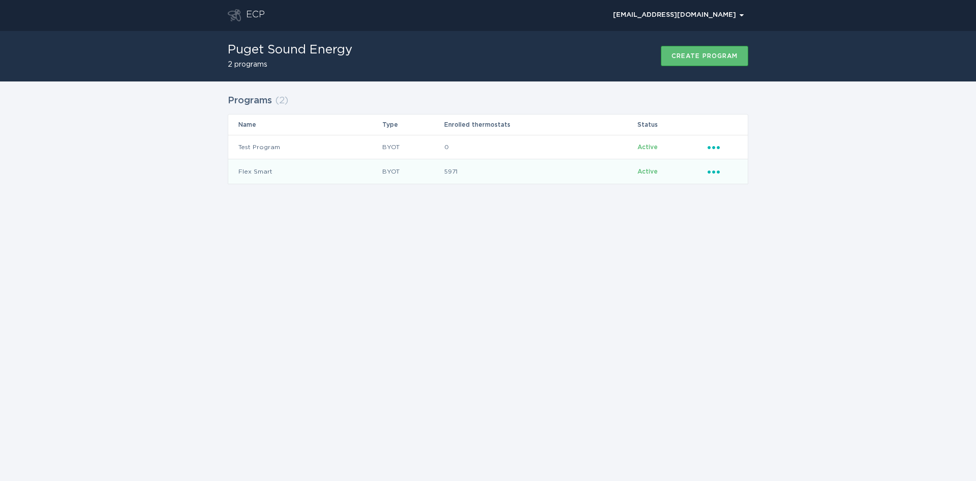
click at [720, 171] on icon "Popover menu" at bounding box center [714, 171] width 12 height 3
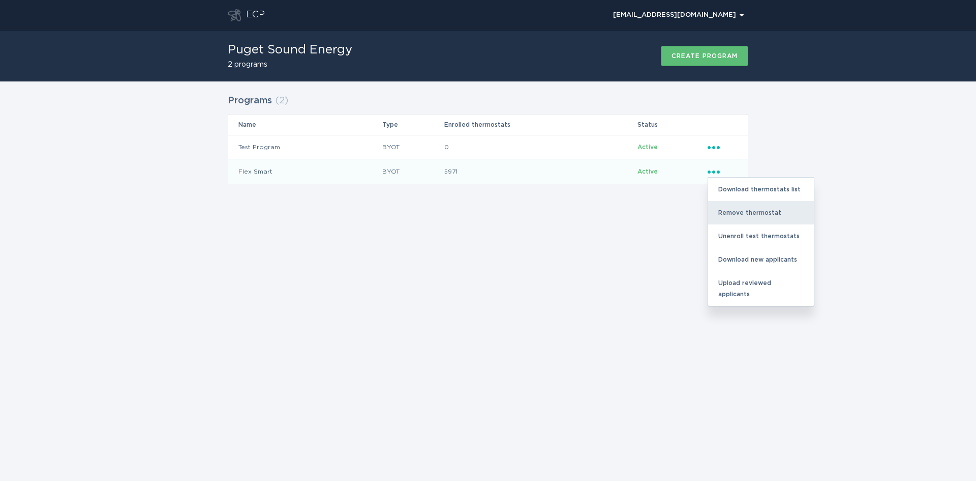
click at [741, 214] on div "Remove thermostat" at bounding box center [761, 212] width 106 height 23
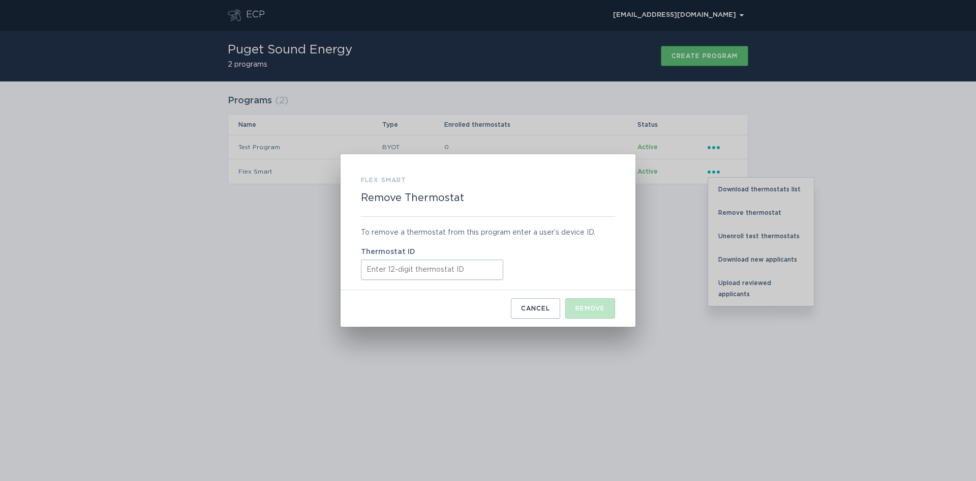
click at [424, 269] on input "Thermostat ID" at bounding box center [432, 269] width 142 height 20
paste input "511819852457"
type input "511819852457"
click at [581, 299] on button "Remove" at bounding box center [591, 308] width 50 height 20
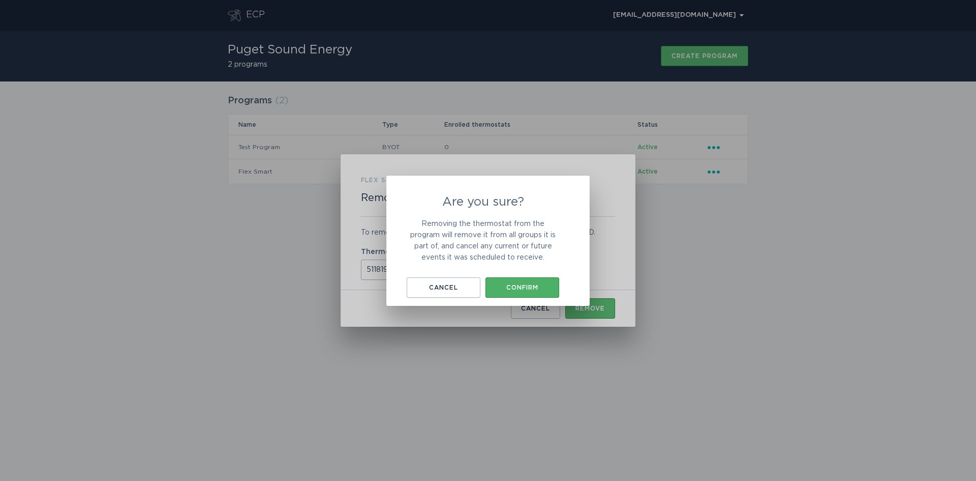
click at [523, 280] on button "Confirm" at bounding box center [523, 287] width 74 height 20
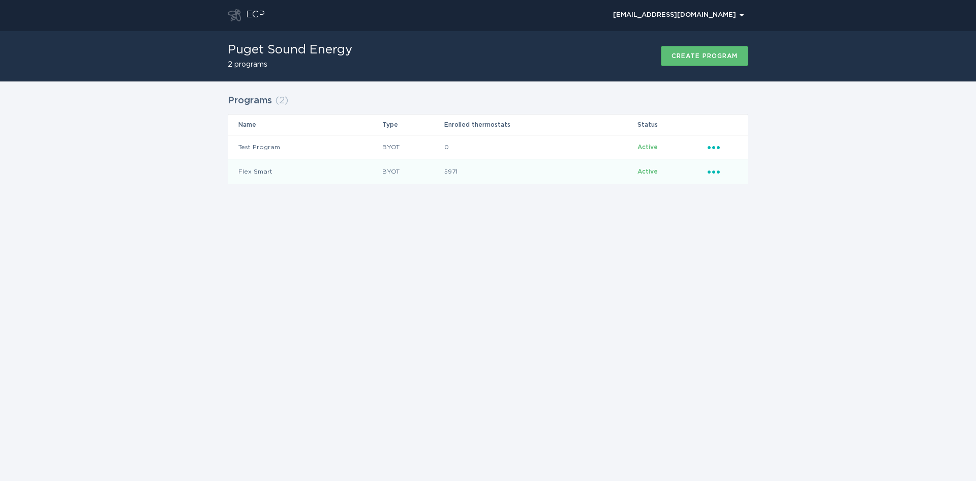
click at [714, 171] on icon "Popover menu" at bounding box center [714, 171] width 12 height 3
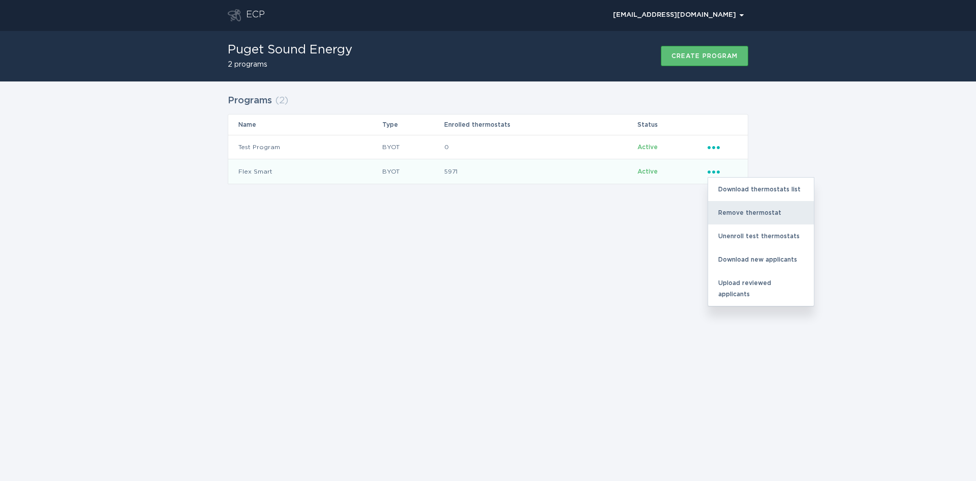
click at [731, 212] on div "Remove thermostat" at bounding box center [761, 212] width 106 height 23
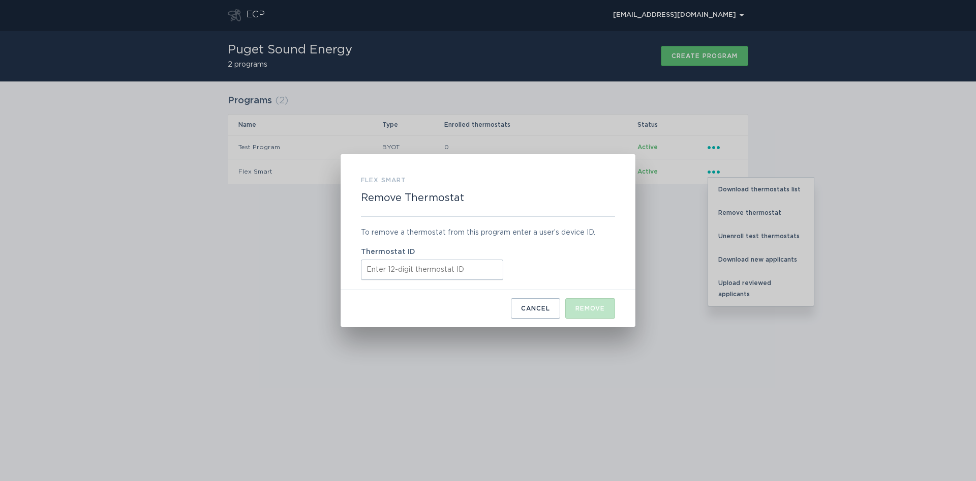
click at [421, 275] on input "Thermostat ID" at bounding box center [432, 269] width 142 height 20
paste input "511809593267"
type input "511809593267"
click at [592, 308] on div "Remove" at bounding box center [590, 308] width 29 height 6
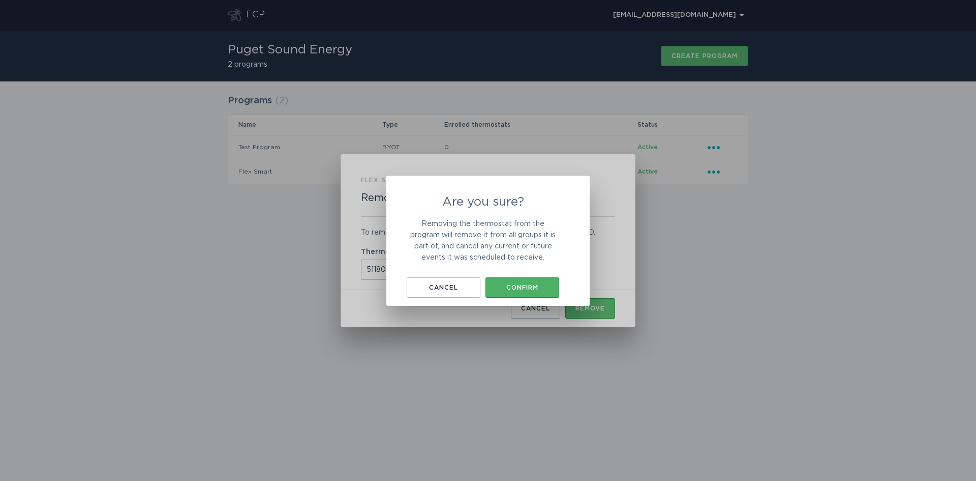
click at [528, 284] on div "Confirm" at bounding box center [523, 287] width 64 height 6
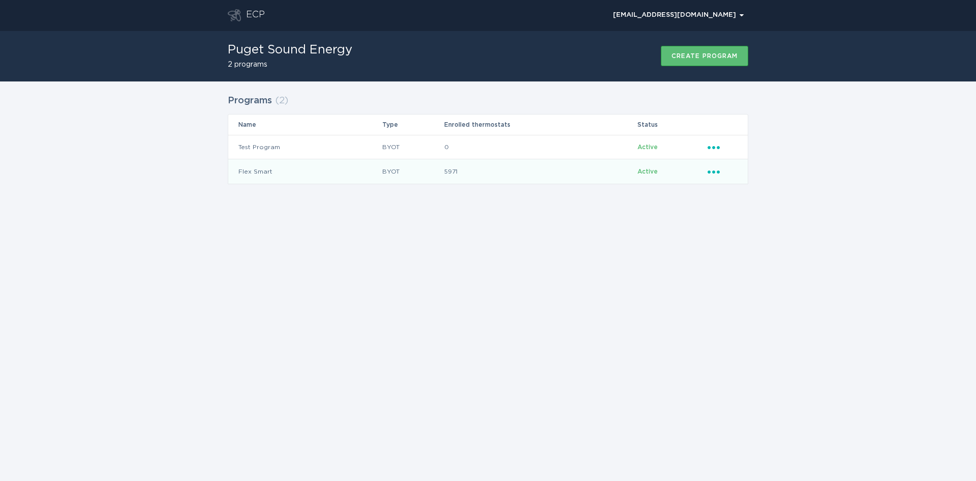
click at [716, 171] on icon "Ellipsis" at bounding box center [715, 170] width 14 height 9
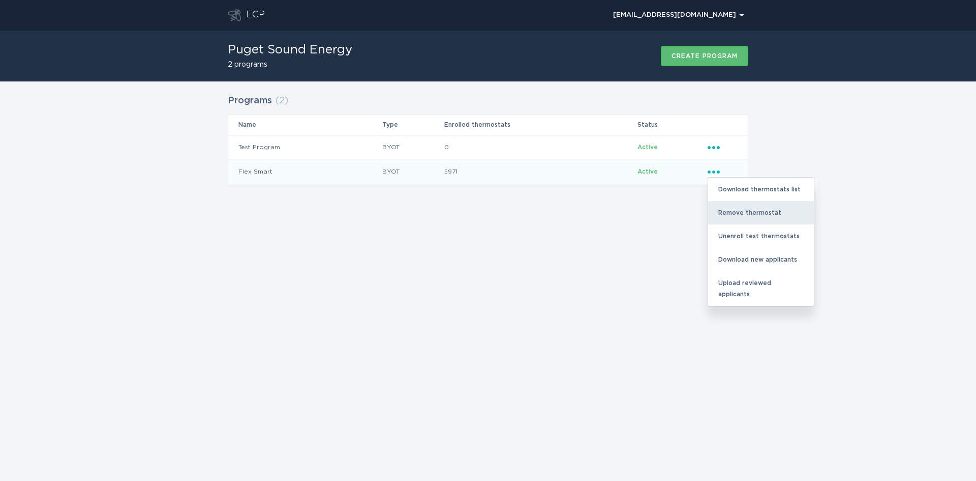
click at [733, 207] on div "Remove thermostat" at bounding box center [761, 212] width 106 height 23
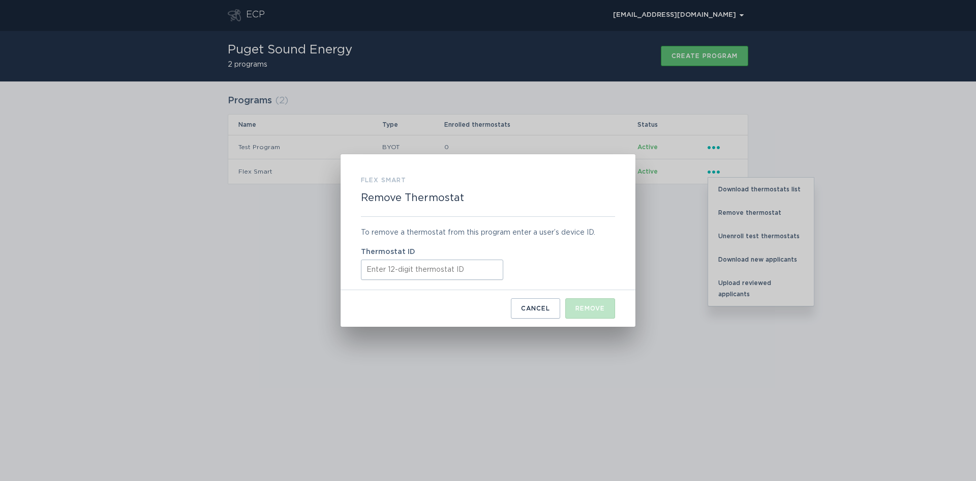
click at [388, 272] on input "Thermostat ID" at bounding box center [432, 269] width 142 height 20
paste input "421854954248"
type input "421854954248"
click at [587, 309] on div "Remove" at bounding box center [590, 308] width 29 height 6
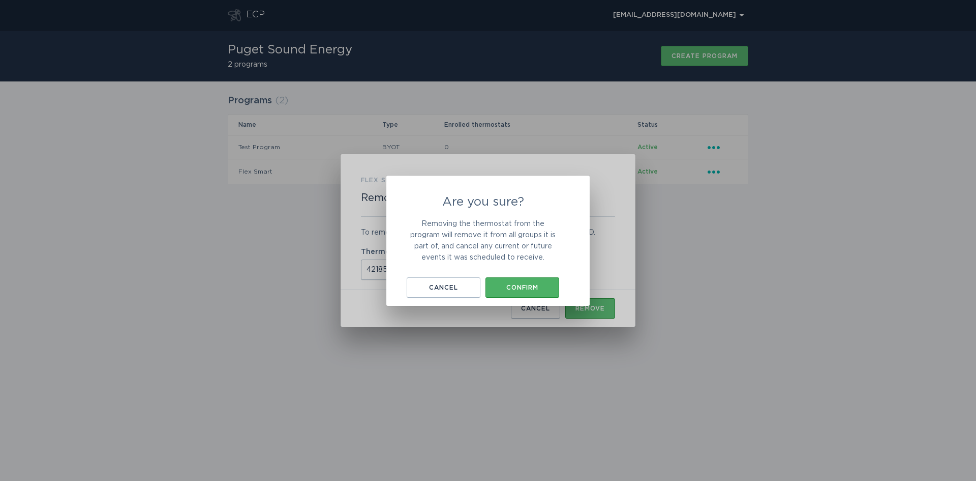
click at [540, 284] on div "Confirm" at bounding box center [523, 287] width 64 height 6
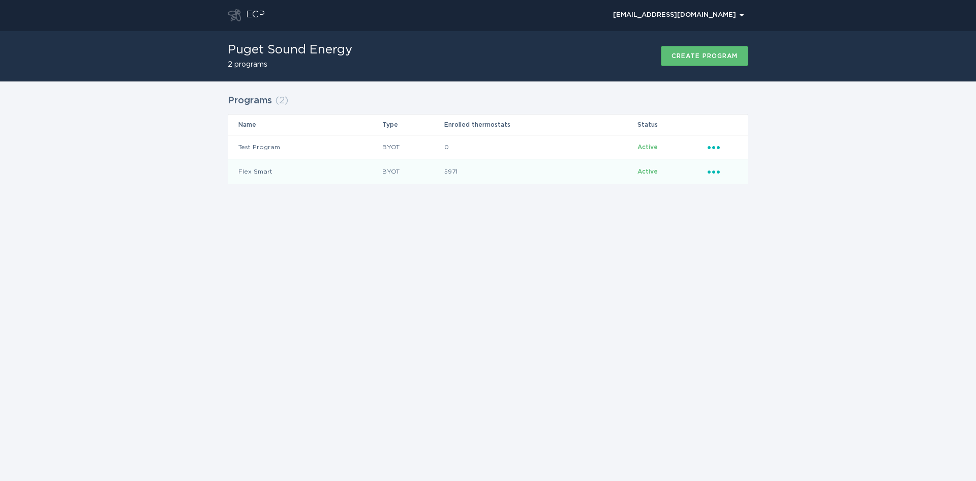
click at [725, 172] on div "Ellipsis" at bounding box center [723, 171] width 30 height 11
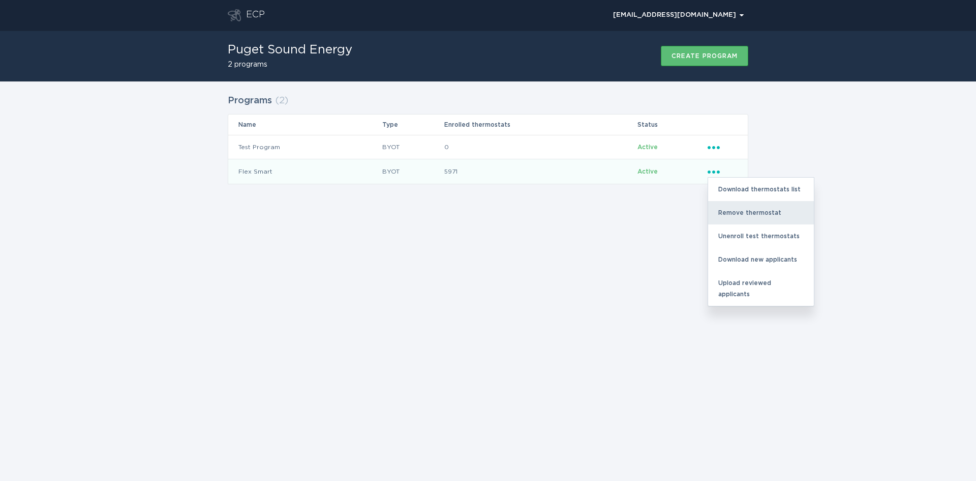
click at [739, 214] on div "Remove thermostat" at bounding box center [761, 212] width 106 height 23
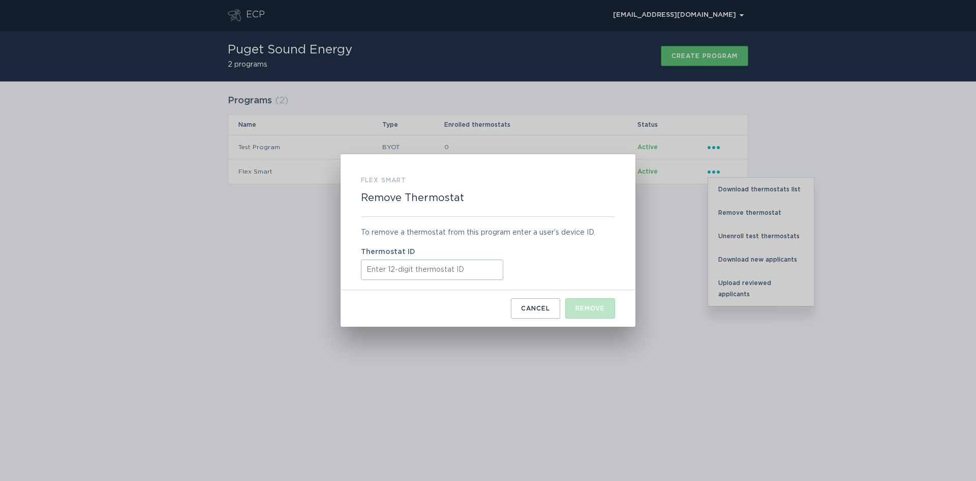
click at [421, 272] on input "Thermostat ID" at bounding box center [432, 269] width 142 height 20
paste input "416464674914"
type input "416464674914"
click at [590, 301] on button "Remove" at bounding box center [591, 308] width 50 height 20
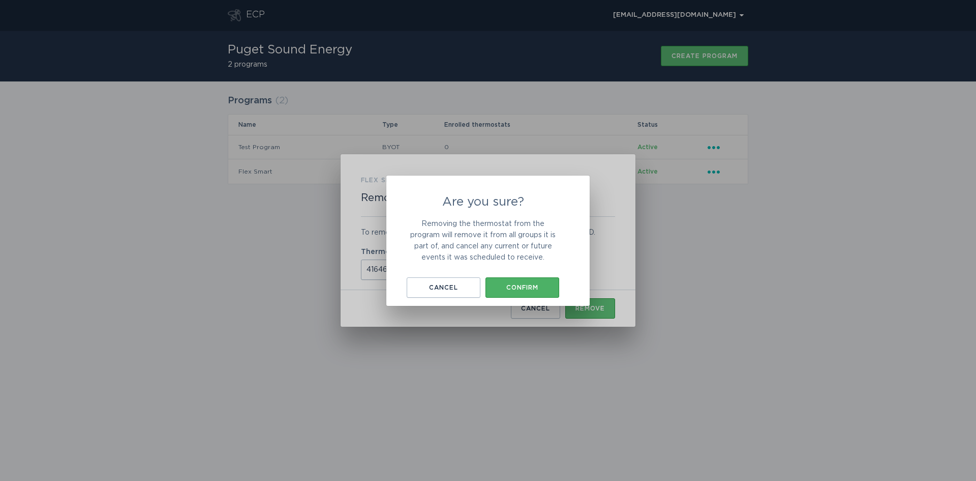
click at [523, 287] on div "Confirm" at bounding box center [523, 287] width 64 height 6
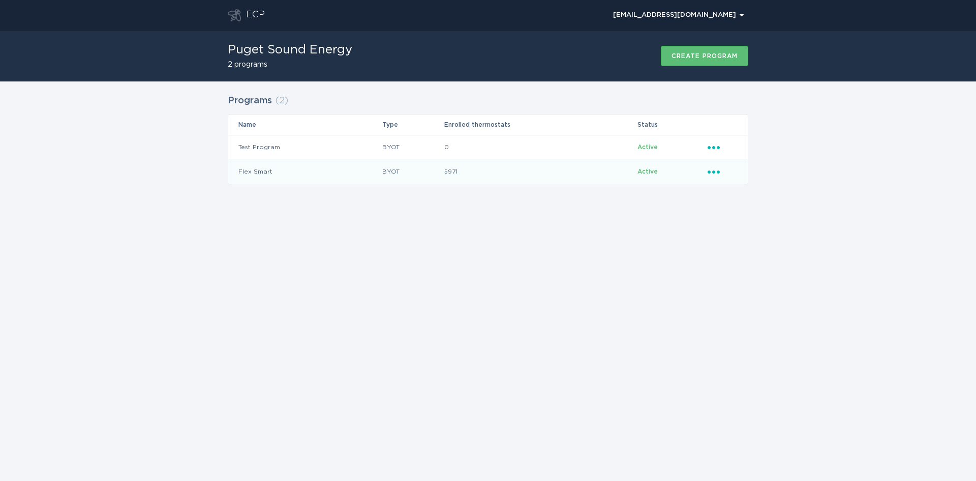
click at [715, 175] on div "Ellipsis" at bounding box center [723, 171] width 30 height 11
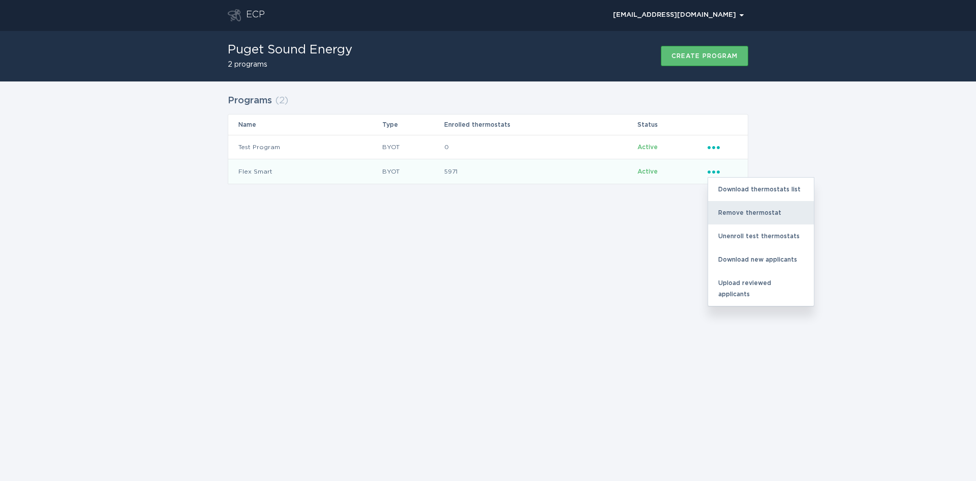
click at [730, 214] on div "Remove thermostat" at bounding box center [761, 212] width 106 height 23
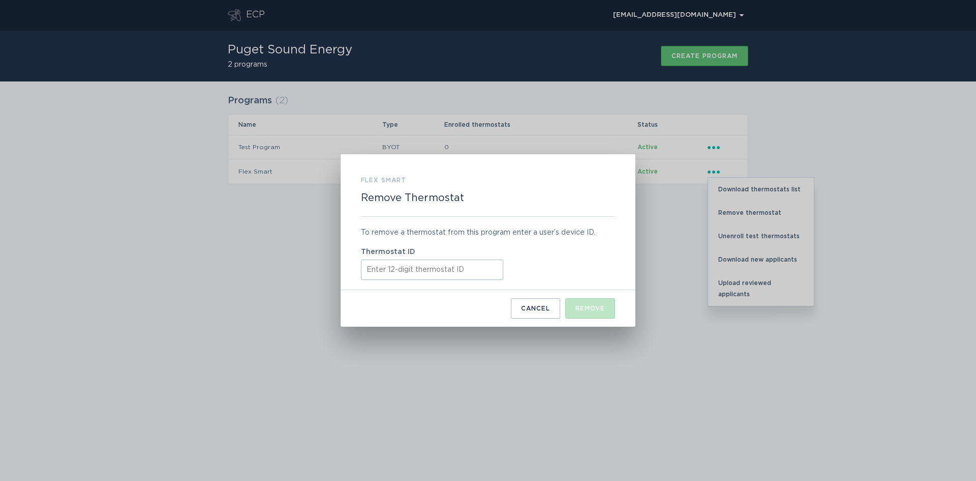
click at [419, 264] on input "Thermostat ID" at bounding box center [432, 269] width 142 height 20
paste input "411951254969"
type input "411951254969"
click at [588, 311] on div "Remove" at bounding box center [590, 308] width 29 height 6
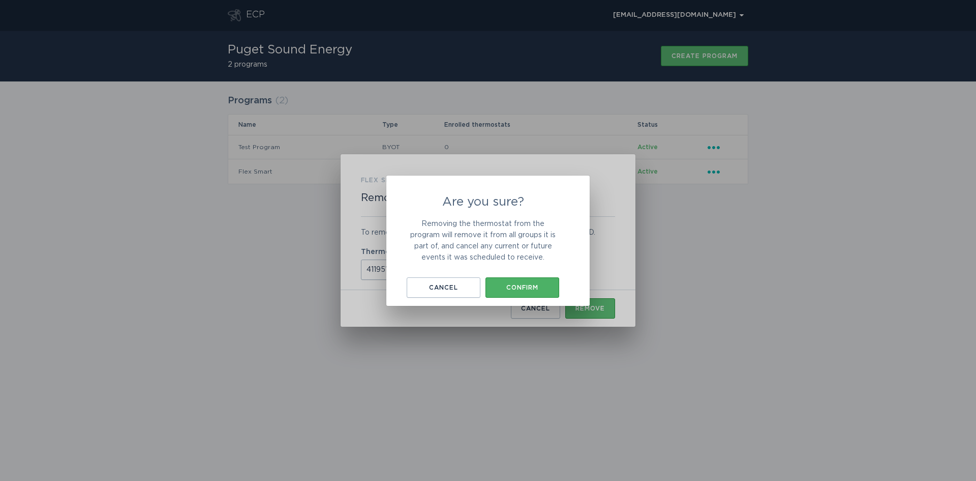
click at [532, 286] on div "Confirm" at bounding box center [523, 287] width 64 height 6
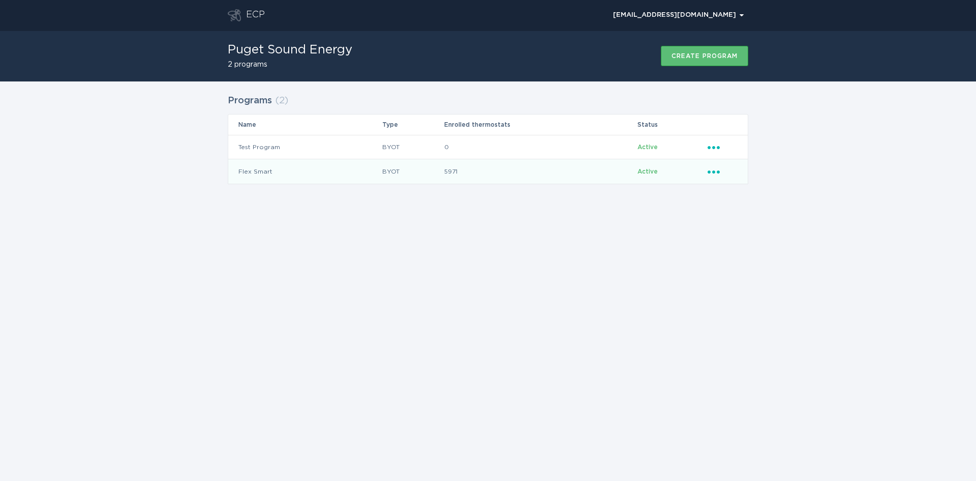
click at [712, 172] on icon "Ellipsis" at bounding box center [715, 170] width 14 height 9
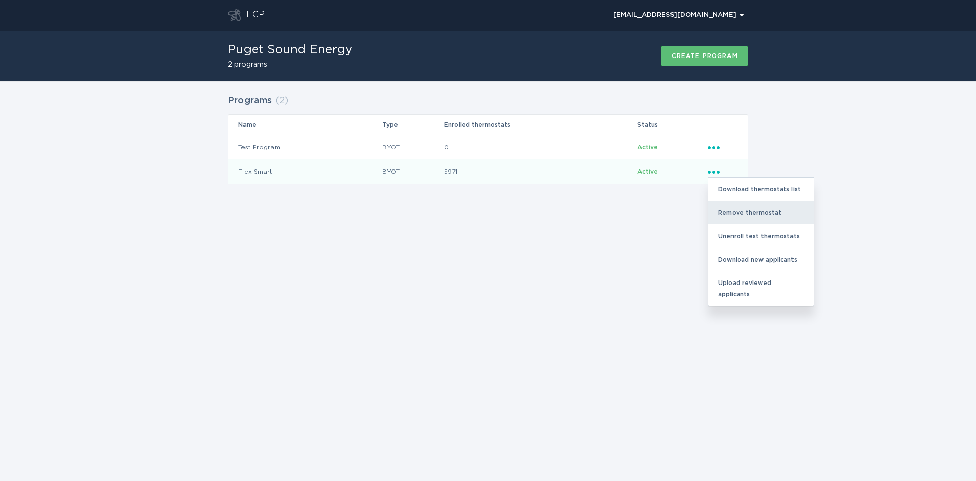
click at [741, 215] on div "Remove thermostat" at bounding box center [761, 212] width 106 height 23
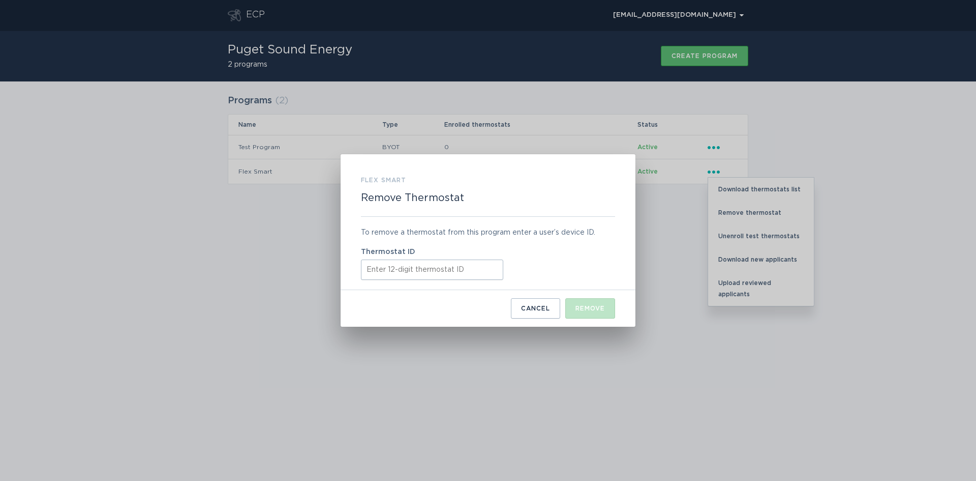
click at [395, 272] on input "Thermostat ID" at bounding box center [432, 269] width 142 height 20
paste input "531627599838"
type input "531627599838"
click at [583, 301] on button "Remove" at bounding box center [591, 308] width 50 height 20
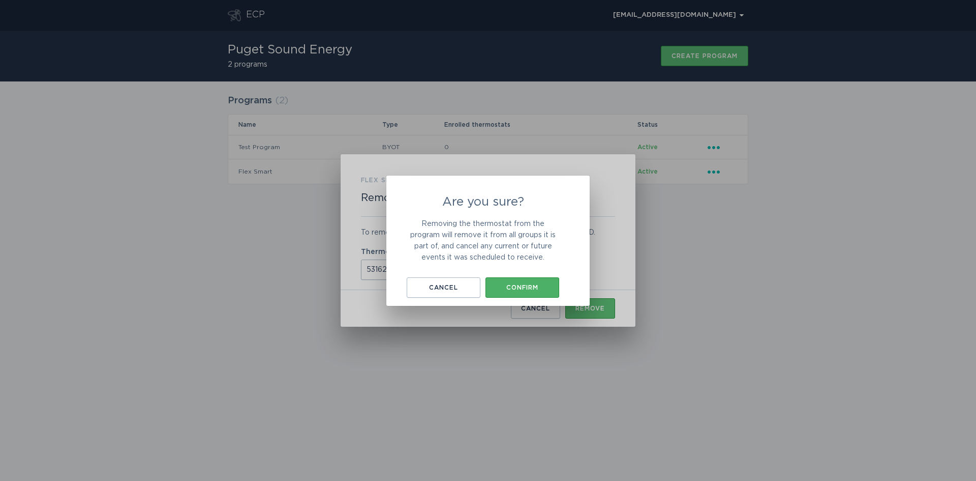
click at [530, 284] on div "Confirm" at bounding box center [523, 287] width 64 height 6
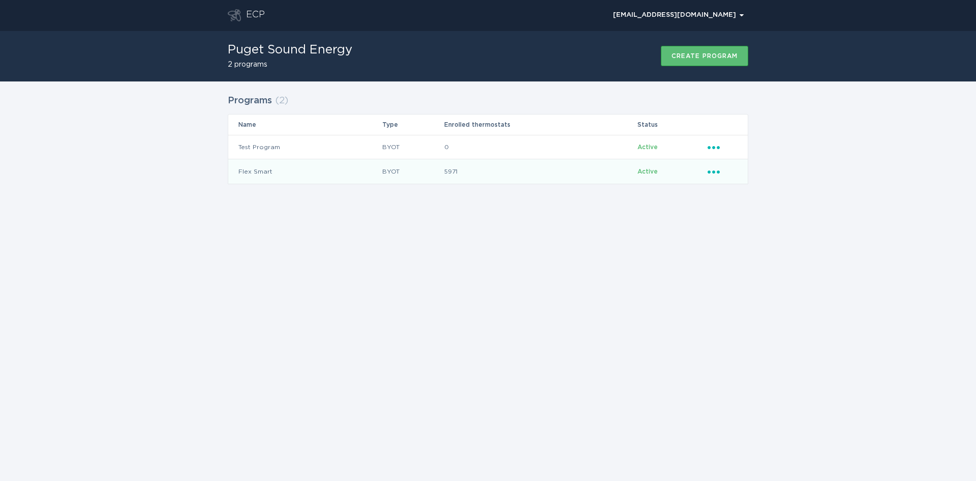
click at [721, 171] on icon "Ellipsis" at bounding box center [715, 170] width 14 height 9
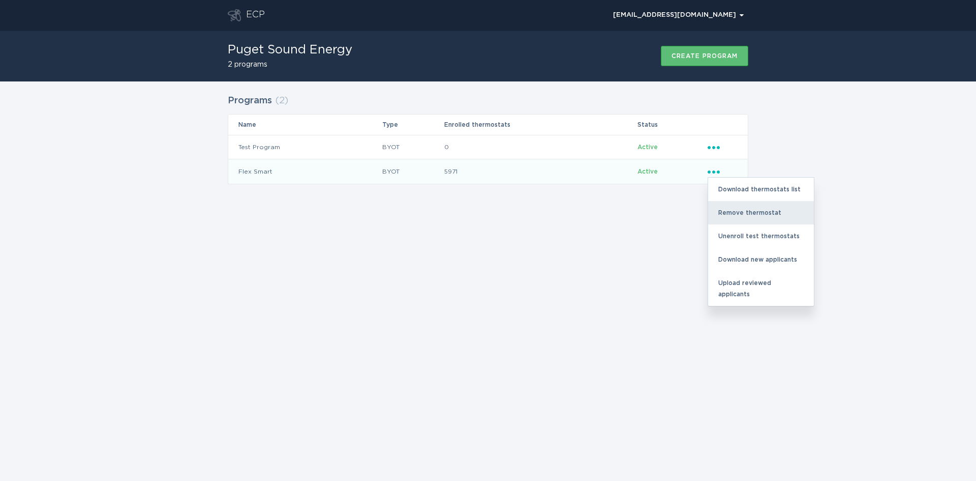
click at [739, 216] on div "Remove thermostat" at bounding box center [761, 212] width 106 height 23
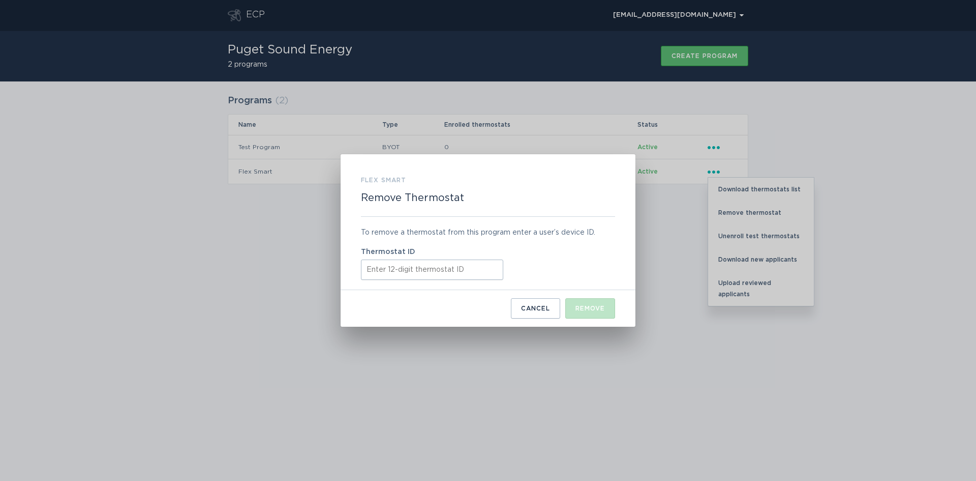
click at [409, 275] on input "Thermostat ID" at bounding box center [432, 269] width 142 height 20
paste input "522688898640"
type input "522688898640"
click at [593, 311] on div "Remove" at bounding box center [590, 308] width 29 height 6
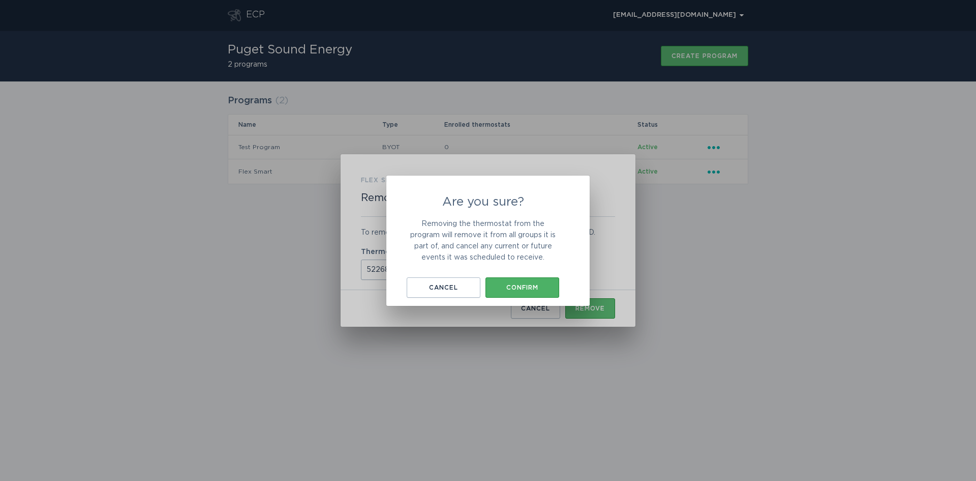
click at [535, 289] on button "Confirm" at bounding box center [523, 287] width 74 height 20
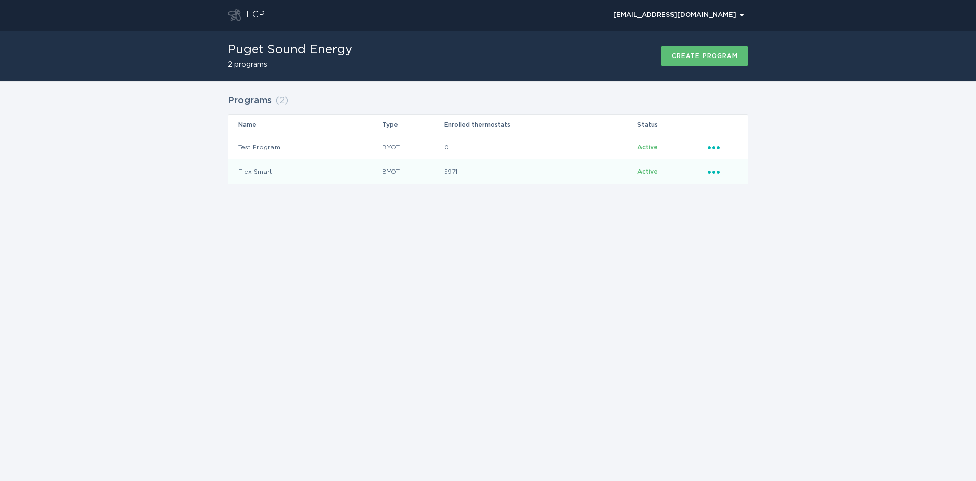
click at [724, 172] on div "Ellipsis" at bounding box center [723, 171] width 30 height 11
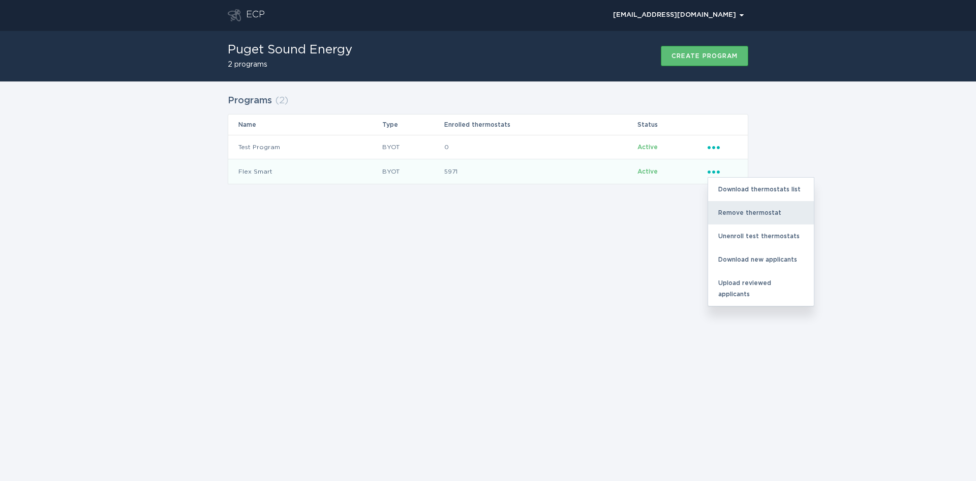
click at [738, 213] on div "Remove thermostat" at bounding box center [761, 212] width 106 height 23
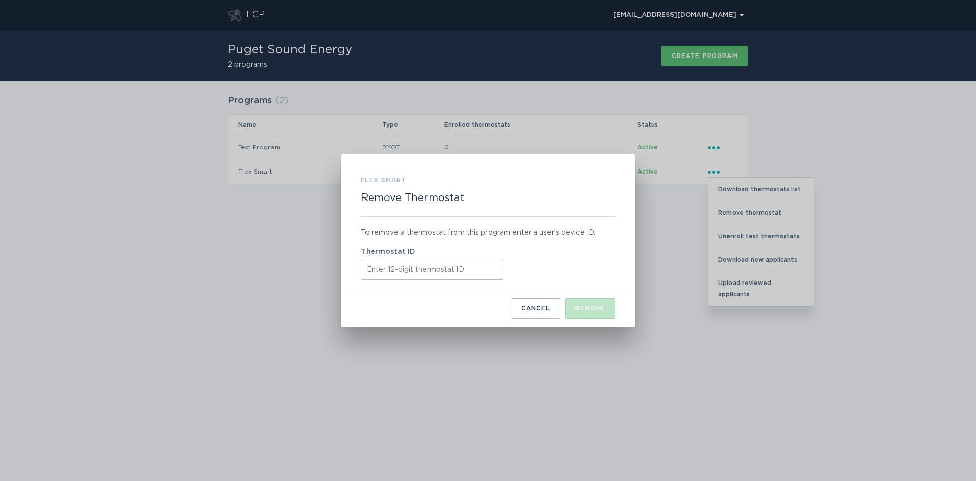
click at [413, 266] on input "Thermostat ID" at bounding box center [432, 269] width 142 height 20
paste input "532566836066"
type input "532566836066"
click at [592, 305] on div "Remove" at bounding box center [590, 308] width 29 height 6
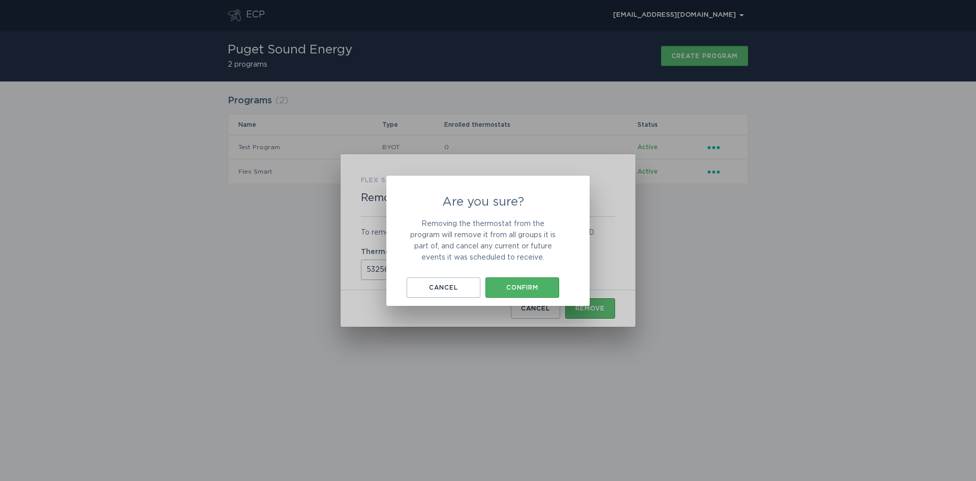
click at [529, 290] on div "Confirm" at bounding box center [523, 287] width 64 height 6
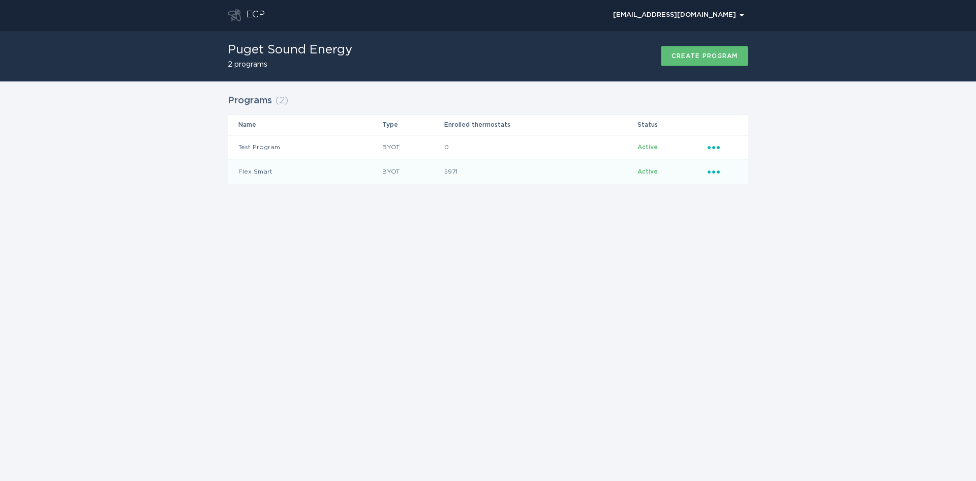
click at [716, 172] on icon "Popover menu" at bounding box center [714, 171] width 12 height 3
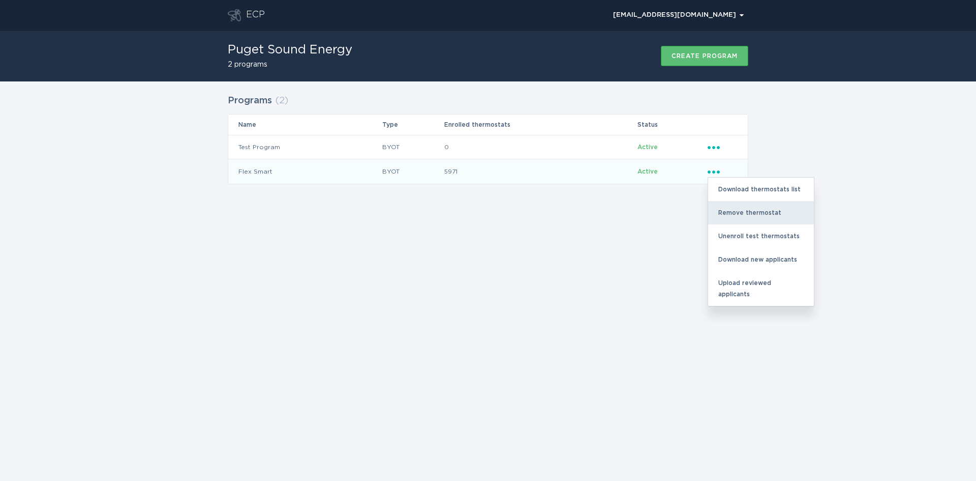
click at [726, 207] on div "Remove thermostat" at bounding box center [761, 212] width 106 height 23
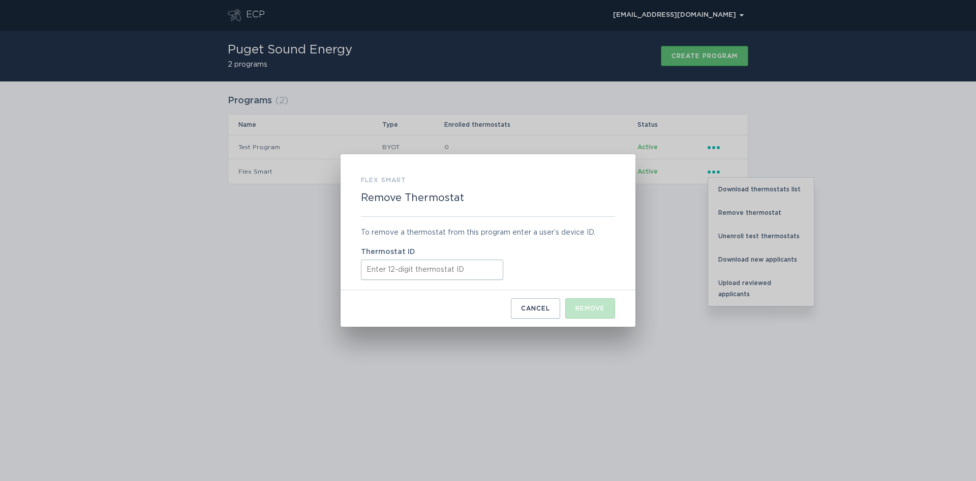
click at [409, 271] on input "Thermostat ID" at bounding box center [432, 269] width 142 height 20
paste input "532514446020"
type input "532514446020"
click at [582, 307] on div "Remove" at bounding box center [590, 308] width 29 height 6
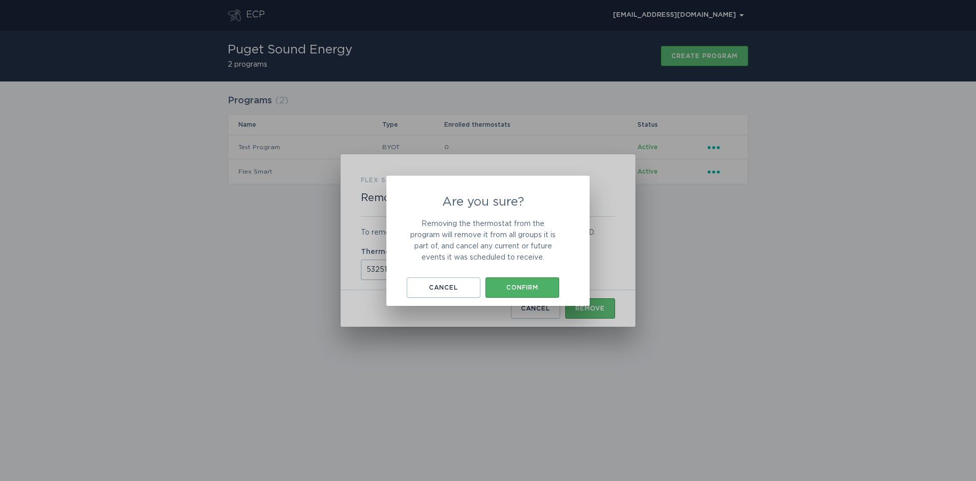
click at [527, 287] on div "Confirm" at bounding box center [523, 287] width 64 height 6
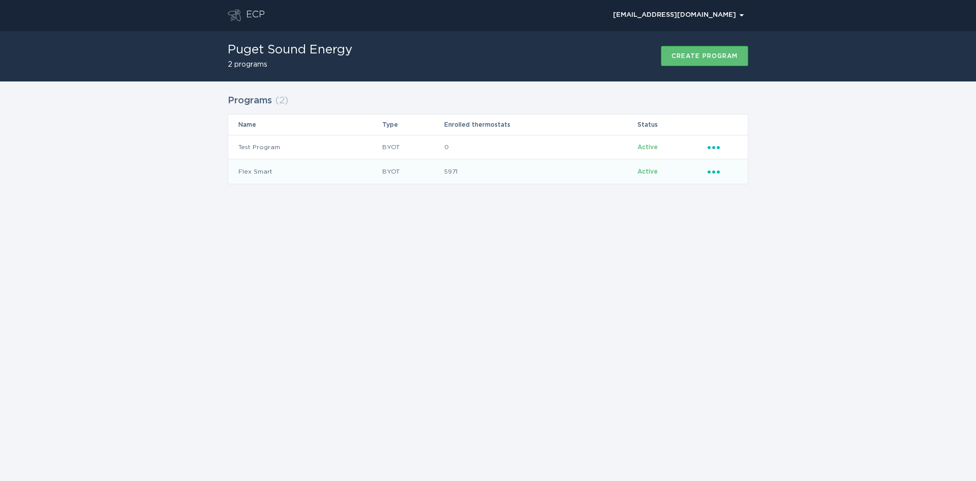
click at [705, 172] on td "Active" at bounding box center [672, 171] width 70 height 24
click at [718, 168] on icon "Ellipsis" at bounding box center [715, 170] width 14 height 9
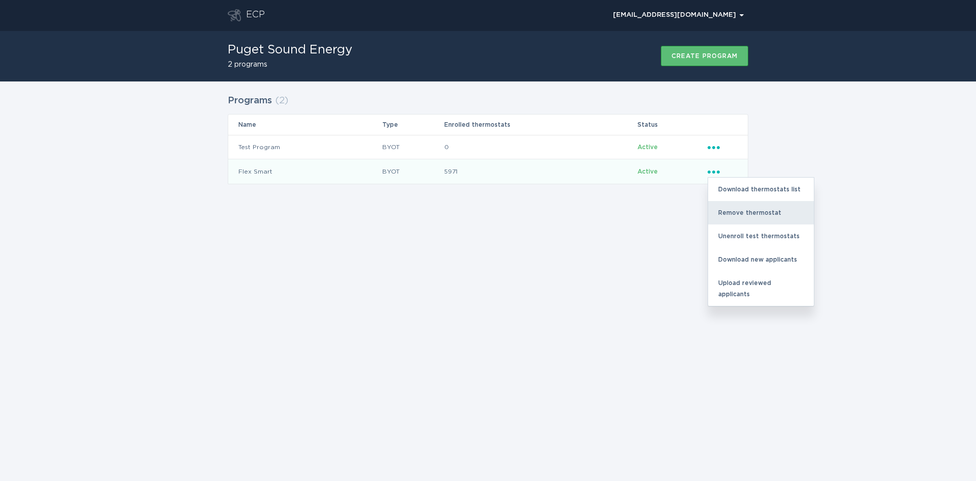
click at [732, 215] on div "Remove thermostat" at bounding box center [761, 212] width 106 height 23
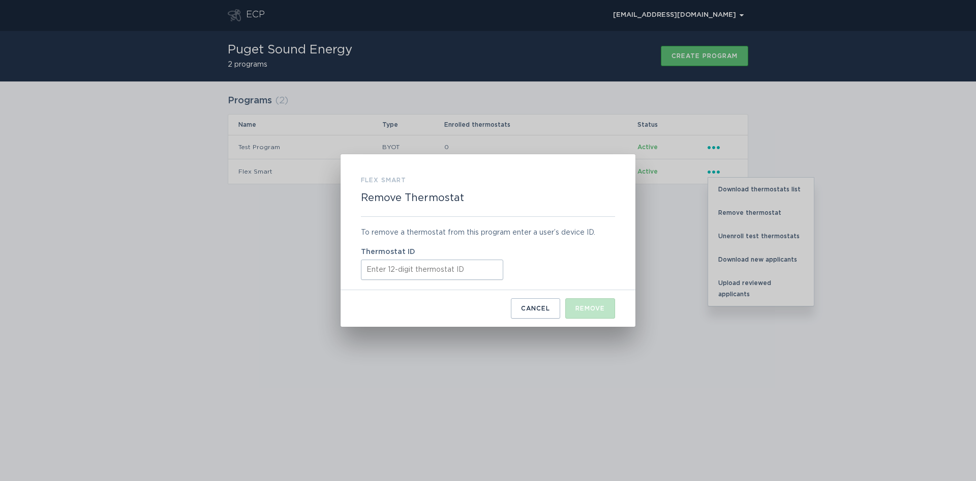
click at [452, 260] on input "Thermostat ID" at bounding box center [432, 269] width 142 height 20
paste input "532514446020"
type input "532514446020"
click at [582, 309] on div "Remove" at bounding box center [590, 308] width 29 height 6
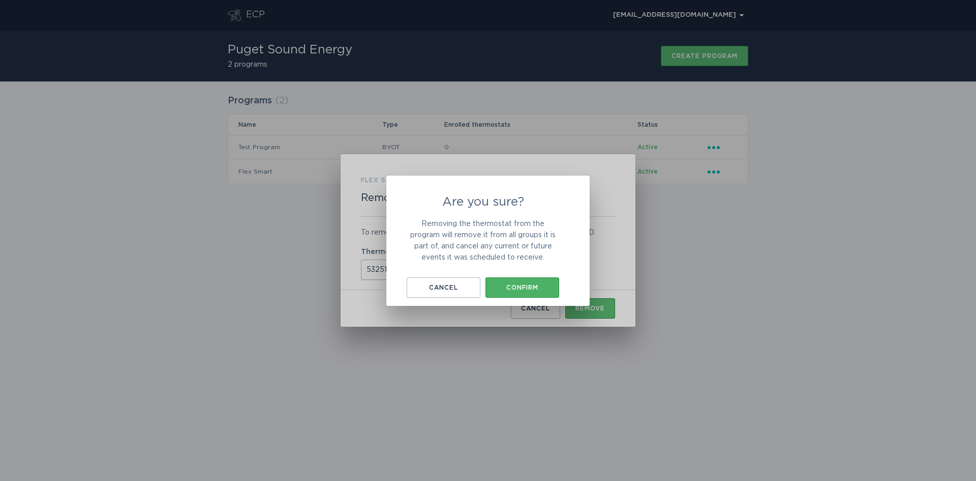
click at [531, 286] on div "Confirm" at bounding box center [523, 287] width 64 height 6
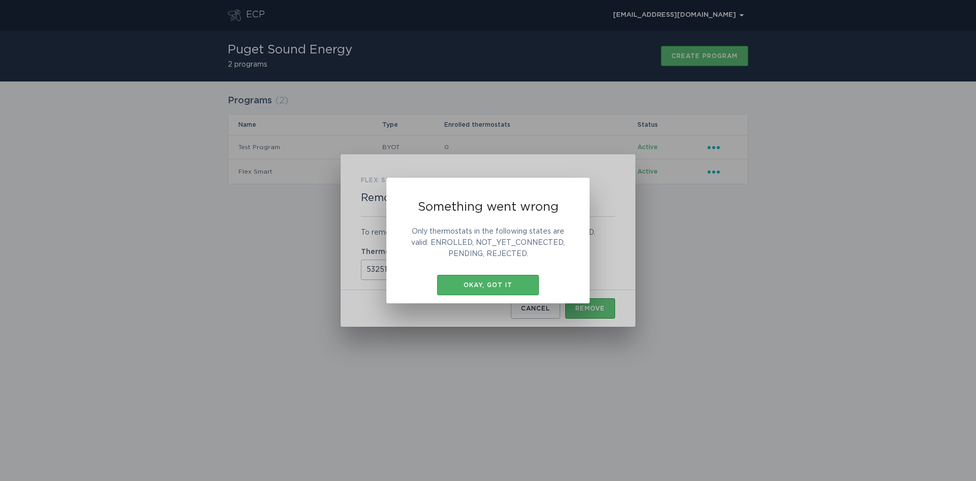
click at [482, 284] on div "Okay, got it" at bounding box center [488, 285] width 92 height 6
